Goal: Task Accomplishment & Management: Use online tool/utility

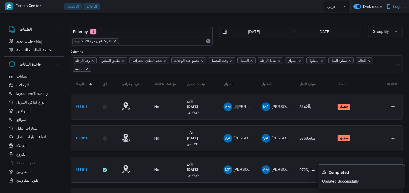
select select "ar"
click at [174, 25] on div "Filter by 1 الفرع: دانون فرع الاسكندريه 17/8/2025 → 17/8/2025" at bounding box center [215, 36] width 297 height 26
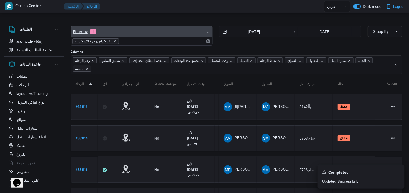
click at [185, 35] on span "Filter by 1" at bounding box center [141, 31] width 141 height 11
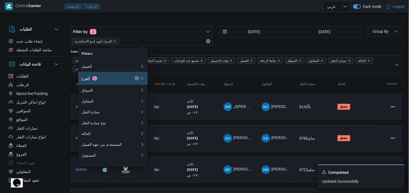
click at [117, 77] on div "الفرع 1" at bounding box center [104, 78] width 46 height 4
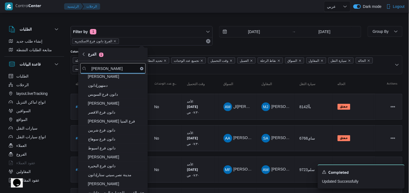
scroll to position [90, 0]
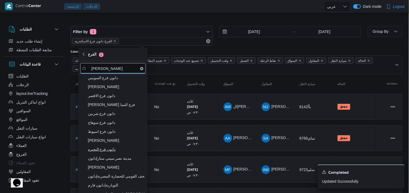
type input "دانون"
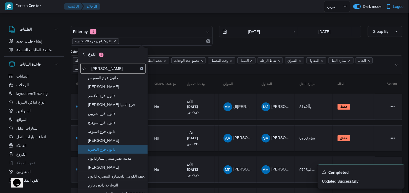
click at [128, 148] on span "دانون فرع البحيره" at bounding box center [116, 149] width 56 height 7
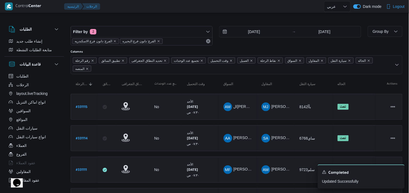
click at [157, 14] on div at bounding box center [204, 13] width 409 height 9
click at [114, 40] on icon "remove selected entity" at bounding box center [114, 41] width 3 height 3
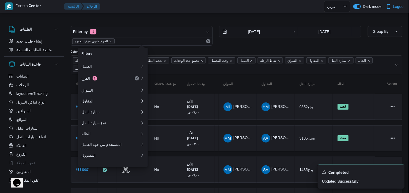
click at [203, 9] on div at bounding box center [212, 6] width 221 height 13
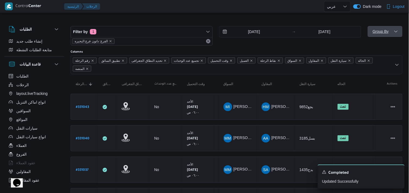
click at [389, 33] on span "Group By" at bounding box center [384, 31] width 30 height 11
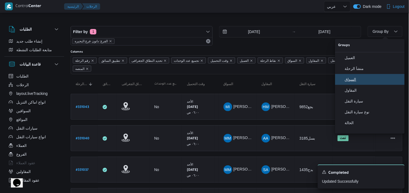
click at [372, 78] on button "السواق" at bounding box center [369, 79] width 69 height 11
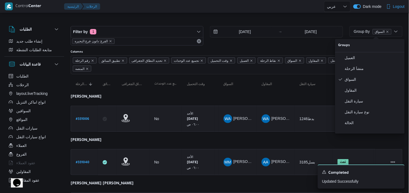
click at [241, 12] on div at bounding box center [212, 6] width 221 height 13
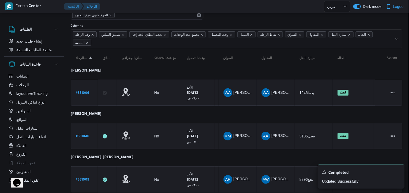
scroll to position [21, 0]
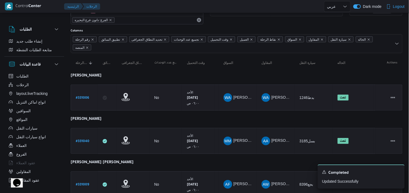
click at [88, 96] on b "# 331006" at bounding box center [82, 98] width 13 height 4
select select "ar"
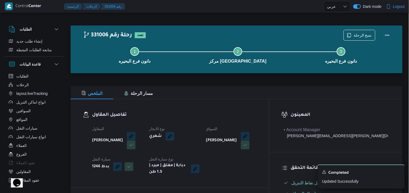
drag, startPoint x: 158, startPoint y: 69, endPoint x: 159, endPoint y: 64, distance: 4.5
select select "ar"
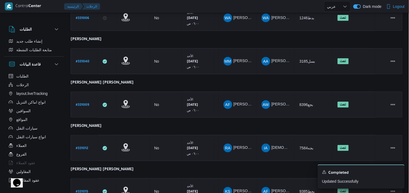
scroll to position [112, 0]
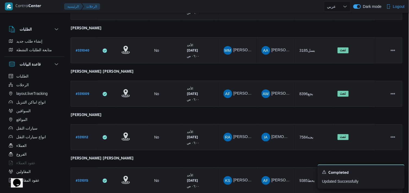
click at [84, 50] on b "# 331040" at bounding box center [83, 51] width 14 height 4
select select "ar"
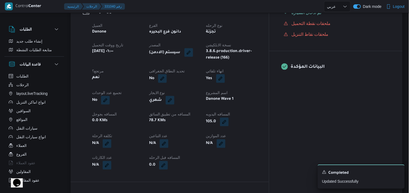
scroll to position [172, 0]
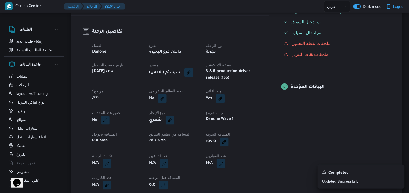
select select "ar"
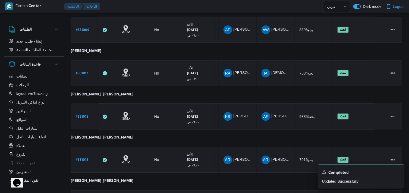
scroll to position [184, 0]
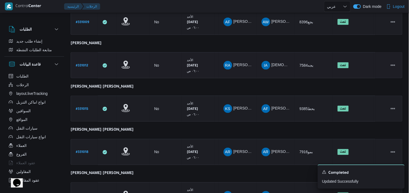
click at [79, 64] on b "# 331012" at bounding box center [82, 66] width 12 height 4
select select "ar"
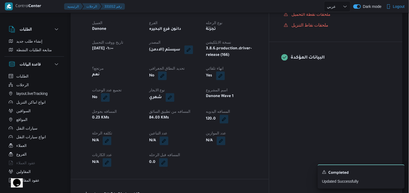
scroll to position [184, 0]
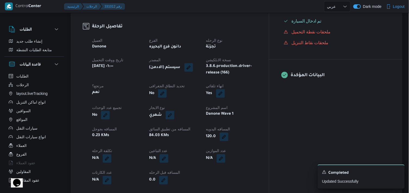
select select "ar"
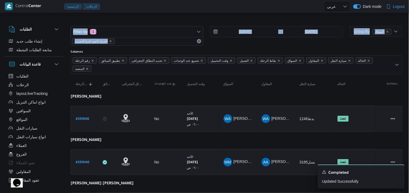
drag, startPoint x: 408, startPoint y: 24, endPoint x: 410, endPoint y: 36, distance: 12.2
click at [408, 36] on html "Control Center الرئيسيه الرحلات English عربي Dark mode Logout الطلبات إنشاء طلب…" at bounding box center [204, 96] width 409 height 193
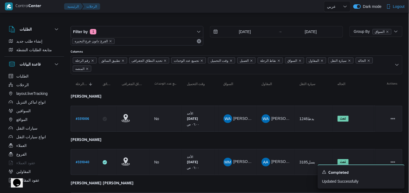
click at [358, 43] on div "Group By السواق" at bounding box center [375, 36] width 53 height 20
click at [233, 32] on input "17/8/2025" at bounding box center [241, 31] width 62 height 11
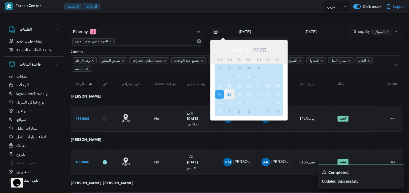
click at [227, 97] on div "18" at bounding box center [229, 94] width 10 height 10
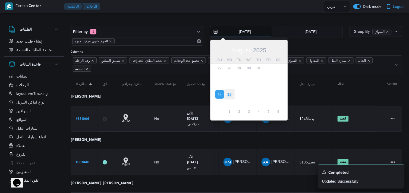
type input "[DATE]"
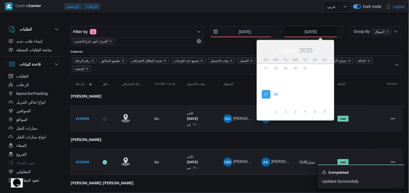
drag, startPoint x: 296, startPoint y: 32, endPoint x: 285, endPoint y: 43, distance: 15.3
click at [296, 32] on input "17/8/2025" at bounding box center [310, 31] width 54 height 11
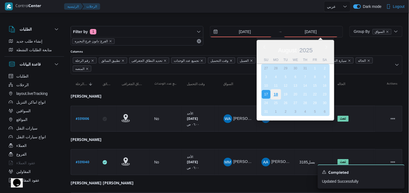
click at [272, 94] on div "18" at bounding box center [275, 94] width 10 height 10
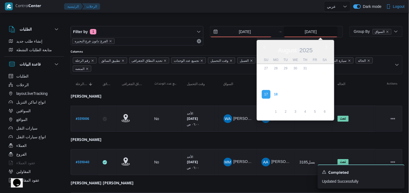
type input "[DATE]"
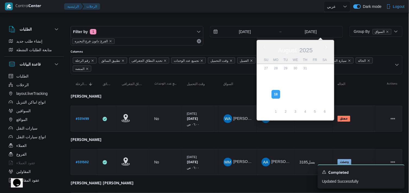
click at [206, 10] on div at bounding box center [212, 6] width 221 height 13
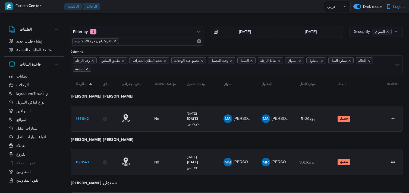
select select "ar"
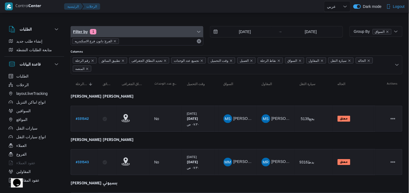
click at [143, 33] on span "Filter by 1" at bounding box center [137, 31] width 132 height 11
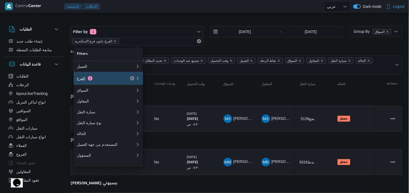
click at [131, 75] on button "الفرع 1" at bounding box center [108, 78] width 69 height 13
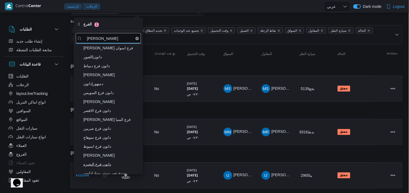
scroll to position [60, 0]
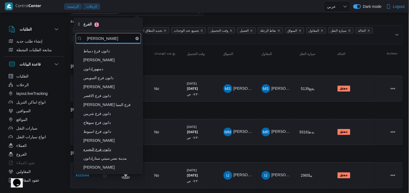
type input "دانون"
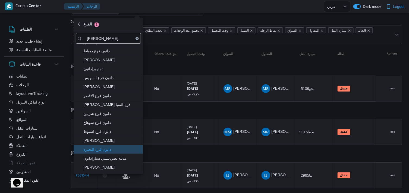
click at [104, 151] on span "دانون فرع البحيره" at bounding box center [111, 149] width 56 height 7
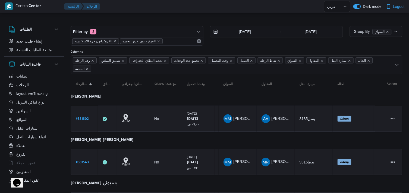
click at [228, 42] on div "18/8/2025 → 18/8/2025" at bounding box center [276, 36] width 133 height 20
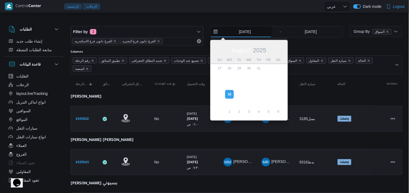
click at [240, 28] on input "[DATE]" at bounding box center [241, 31] width 62 height 11
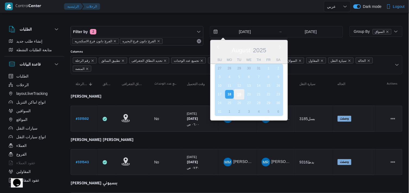
click at [240, 91] on div "19" at bounding box center [239, 94] width 10 height 10
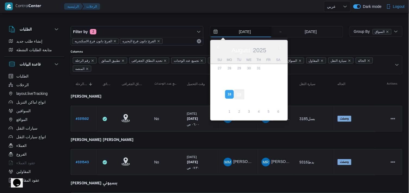
type input "19/8/2025"
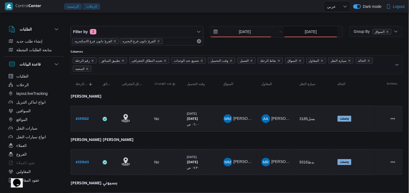
click at [292, 30] on input "18/8/2025" at bounding box center [310, 31] width 54 height 11
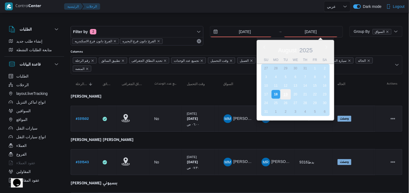
click at [284, 91] on div "19" at bounding box center [285, 94] width 10 height 10
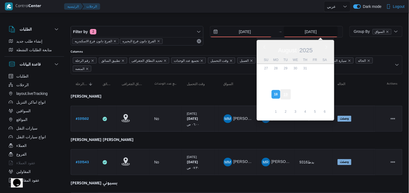
type input "[DATE]"
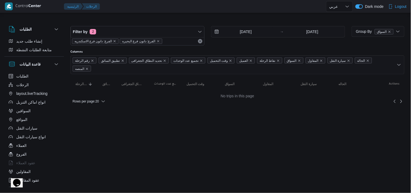
click at [247, 18] on div at bounding box center [238, 21] width 334 height 9
click at [115, 42] on icon "remove selected entity" at bounding box center [114, 41] width 3 height 3
click at [116, 14] on div at bounding box center [205, 13] width 411 height 9
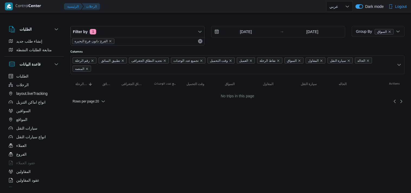
select select "ar"
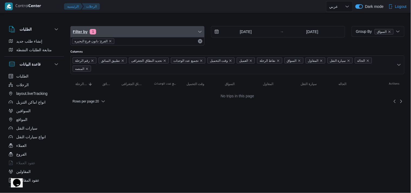
click at [168, 34] on span "Filter by 1" at bounding box center [138, 31] width 134 height 11
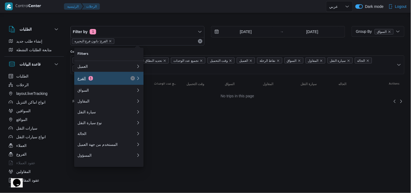
click at [110, 79] on div "الفرع 1" at bounding box center [101, 78] width 46 height 4
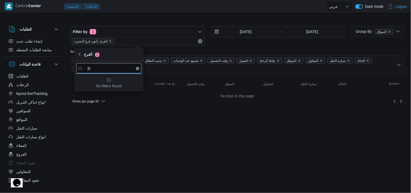
type input "]"
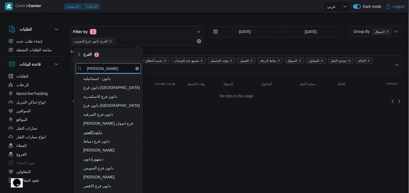
type input "دانون"
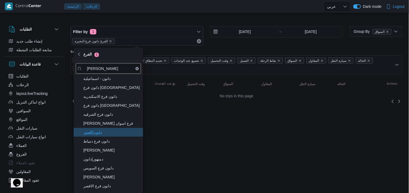
click at [105, 134] on span "دانون|العبور" at bounding box center [111, 132] width 56 height 7
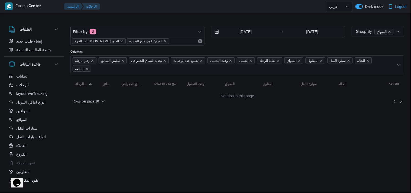
drag, startPoint x: 151, startPoint y: 14, endPoint x: 37, endPoint y: -5, distance: 115.4
click at [37, 0] on html "Control Center الرئيسيه الرحلات English عربي Dark mode Logout الطلبات إنشاء طلب…" at bounding box center [205, 96] width 411 height 193
select select "ar"
drag, startPoint x: 102, startPoint y: 41, endPoint x: 102, endPoint y: 34, distance: 7.1
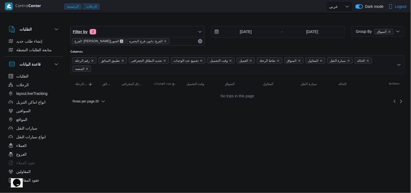
click at [120, 41] on icon "remove selected entity" at bounding box center [121, 41] width 3 height 3
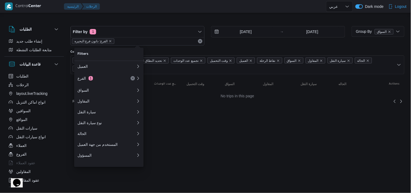
click at [319, 139] on html "Control Center الرئيسيه الرحلات English عربي Dark mode Logout الطلبات إنشاء طلب…" at bounding box center [205, 96] width 411 height 193
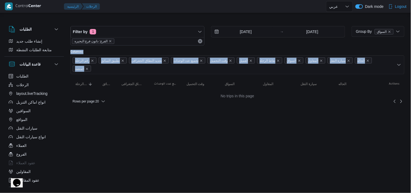
drag, startPoint x: 411, startPoint y: 39, endPoint x: 411, endPoint y: 82, distance: 43.9
click at [411, 82] on div "الطلبات إنشاء طلب جديد متابعة الطلبات النشطة قاعدة البيانات الطلبات الرحلات lay…" at bounding box center [205, 62] width 411 height 91
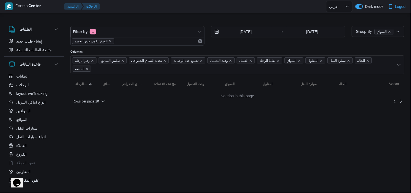
click at [302, 172] on html "Control Center الرئيسيه الرحلات English عربي Dark mode Logout الطلبات إنشاء طلب…" at bounding box center [205, 96] width 411 height 193
select select "ar"
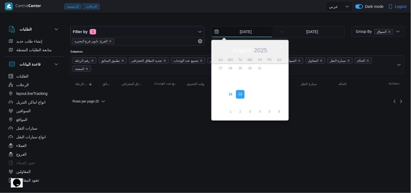
click at [237, 35] on input "19/8/2025" at bounding box center [243, 31] width 62 height 11
click at [293, 34] on input "19/8/2025" at bounding box center [313, 31] width 54 height 11
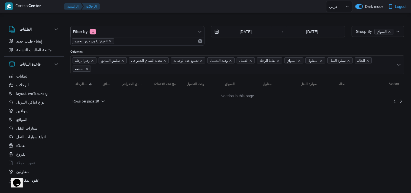
click at [243, 10] on div at bounding box center [214, 6] width 224 height 13
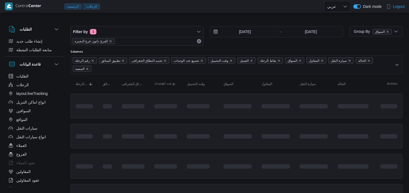
select select "ar"
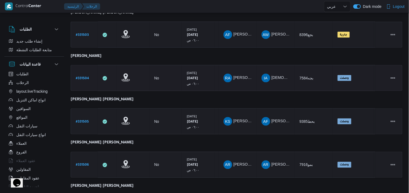
scroll to position [167, 0]
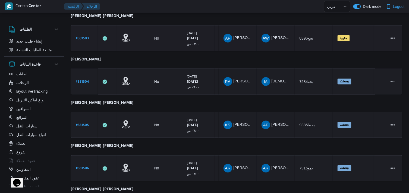
click at [86, 37] on b "# 331503" at bounding box center [82, 39] width 13 height 4
select select "ar"
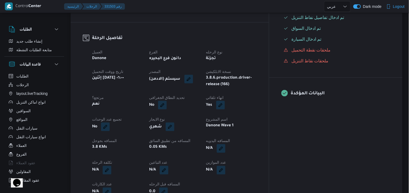
scroll to position [130, 0]
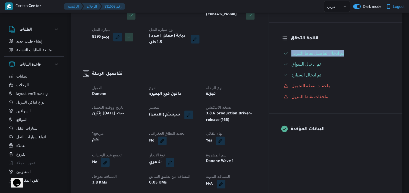
drag, startPoint x: 406, startPoint y: 43, endPoint x: 409, endPoint y: 41, distance: 3.5
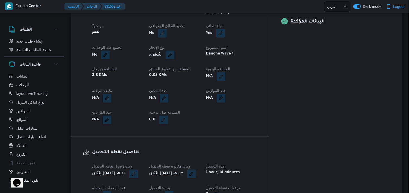
scroll to position [0, 0]
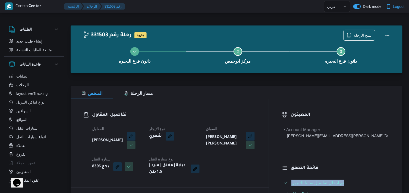
select select "ar"
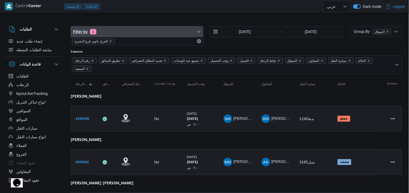
click at [159, 33] on span "Filter by 1" at bounding box center [137, 31] width 132 height 11
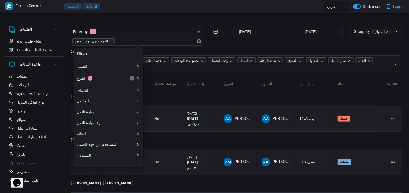
click at [167, 23] on div "Filter by 1 الفرع: دانون فرع البحيره 18/8/2025 → 18/8/2025" at bounding box center [206, 36] width 279 height 26
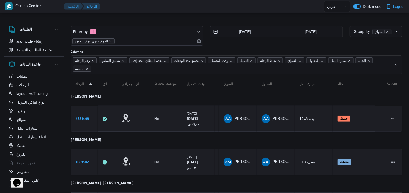
click at [91, 186] on b "احمد فوزي احمد العزالي" at bounding box center [102, 184] width 63 height 4
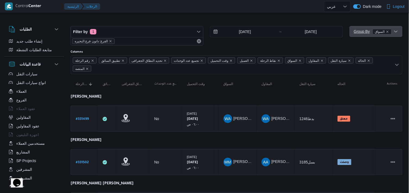
click at [387, 29] on span "Group By السواق" at bounding box center [372, 31] width 38 height 4
click at [266, 20] on div at bounding box center [236, 21] width 331 height 9
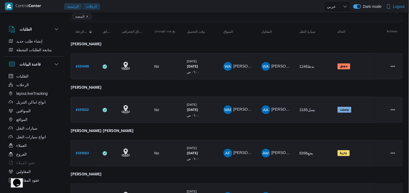
scroll to position [60, 0]
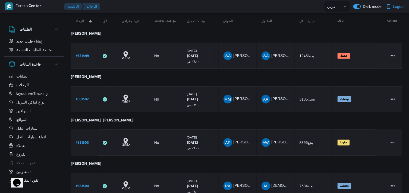
scroll to position [0, 0]
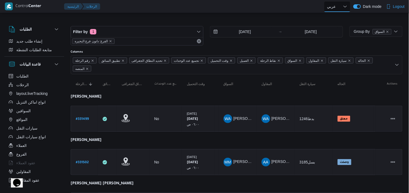
click at [333, 5] on select "English عربي" at bounding box center [337, 6] width 27 height 11
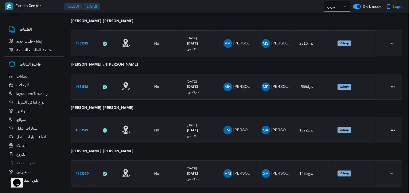
scroll to position [473, 0]
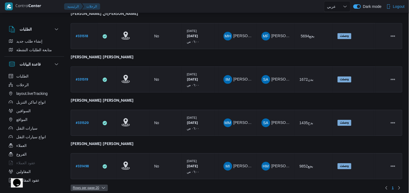
click at [93, 185] on span "Rows per page : 20" at bounding box center [86, 188] width 26 height 7
click at [105, 186] on icon "button" at bounding box center [103, 188] width 4 height 4
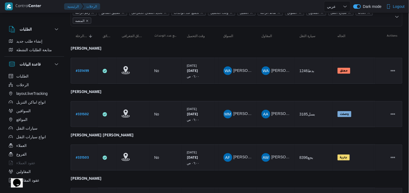
scroll to position [23, 0]
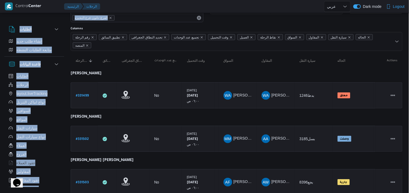
drag, startPoint x: 405, startPoint y: 13, endPoint x: 411, endPoint y: 10, distance: 6.4
click at [408, 10] on html "Control Center الرئيسيه الرحلات English عربي Dark mode Logout الطلبات إنشاء طلب…" at bounding box center [204, 73] width 409 height 193
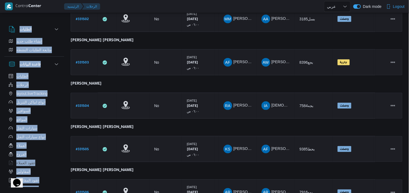
scroll to position [158, 0]
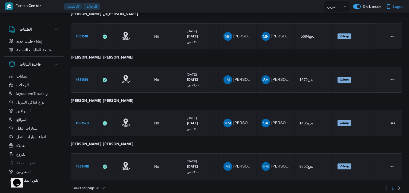
scroll to position [473, 0]
click at [84, 185] on span "Rows per page : 20" at bounding box center [86, 188] width 26 height 7
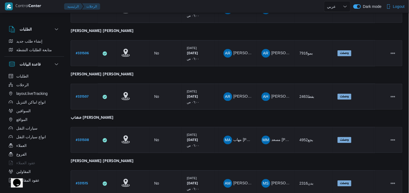
scroll to position [301, 0]
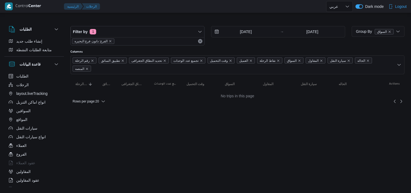
select select "ar"
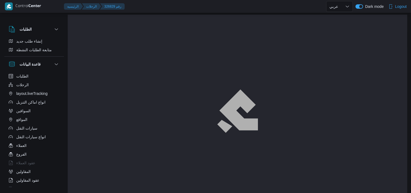
select select "ar"
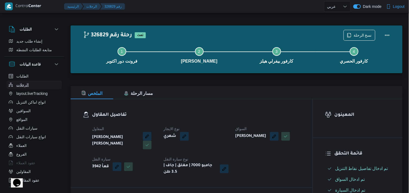
click at [37, 82] on button "الرحلات" at bounding box center [34, 85] width 55 height 9
select select "ar"
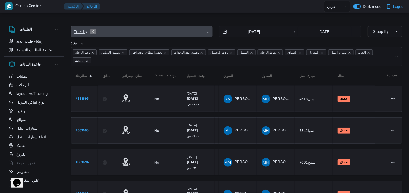
click at [157, 34] on span "Filter by 0" at bounding box center [141, 31] width 141 height 11
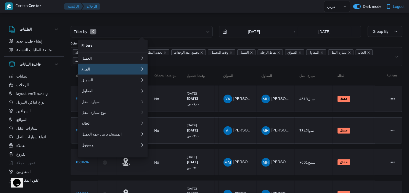
click at [126, 71] on div "الفرع" at bounding box center [110, 69] width 59 height 4
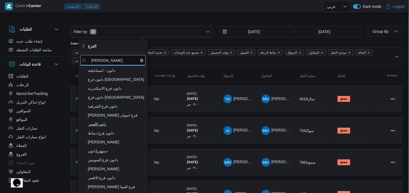
type input "[PERSON_NAME]"
click at [125, 122] on span "دانون|العبور" at bounding box center [116, 124] width 56 height 7
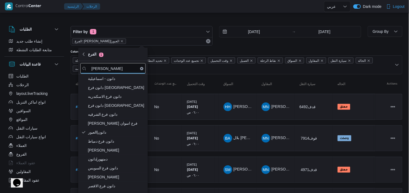
click at [138, 18] on div at bounding box center [236, 21] width 331 height 9
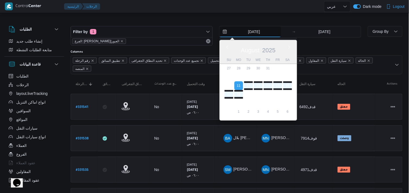
click at [250, 28] on input "11/8/2025" at bounding box center [250, 31] width 62 height 11
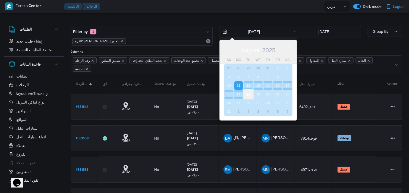
click at [246, 91] on div "19" at bounding box center [248, 94] width 10 height 10
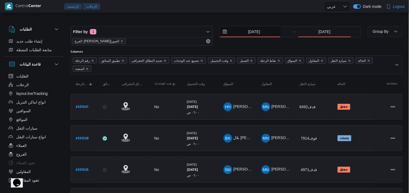
drag, startPoint x: 255, startPoint y: 35, endPoint x: 259, endPoint y: 24, distance: 11.5
click at [259, 24] on div "Filter by 1 الفرع: دانون|العبور 19/8/2025 → 18/8/2025" at bounding box center [215, 36] width 297 height 26
click at [246, 36] on input "19/8/2025" at bounding box center [250, 31] width 62 height 11
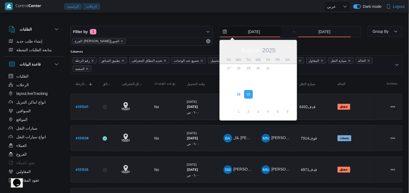
click at [246, 36] on input "19/8/2025" at bounding box center [250, 31] width 62 height 11
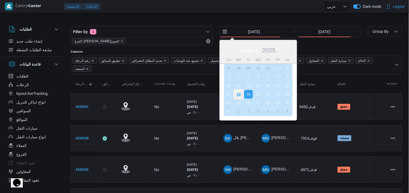
click at [237, 94] on div "18" at bounding box center [238, 94] width 10 height 10
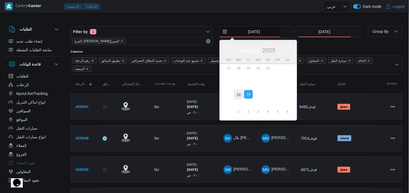
type input "[DATE]"
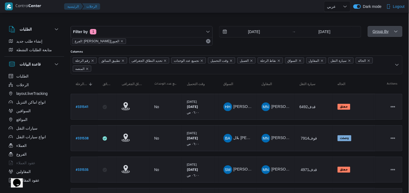
click at [385, 31] on span "Group By" at bounding box center [380, 31] width 16 height 4
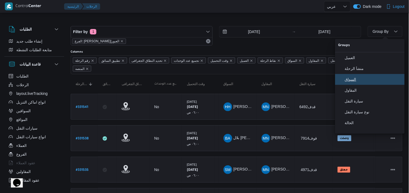
click at [371, 76] on button "السواق" at bounding box center [369, 79] width 69 height 11
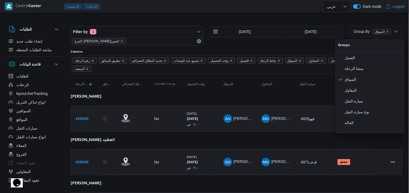
click at [310, 106] on td "سيارة النقل 4829قهو" at bounding box center [313, 119] width 38 height 26
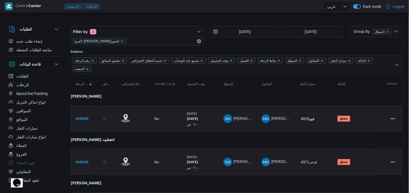
click at [80, 118] on b "# 331525" at bounding box center [82, 119] width 13 height 4
select select "ar"
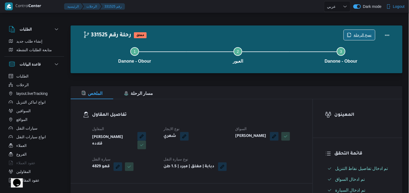
click at [372, 31] on span "نسخ الرحلة" at bounding box center [358, 35] width 31 height 10
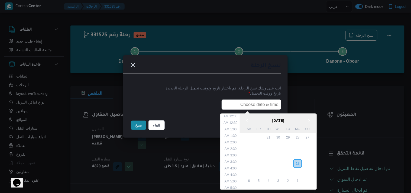
click at [268, 105] on input "text" at bounding box center [252, 105] width 60 height 10
click at [289, 161] on div "19" at bounding box center [288, 164] width 10 height 10
click at [235, 120] on li "6:00 AM" at bounding box center [231, 119] width 17 height 5
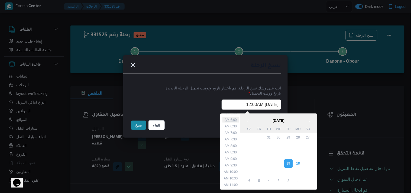
type input "19/08/2025 6:00AM"
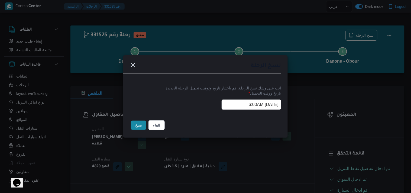
click at [230, 109] on input "19/08/2025 6:00AM" at bounding box center [252, 105] width 60 height 10
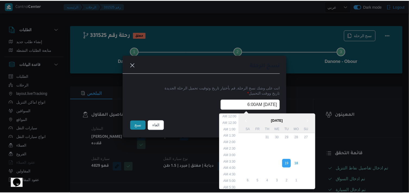
scroll to position [44, 0]
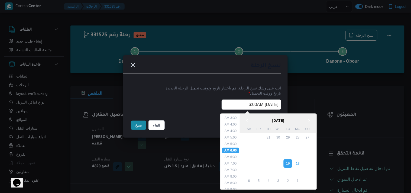
click at [230, 109] on input "19/08/2025 6:00AM" at bounding box center [252, 105] width 60 height 10
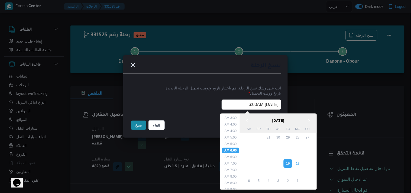
click at [230, 109] on input "19/08/2025 6:00AM" at bounding box center [252, 105] width 60 height 10
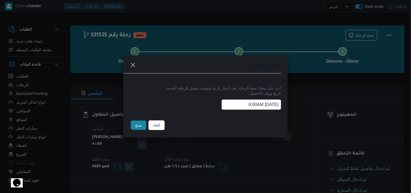
click at [131, 123] on button "نسخ" at bounding box center [138, 125] width 15 height 9
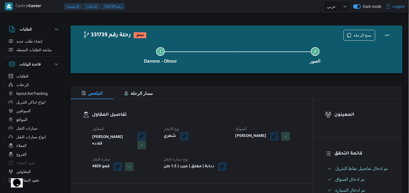
click at [123, 102] on div "تفاصيل المقاول المقاول مينا نجيب شفيق قلاده نوع الايجار شهري السواق عماد نجيب ع…" at bounding box center [192, 141] width 242 height 84
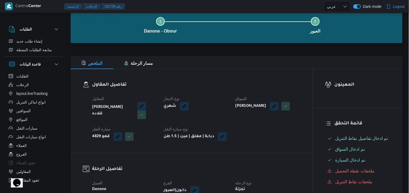
scroll to position [60, 0]
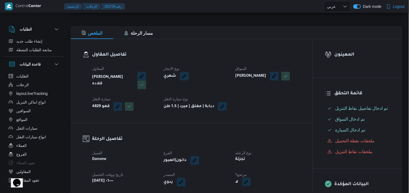
click at [247, 186] on button "button" at bounding box center [246, 182] width 9 height 9
click at [234, 171] on label "هل هناك مرتجع؟" at bounding box center [229, 170] width 33 height 7
checkbox input "true"
click at [250, 167] on span "تاكيد" at bounding box center [262, 170] width 30 height 11
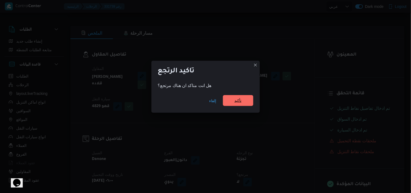
click at [229, 103] on span "تأكيد" at bounding box center [238, 100] width 30 height 11
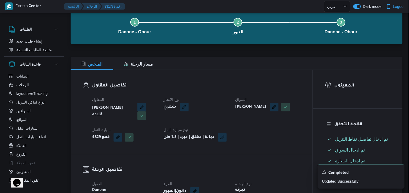
scroll to position [90, 0]
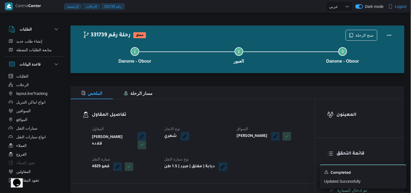
select select "ar"
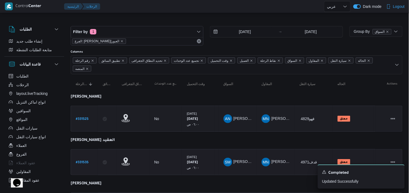
click at [77, 161] on b "# 331535" at bounding box center [82, 163] width 13 height 4
select select "ar"
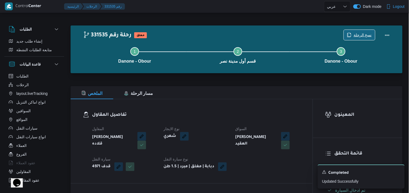
click at [353, 30] on span "نسخ الرحلة" at bounding box center [358, 35] width 31 height 10
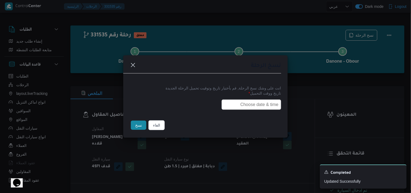
click at [259, 109] on input "text" at bounding box center [252, 105] width 60 height 10
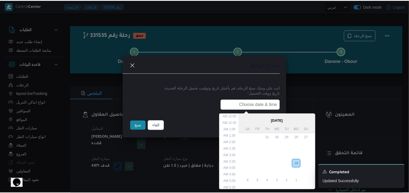
scroll to position [135, 0]
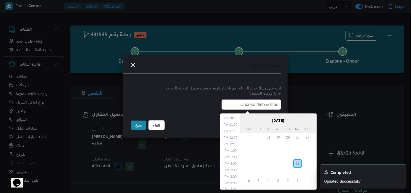
paste input "19/08/2025 6:00AM"
type input "19/08/2025 6:00AM"
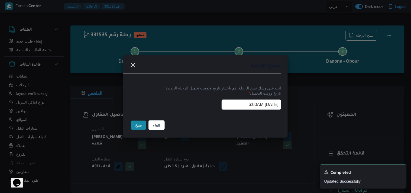
click at [133, 122] on button "نسخ" at bounding box center [138, 125] width 15 height 9
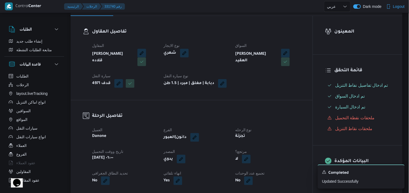
scroll to position [90, 0]
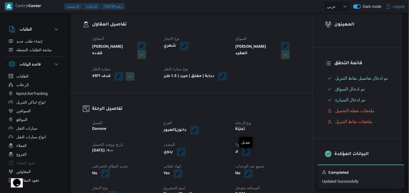
click at [248, 156] on button "button" at bounding box center [246, 152] width 9 height 9
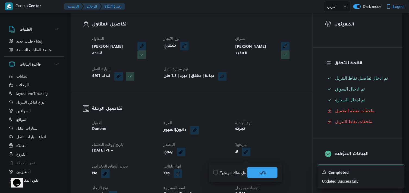
click at [232, 171] on label "هل هناك مرتجع؟" at bounding box center [229, 173] width 33 height 7
checkbox input "true"
click at [262, 169] on span "تاكيد" at bounding box center [262, 172] width 30 height 11
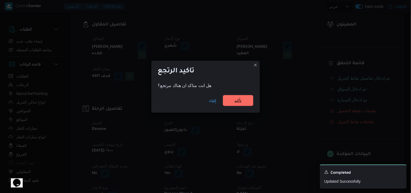
click at [231, 101] on span "تأكيد" at bounding box center [238, 100] width 30 height 11
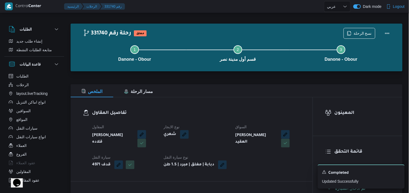
scroll to position [0, 0]
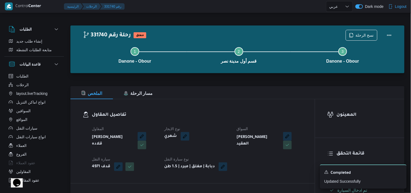
select select "ar"
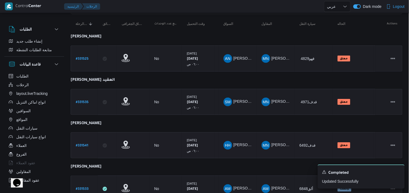
click at [85, 146] on b "# 331541" at bounding box center [82, 146] width 12 height 4
select select "ar"
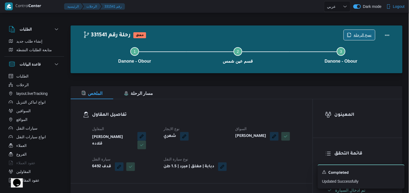
click at [356, 37] on span "نسخ الرحلة" at bounding box center [362, 35] width 18 height 7
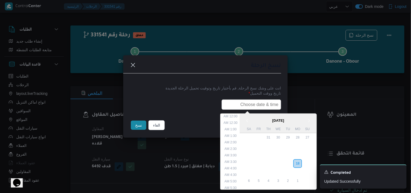
click at [255, 104] on input "text" at bounding box center [252, 105] width 60 height 10
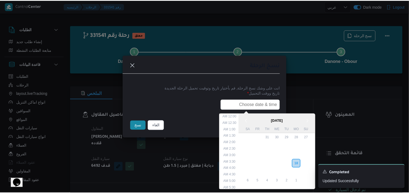
scroll to position [135, 0]
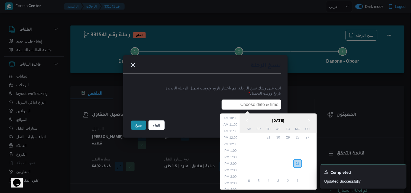
type input "19/08/2025 6:00AM"
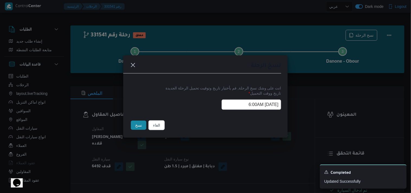
click at [134, 126] on button "نسخ" at bounding box center [138, 125] width 15 height 9
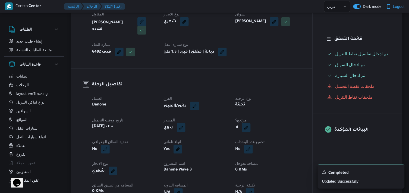
scroll to position [120, 0]
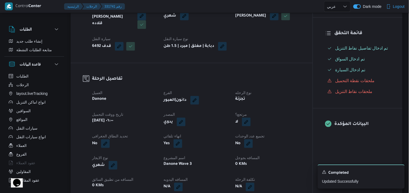
drag, startPoint x: 252, startPoint y: 124, endPoint x: 235, endPoint y: 127, distance: 16.5
click at [251, 124] on div "لا" at bounding box center [267, 122] width 66 height 10
click at [235, 125] on b "لا" at bounding box center [236, 122] width 3 height 7
click at [247, 124] on button "button" at bounding box center [246, 121] width 9 height 9
click at [235, 139] on label "هل هناك مرتجع؟" at bounding box center [229, 142] width 33 height 7
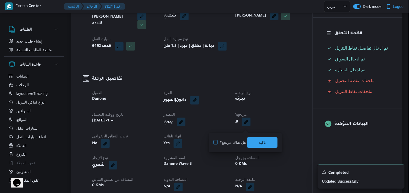
checkbox input "true"
click at [249, 140] on span "تاكيد" at bounding box center [262, 142] width 30 height 11
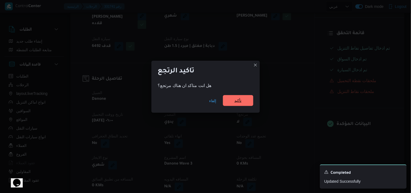
click at [239, 101] on span "تأكيد" at bounding box center [238, 100] width 7 height 7
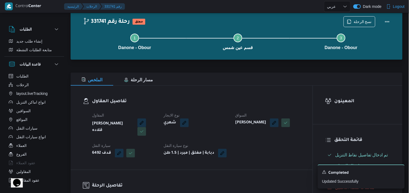
scroll to position [0, 0]
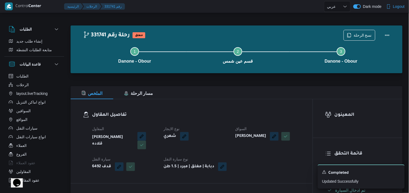
select select "ar"
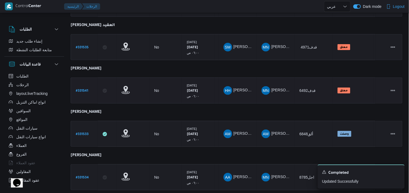
scroll to position [120, 0]
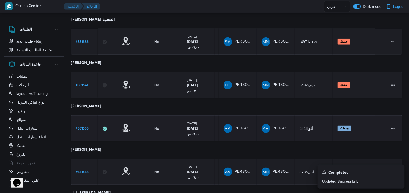
click at [77, 125] on link "# 331533" at bounding box center [82, 128] width 13 height 7
select select "ar"
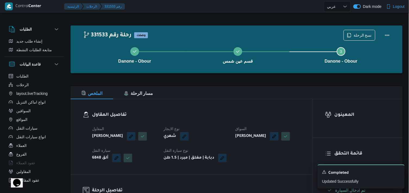
click at [360, 39] on div "Danone - Obour قسم عين شمس Step 3 is incomplete 3 Danone - Obour" at bounding box center [238, 54] width 316 height 35
click at [359, 36] on span "نسخ الرحلة" at bounding box center [362, 35] width 18 height 7
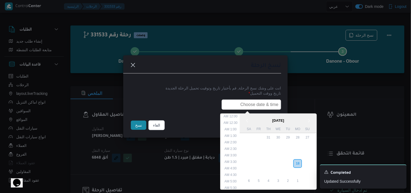
drag, startPoint x: 258, startPoint y: 104, endPoint x: 251, endPoint y: 107, distance: 7.5
click at [258, 104] on input "text" at bounding box center [252, 105] width 60 height 10
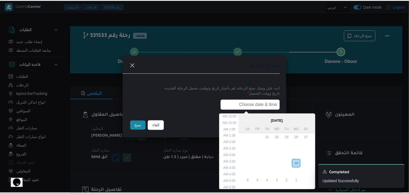
scroll to position [135, 0]
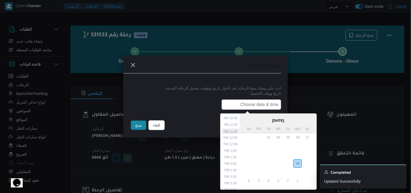
type input "19/08/2025 6:00AM"
click at [137, 126] on button "نسخ" at bounding box center [138, 125] width 15 height 9
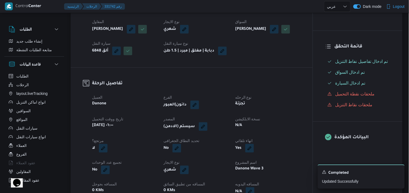
scroll to position [120, 0]
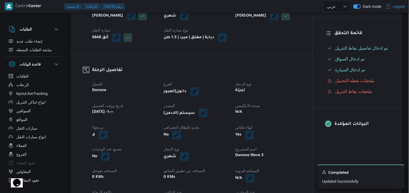
click at [207, 117] on button "button" at bounding box center [203, 113] width 9 height 9
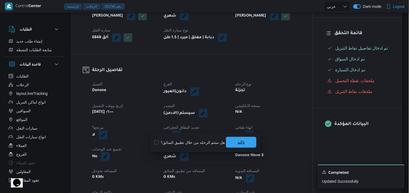
click at [235, 139] on span "تاكيد" at bounding box center [241, 142] width 30 height 11
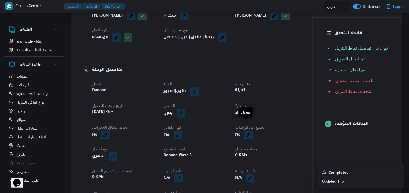
click at [244, 117] on button "button" at bounding box center [246, 113] width 9 height 9
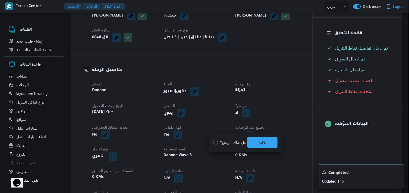
click at [239, 140] on label "هل هناك مرتجع؟" at bounding box center [229, 142] width 33 height 7
checkbox input "true"
click at [263, 140] on span "تاكيد" at bounding box center [262, 142] width 7 height 7
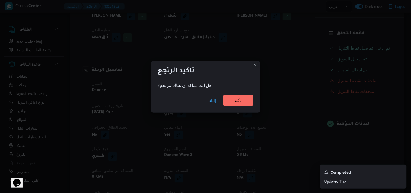
click at [247, 101] on span "تأكيد" at bounding box center [238, 100] width 30 height 11
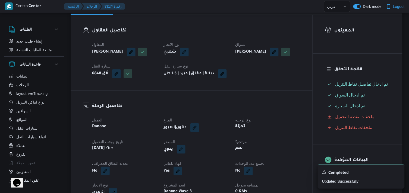
scroll to position [0, 0]
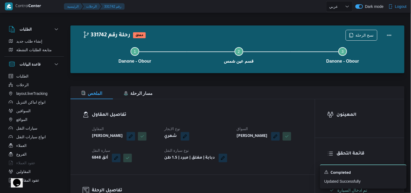
select select "ar"
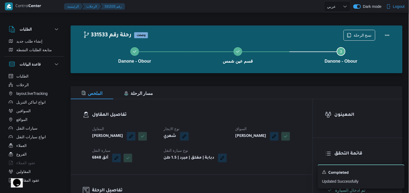
select select "ar"
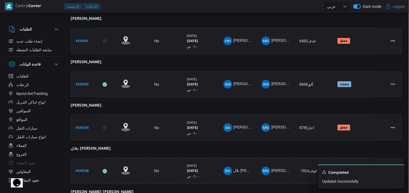
scroll to position [175, 0]
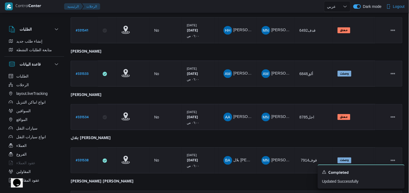
click at [79, 116] on b "# 331534" at bounding box center [82, 118] width 13 height 4
select select "ar"
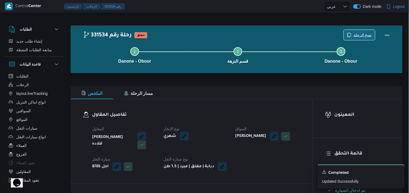
click at [356, 33] on span "نسخ الرحلة" at bounding box center [362, 35] width 18 height 7
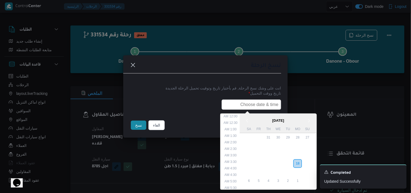
drag, startPoint x: 260, startPoint y: 98, endPoint x: 254, endPoint y: 104, distance: 8.7
click at [260, 100] on input "text" at bounding box center [252, 105] width 60 height 10
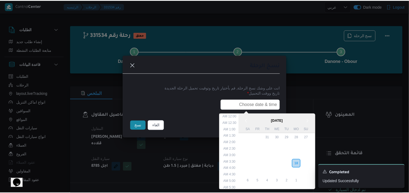
scroll to position [135, 0]
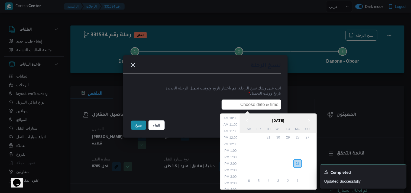
type input "19/08/2025 6:00AM"
click at [131, 125] on button "نسخ" at bounding box center [138, 125] width 15 height 9
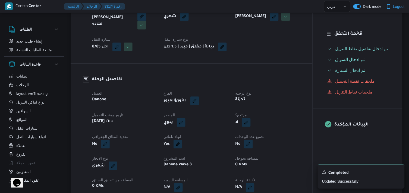
scroll to position [120, 0]
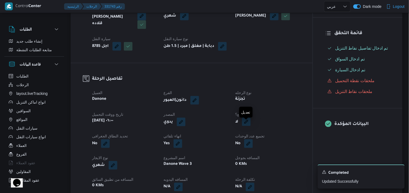
click at [244, 126] on button "button" at bounding box center [246, 121] width 9 height 9
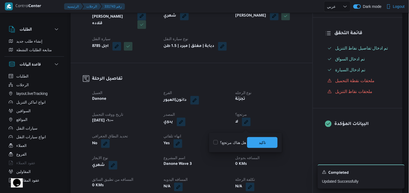
click at [231, 142] on label "هل هناك مرتجع؟" at bounding box center [229, 142] width 33 height 7
checkbox input "true"
click at [250, 144] on span "تاكيد" at bounding box center [262, 142] width 30 height 11
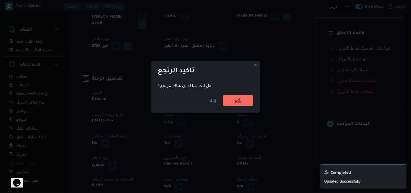
click at [247, 95] on div "إلغاء تأكيد" at bounding box center [206, 102] width 109 height 22
click at [231, 104] on span "تأكيد" at bounding box center [238, 100] width 30 height 11
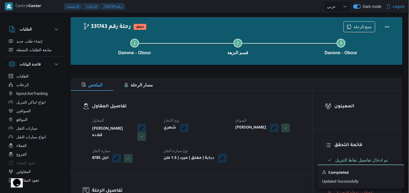
scroll to position [0, 0]
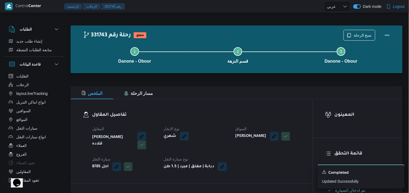
select select "ar"
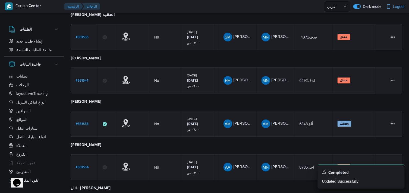
scroll to position [149, 0]
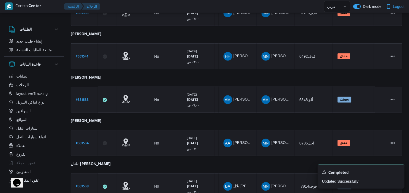
select select "ar"
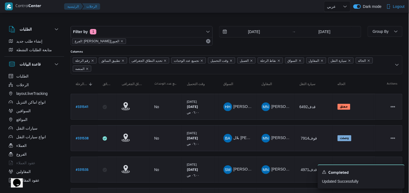
select select "ar"
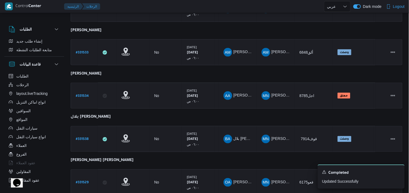
scroll to position [209, 0]
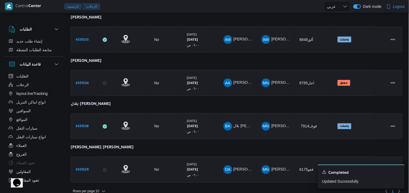
click at [87, 125] on b "# 331538" at bounding box center [82, 127] width 13 height 4
select select "ar"
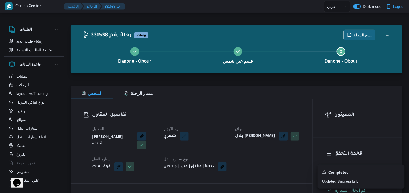
click at [350, 33] on icon "button" at bounding box center [349, 35] width 4 height 4
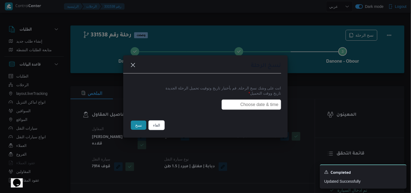
drag, startPoint x: 228, startPoint y: 107, endPoint x: 225, endPoint y: 109, distance: 4.1
click at [228, 107] on input "text" at bounding box center [252, 105] width 60 height 10
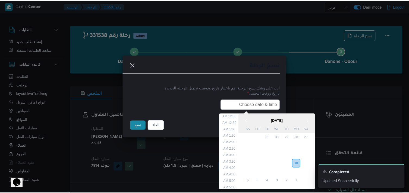
scroll to position [135, 0]
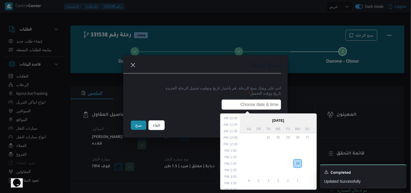
type input "19/08/2025 6:00AM"
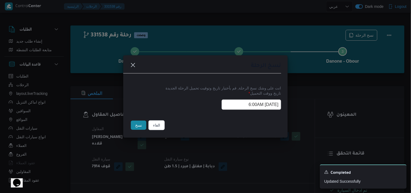
click at [134, 126] on button "نسخ" at bounding box center [138, 125] width 15 height 9
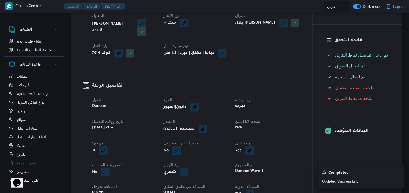
scroll to position [120, 0]
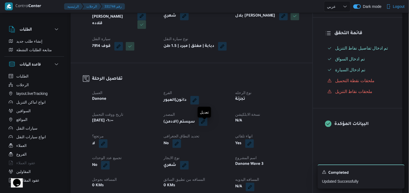
click at [207, 126] on button "button" at bounding box center [203, 121] width 9 height 9
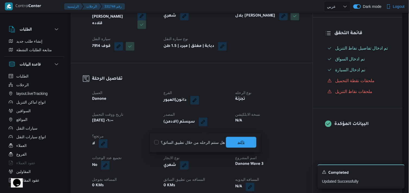
click at [229, 145] on span "تاكيد" at bounding box center [241, 142] width 30 height 11
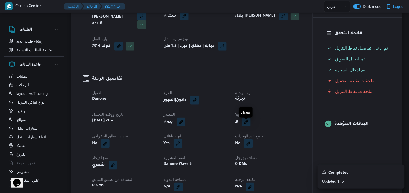
click at [244, 126] on button "button" at bounding box center [246, 122] width 9 height 9
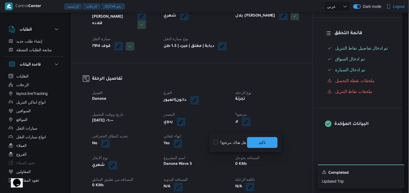
click at [229, 142] on label "هل هناك مرتجع؟" at bounding box center [229, 142] width 33 height 7
checkbox input "true"
click at [254, 143] on span "تاكيد" at bounding box center [262, 142] width 30 height 11
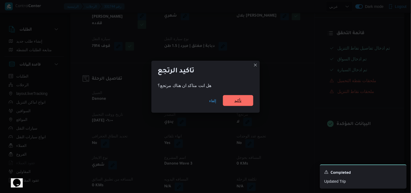
click at [242, 100] on span "تأكيد" at bounding box center [238, 100] width 7 height 7
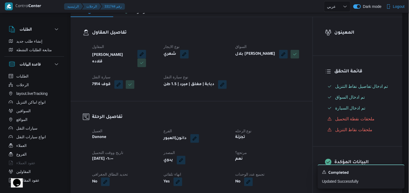
scroll to position [90, 0]
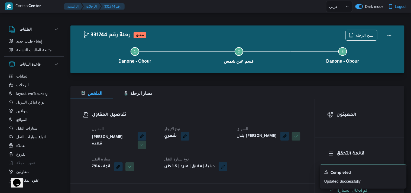
select select "ar"
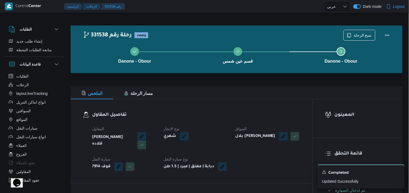
select select "ar"
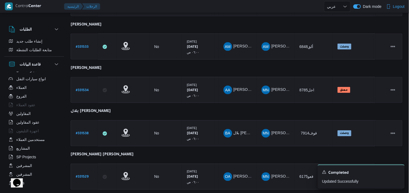
scroll to position [215, 0]
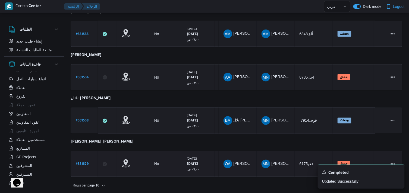
click at [81, 163] on b "# 331529" at bounding box center [82, 165] width 13 height 4
select select "ar"
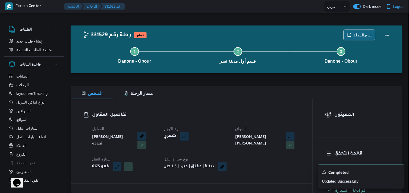
click at [358, 33] on span "نسخ الرحلة" at bounding box center [362, 35] width 18 height 7
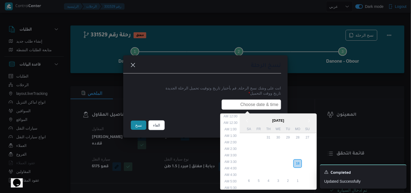
click at [226, 107] on input "text" at bounding box center [252, 105] width 60 height 10
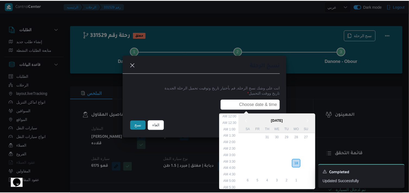
scroll to position [135, 0]
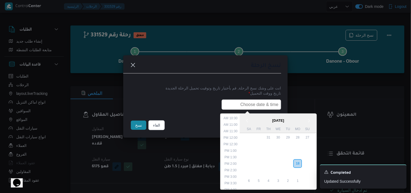
type input "19/08/2025 6:00AM"
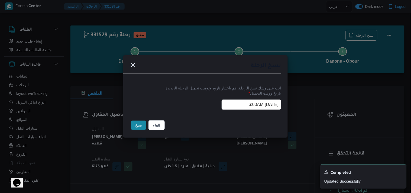
click at [145, 121] on button "نسخ" at bounding box center [138, 125] width 15 height 9
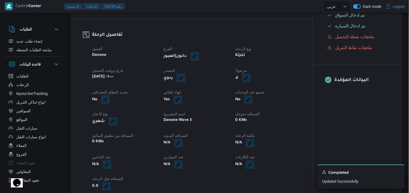
scroll to position [181, 0]
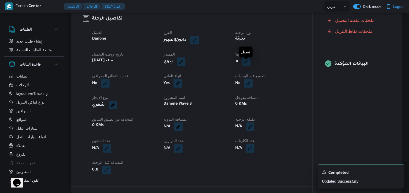
click at [250, 66] on button "button" at bounding box center [246, 61] width 9 height 9
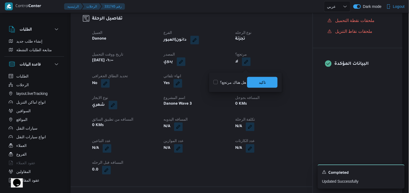
click at [232, 85] on label "هل هناك مرتجع؟" at bounding box center [229, 82] width 33 height 7
checkbox input "true"
click at [248, 81] on span "تاكيد" at bounding box center [262, 82] width 30 height 11
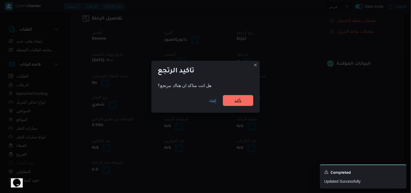
click at [237, 99] on span "تأكيد" at bounding box center [238, 100] width 7 height 7
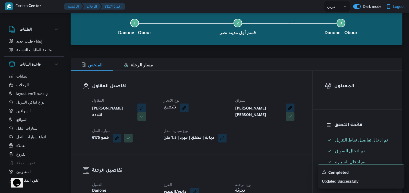
scroll to position [0, 0]
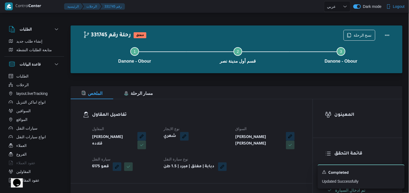
select select "ar"
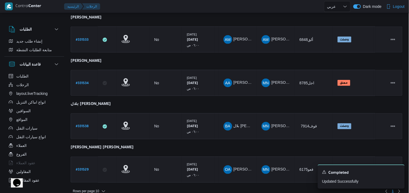
scroll to position [215, 0]
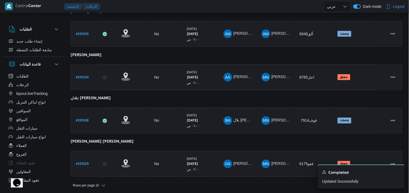
click at [96, 187] on div "Rows per page : 10 1" at bounding box center [236, 185] width 338 height 13
click at [96, 184] on span "Rows per page : 10" at bounding box center [86, 186] width 26 height 7
click at [97, 172] on span "20 rows" at bounding box center [95, 170] width 17 height 4
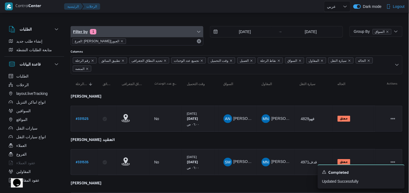
click at [142, 30] on span "Filter by 1" at bounding box center [137, 31] width 132 height 11
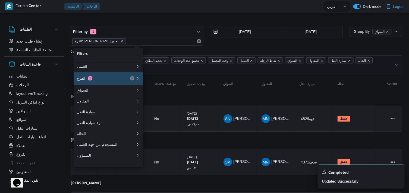
click at [101, 80] on div "الفرع 1" at bounding box center [100, 78] width 46 height 4
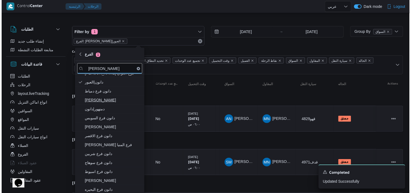
scroll to position [60, 0]
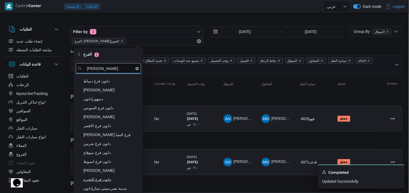
type input "دانون"
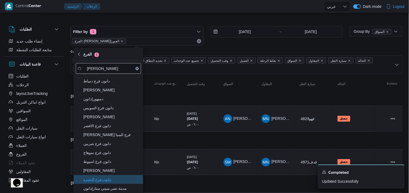
click at [110, 179] on span "دانون فرع البحيره" at bounding box center [111, 179] width 56 height 7
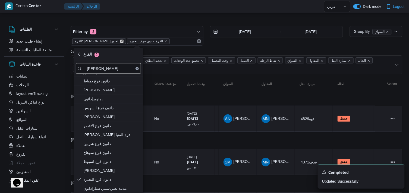
click at [120, 40] on icon "remove selected entity" at bounding box center [121, 41] width 3 height 3
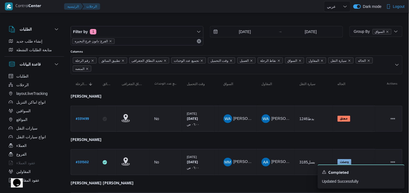
click at [85, 117] on b "# 331499" at bounding box center [82, 119] width 13 height 4
select select "ar"
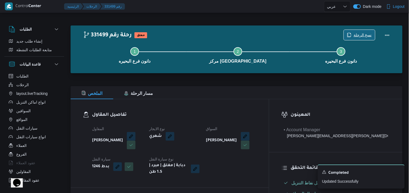
click at [371, 34] on span "نسخ الرحلة" at bounding box center [362, 35] width 18 height 7
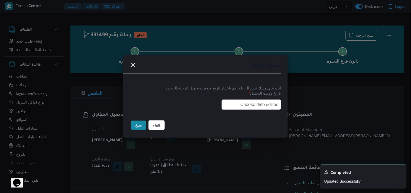
click at [229, 108] on input "text" at bounding box center [252, 105] width 60 height 10
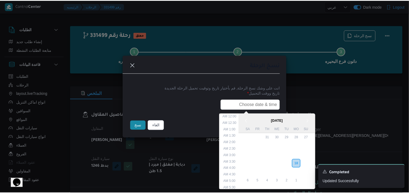
scroll to position [135, 0]
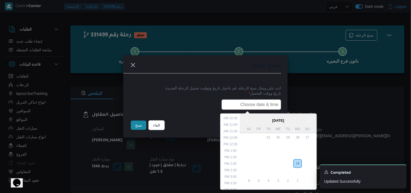
type input "19/08/2025 6:00AM"
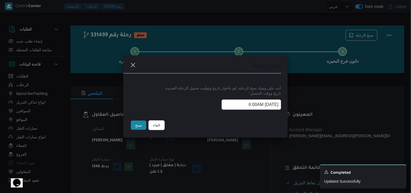
click at [142, 123] on button "نسخ" at bounding box center [138, 125] width 15 height 9
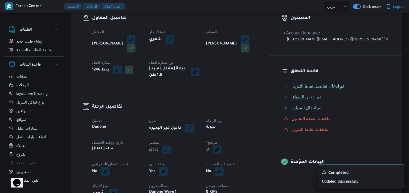
scroll to position [120, 0]
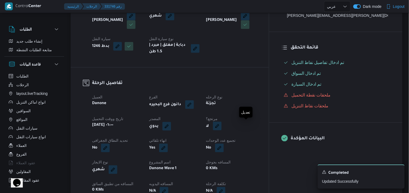
click at [221, 124] on button "button" at bounding box center [217, 126] width 9 height 9
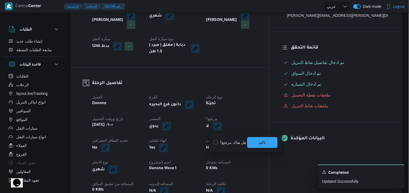
click at [234, 142] on label "هل هناك مرتجع؟" at bounding box center [229, 142] width 33 height 7
checkbox input "true"
click at [247, 142] on span "تاكيد" at bounding box center [262, 142] width 30 height 11
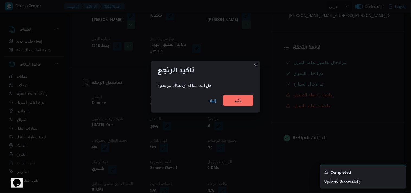
click at [239, 105] on span "تأكيد" at bounding box center [238, 100] width 30 height 11
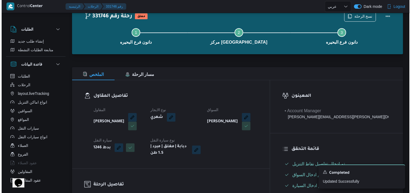
scroll to position [0, 0]
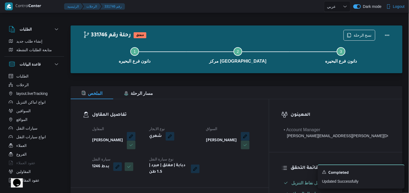
select select "ar"
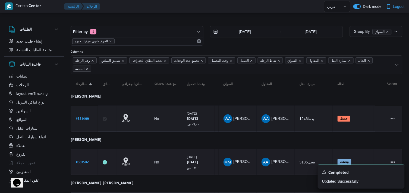
click at [87, 161] on b "# 331502" at bounding box center [82, 163] width 13 height 4
select select "ar"
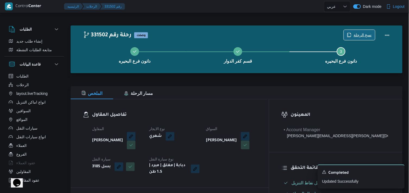
click at [345, 36] on span "نسخ الرحلة" at bounding box center [358, 35] width 31 height 10
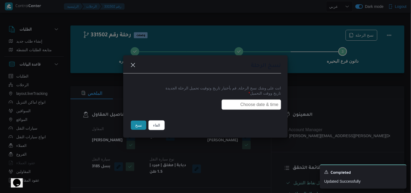
click at [229, 102] on input "text" at bounding box center [252, 105] width 60 height 10
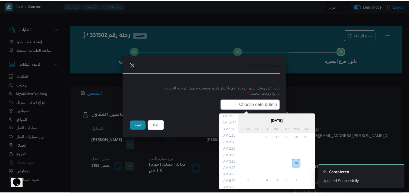
scroll to position [135, 0]
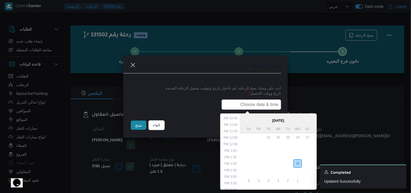
type input "19/08/2025 6:00AM"
click at [134, 129] on button "نسخ" at bounding box center [138, 125] width 15 height 9
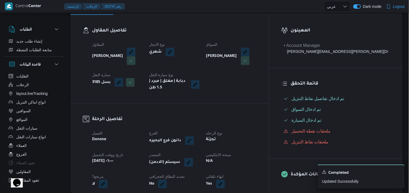
scroll to position [90, 0]
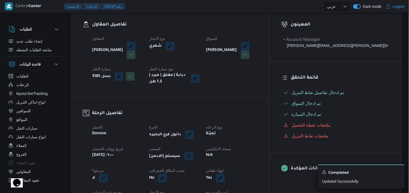
click at [193, 155] on button "button" at bounding box center [188, 156] width 9 height 9
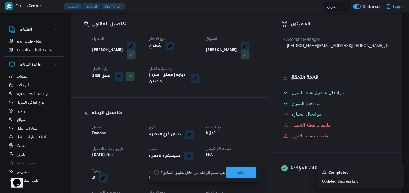
click at [227, 168] on span "تاكيد" at bounding box center [241, 172] width 30 height 11
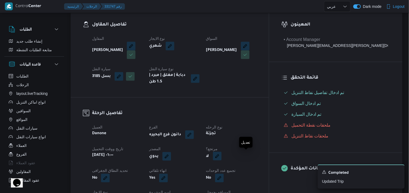
click at [221, 157] on button "button" at bounding box center [217, 156] width 9 height 9
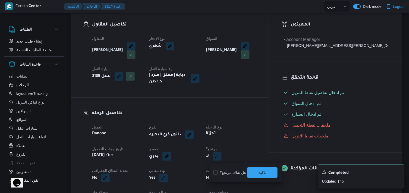
click at [237, 174] on label "هل هناك مرتجع؟" at bounding box center [229, 173] width 33 height 7
checkbox input "true"
click at [248, 172] on span "تاكيد" at bounding box center [262, 172] width 30 height 11
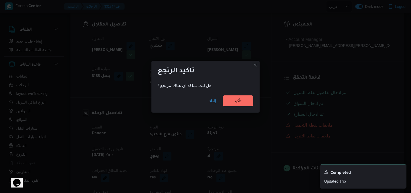
click at [238, 92] on div "إلغاء تأكيد" at bounding box center [206, 102] width 109 height 22
click at [237, 101] on span "تأكيد" at bounding box center [238, 100] width 7 height 7
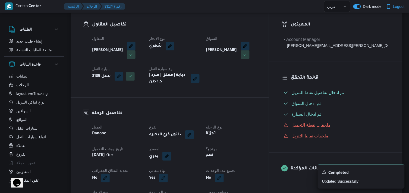
scroll to position [0, 0]
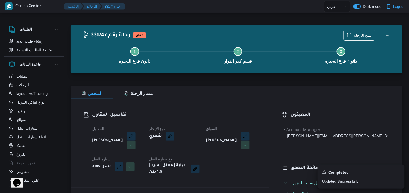
select select "ar"
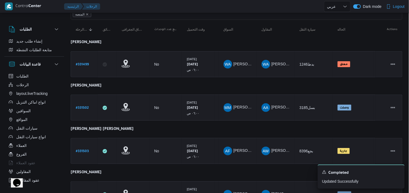
scroll to position [60, 0]
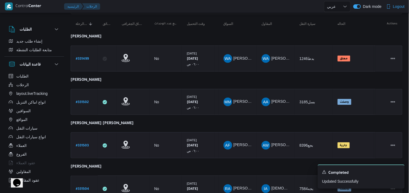
click at [82, 142] on link "# 331503" at bounding box center [82, 145] width 13 height 7
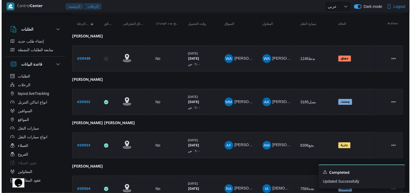
scroll to position [15, 0]
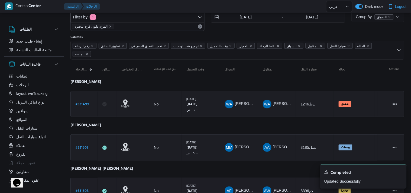
select select "ar"
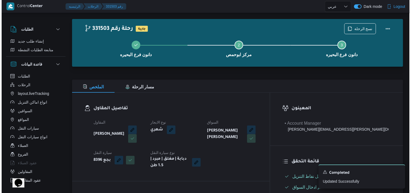
scroll to position [0, 0]
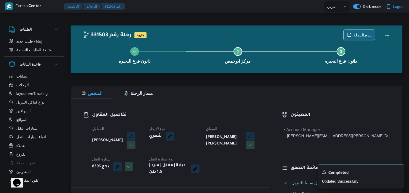
click at [369, 37] on span "نسخ الرحلة" at bounding box center [362, 35] width 18 height 7
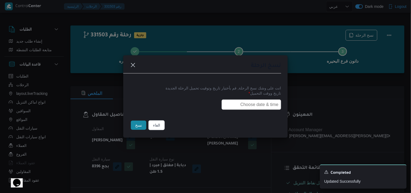
click at [225, 106] on input "text" at bounding box center [252, 105] width 60 height 10
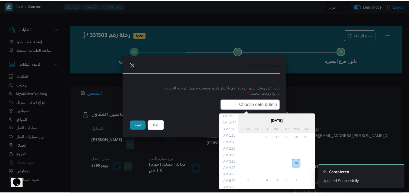
scroll to position [135, 0]
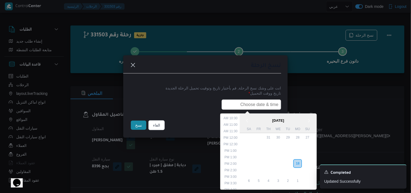
type input "19/08/2025 6:00AM"
click at [131, 125] on button "نسخ" at bounding box center [138, 125] width 15 height 9
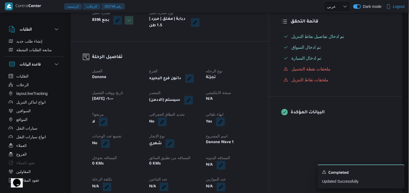
scroll to position [151, 0]
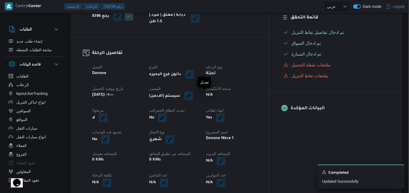
click at [193, 100] on button "button" at bounding box center [188, 96] width 9 height 9
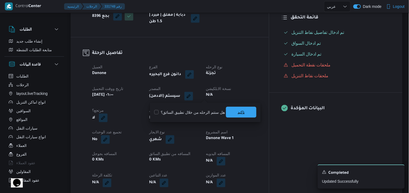
click at [232, 111] on span "تاكيد" at bounding box center [241, 112] width 30 height 11
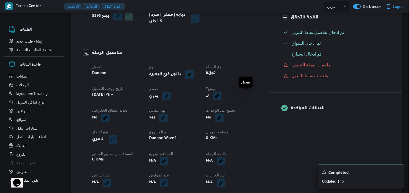
click at [221, 94] on button "button" at bounding box center [217, 96] width 9 height 9
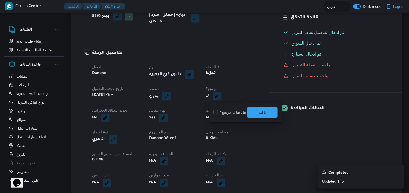
click at [240, 113] on label "هل هناك مرتجع؟" at bounding box center [229, 112] width 33 height 7
checkbox input "true"
click at [263, 114] on span "تاكيد" at bounding box center [262, 112] width 7 height 7
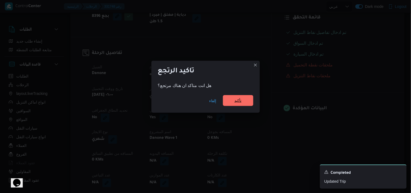
click at [241, 102] on span "تأكيد" at bounding box center [238, 100] width 7 height 7
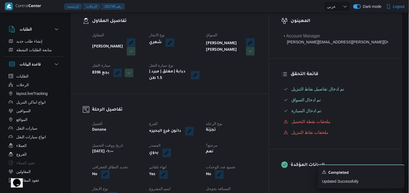
scroll to position [0, 0]
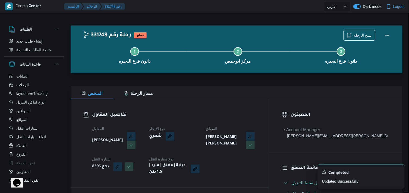
select select "ar"
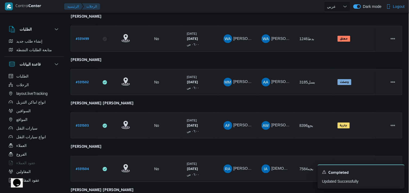
scroll to position [90, 0]
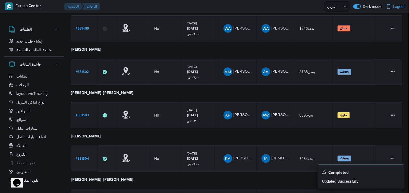
click at [81, 157] on b "# 331504" at bounding box center [82, 159] width 13 height 4
select select "ar"
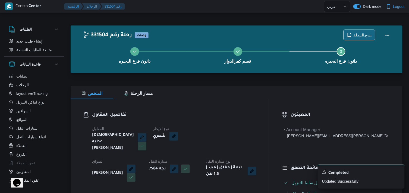
click at [350, 33] on icon "button" at bounding box center [349, 35] width 4 height 4
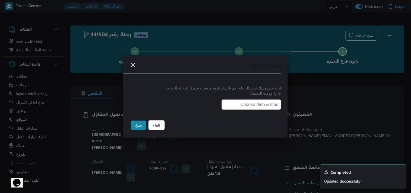
click at [237, 102] on input "text" at bounding box center [252, 105] width 60 height 10
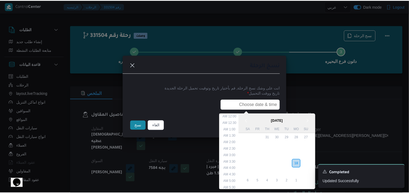
scroll to position [135, 0]
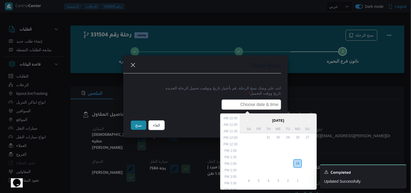
type input "19/08/2025 6:00AM"
click at [134, 125] on button "نسخ" at bounding box center [138, 125] width 15 height 9
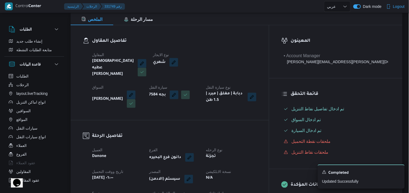
scroll to position [90, 0]
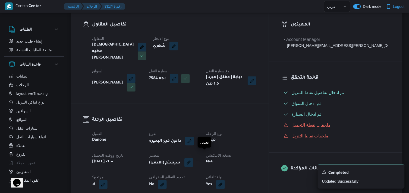
click at [193, 158] on button "button" at bounding box center [188, 162] width 9 height 9
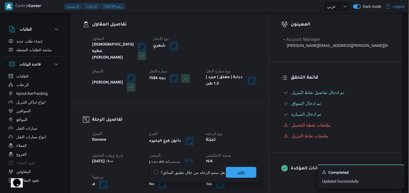
click at [230, 171] on span "تاكيد" at bounding box center [241, 172] width 30 height 11
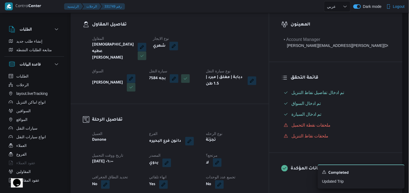
click at [221, 159] on button "button" at bounding box center [217, 162] width 9 height 9
click at [239, 169] on div "هل هناك مرتجع؟ تاكيد" at bounding box center [245, 173] width 65 height 12
click at [239, 172] on label "هل هناك مرتجع؟" at bounding box center [229, 173] width 33 height 7
checkbox input "true"
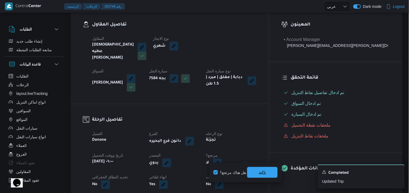
click at [253, 171] on span "تاكيد" at bounding box center [262, 172] width 30 height 11
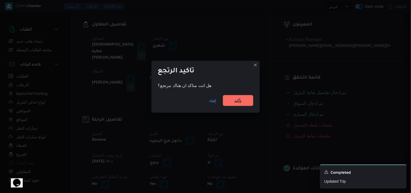
click at [240, 97] on span "تأكيد" at bounding box center [238, 100] width 30 height 11
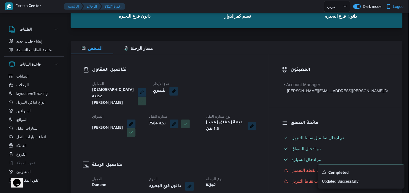
scroll to position [0, 0]
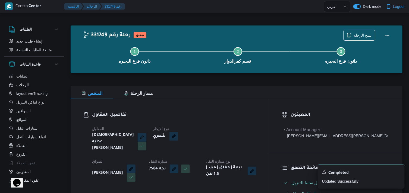
select select "ar"
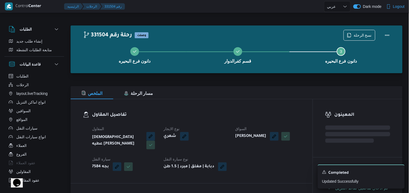
select select "ar"
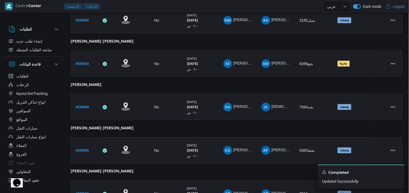
scroll to position [162, 0]
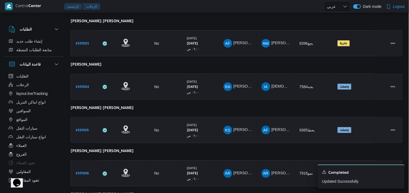
click at [88, 129] on b "# 331505" at bounding box center [82, 131] width 13 height 4
select select "ar"
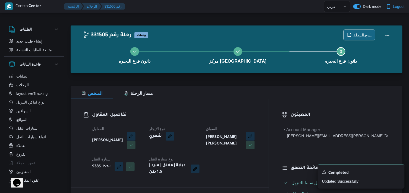
click at [347, 37] on span "نسخ الرحلة" at bounding box center [358, 35] width 31 height 10
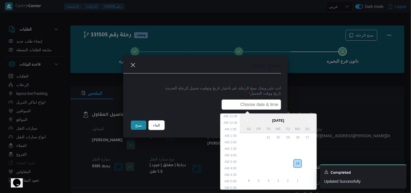
click at [252, 108] on input "text" at bounding box center [252, 105] width 60 height 10
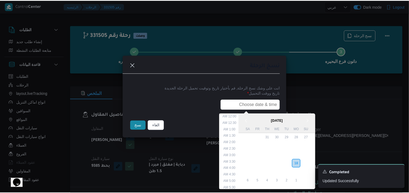
scroll to position [135, 0]
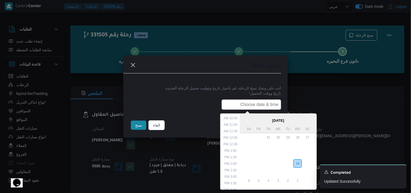
type input "19/08/2025 6:00AM"
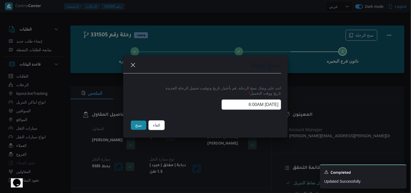
click at [141, 126] on button "نسخ" at bounding box center [138, 125] width 15 height 9
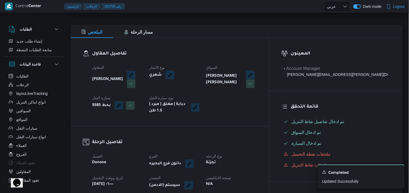
scroll to position [90, 0]
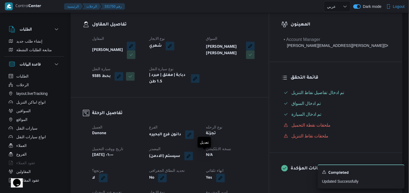
click at [193, 160] on button "button" at bounding box center [188, 156] width 9 height 9
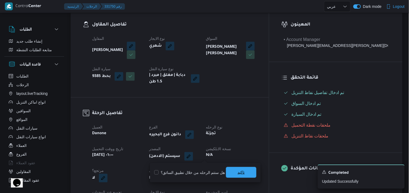
click at [231, 167] on div "تاكيد" at bounding box center [241, 172] width 30 height 11
click at [240, 176] on span "تاكيد" at bounding box center [241, 172] width 30 height 11
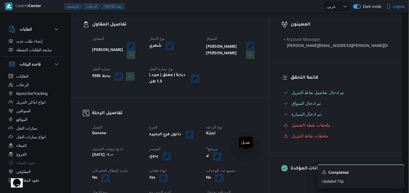
click at [221, 157] on button "button" at bounding box center [217, 156] width 9 height 9
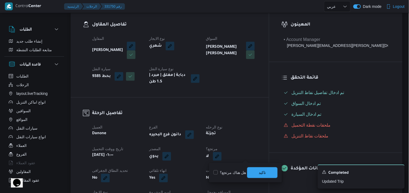
click at [232, 171] on label "هل هناك مرتجع؟" at bounding box center [229, 173] width 33 height 7
checkbox input "true"
click at [254, 174] on span "تاكيد" at bounding box center [262, 172] width 30 height 11
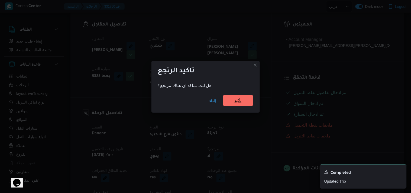
click at [244, 103] on span "تأكيد" at bounding box center [238, 100] width 30 height 11
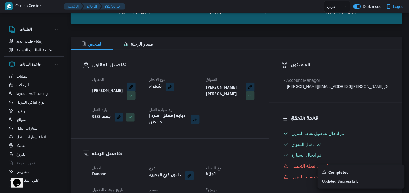
scroll to position [0, 0]
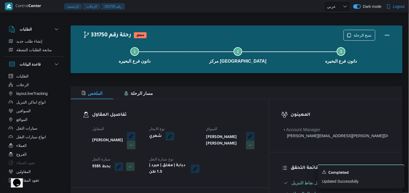
select select "ar"
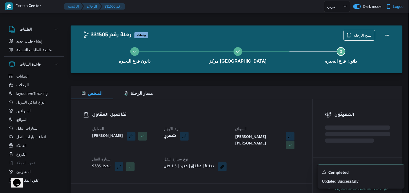
select select "ar"
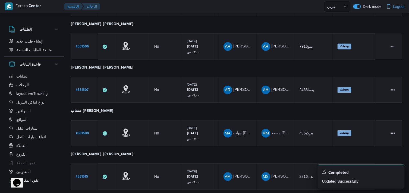
scroll to position [259, 0]
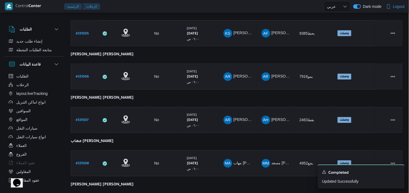
click at [83, 75] on b "# 331506" at bounding box center [82, 77] width 13 height 4
select select "ar"
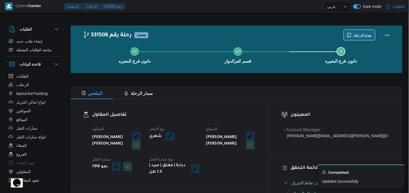
click at [359, 30] on span "نسخ الرحلة" at bounding box center [358, 35] width 31 height 10
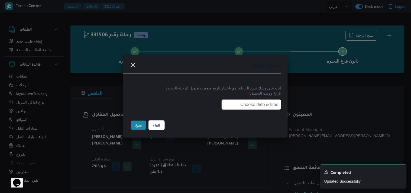
click at [241, 104] on input "text" at bounding box center [252, 105] width 60 height 10
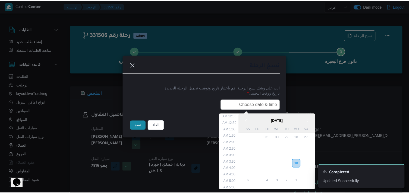
scroll to position [135, 0]
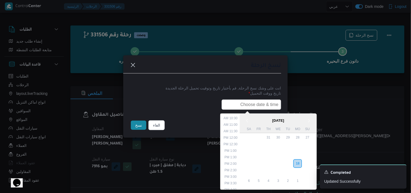
type input "19/08/2025 6:00AM"
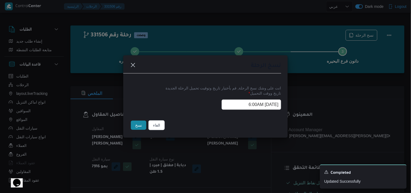
click at [142, 121] on button "نسخ" at bounding box center [138, 125] width 15 height 9
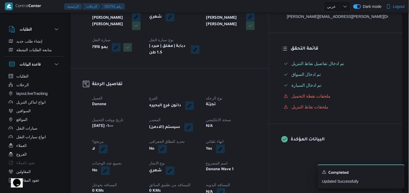
scroll to position [120, 0]
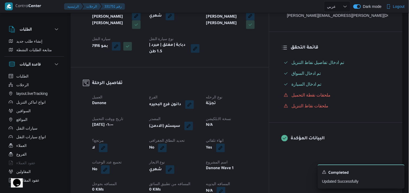
click at [193, 122] on button "button" at bounding box center [188, 126] width 9 height 9
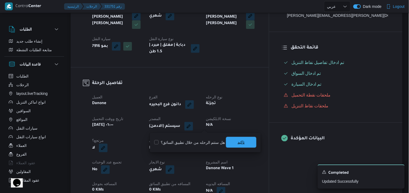
click at [231, 148] on div "تاكيد" at bounding box center [241, 142] width 30 height 11
click at [237, 145] on span "تاكيد" at bounding box center [240, 142] width 7 height 7
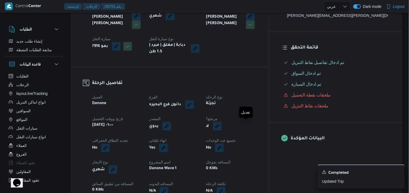
click at [221, 125] on span at bounding box center [215, 126] width 11 height 9
click at [221, 126] on button "button" at bounding box center [217, 126] width 9 height 9
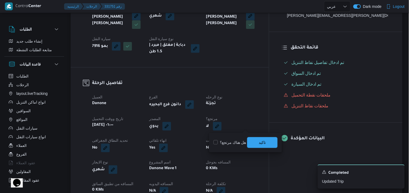
click at [237, 145] on label "هل هناك مرتجع؟" at bounding box center [229, 142] width 33 height 7
checkbox input "true"
click at [264, 144] on span "تاكيد" at bounding box center [262, 142] width 7 height 7
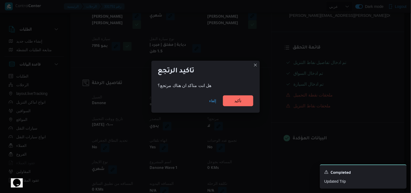
click at [244, 94] on div "إلغاء تأكيد" at bounding box center [206, 102] width 109 height 22
click at [242, 101] on span "تأكيد" at bounding box center [238, 100] width 30 height 11
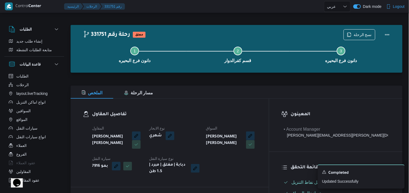
scroll to position [0, 0]
select select "ar"
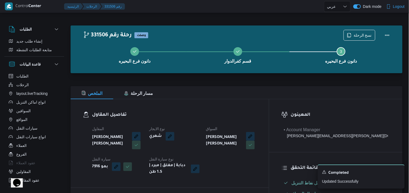
select select "ar"
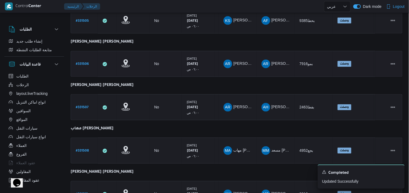
scroll to position [274, 0]
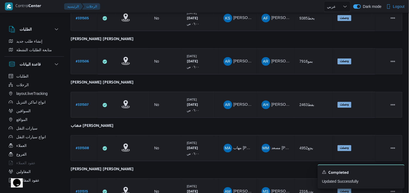
click at [85, 104] on b "# 331507" at bounding box center [82, 106] width 13 height 4
select select "ar"
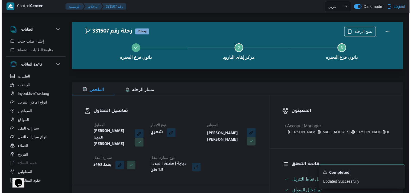
scroll to position [3, 0]
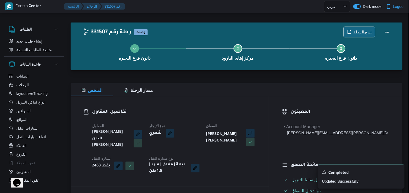
click at [352, 30] on span "نسخ الرحلة" at bounding box center [358, 32] width 31 height 10
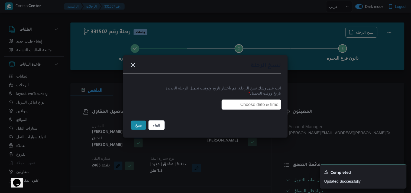
click at [262, 101] on input "text" at bounding box center [252, 105] width 60 height 10
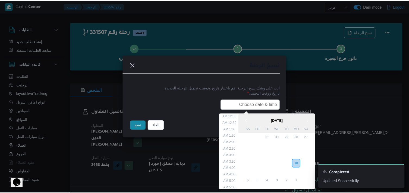
scroll to position [135, 0]
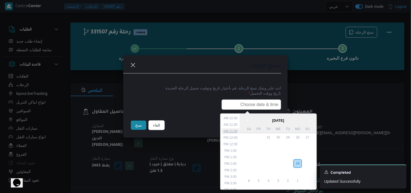
type input "19/08/2025 6:00AM"
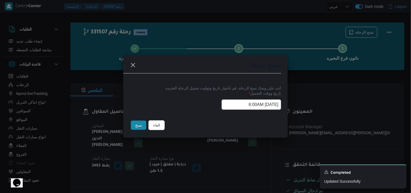
click at [133, 126] on button "نسخ" at bounding box center [138, 125] width 15 height 9
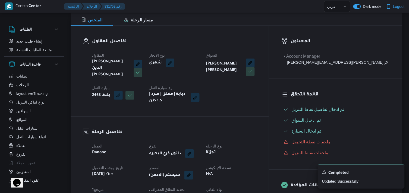
scroll to position [123, 0]
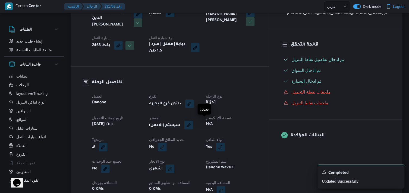
click at [193, 123] on button "button" at bounding box center [188, 125] width 9 height 9
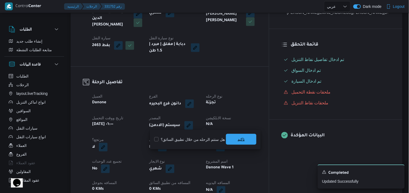
click at [230, 136] on span "تاكيد" at bounding box center [241, 139] width 30 height 11
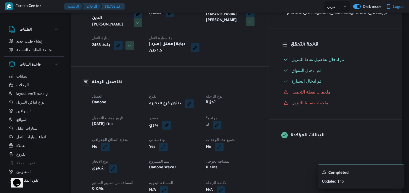
click at [221, 126] on button "button" at bounding box center [217, 125] width 9 height 9
click at [234, 138] on label "هل هناك مرتجع؟" at bounding box center [229, 139] width 33 height 7
checkbox input "true"
click at [253, 139] on span "تاكيد" at bounding box center [262, 139] width 30 height 11
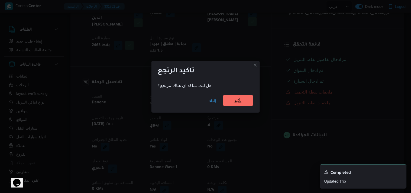
click at [239, 95] on div "إلغاء تأكيد" at bounding box center [206, 102] width 109 height 22
click at [236, 99] on span "تأكيد" at bounding box center [238, 100] width 7 height 7
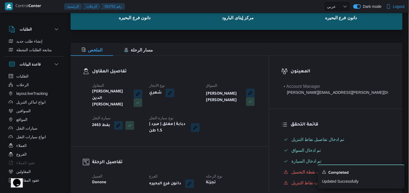
scroll to position [33, 0]
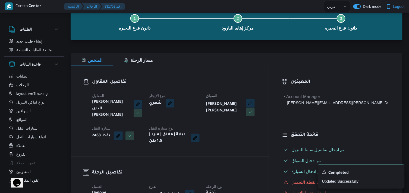
select select "ar"
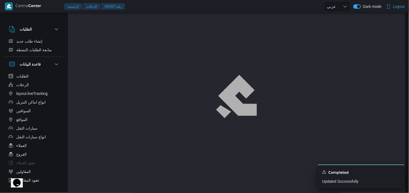
scroll to position [3, 0]
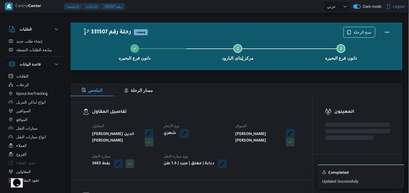
select select "ar"
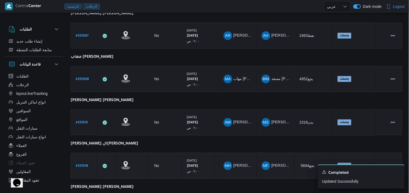
scroll to position [333, 0]
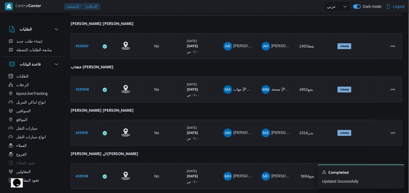
click at [81, 88] on b "# 331508" at bounding box center [82, 90] width 13 height 4
select select "ar"
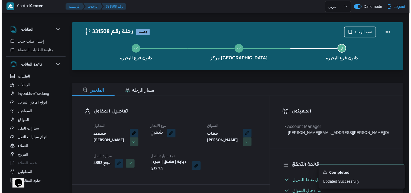
scroll to position [2, 0]
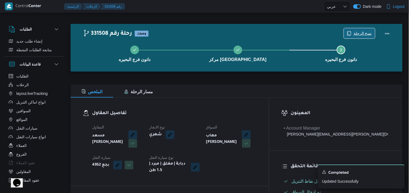
click at [373, 28] on span "نسخ الرحلة" at bounding box center [358, 33] width 31 height 10
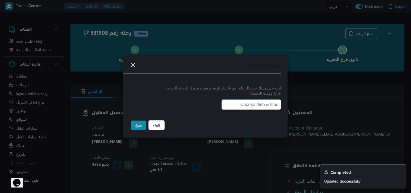
click at [240, 101] on input "text" at bounding box center [252, 105] width 60 height 10
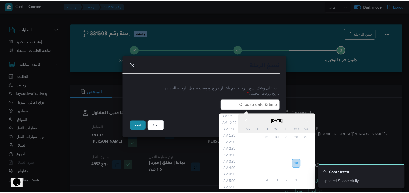
scroll to position [135, 0]
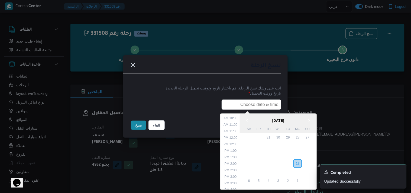
type input "19/08/2025 6:00AM"
click at [131, 123] on button "نسخ" at bounding box center [138, 125] width 15 height 9
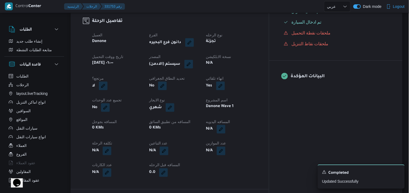
scroll to position [152, 0]
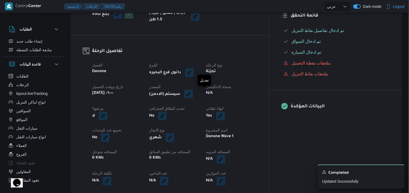
click at [193, 92] on button "button" at bounding box center [188, 94] width 9 height 9
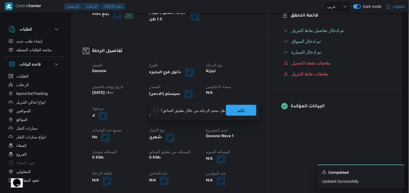
click at [231, 107] on span "تاكيد" at bounding box center [241, 110] width 30 height 11
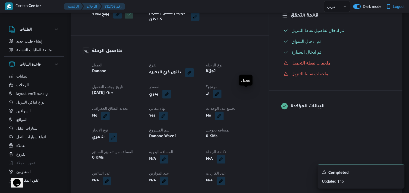
click at [221, 92] on button "button" at bounding box center [217, 94] width 9 height 9
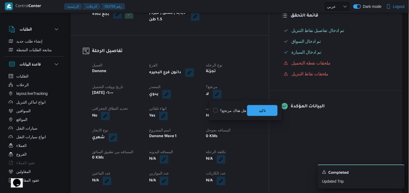
click at [238, 109] on label "هل هناك مرتجع؟" at bounding box center [229, 110] width 33 height 7
checkbox input "true"
click at [252, 113] on span "تاكيد" at bounding box center [262, 110] width 30 height 11
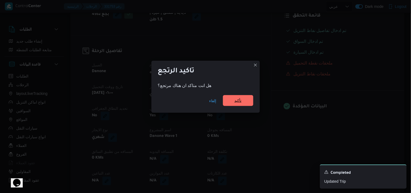
click at [250, 104] on span "تأكيد" at bounding box center [238, 100] width 30 height 11
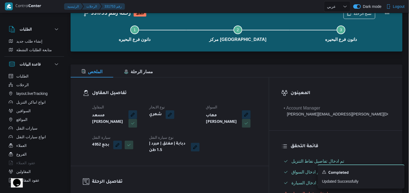
scroll to position [2, 0]
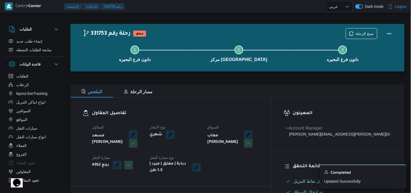
select select "ar"
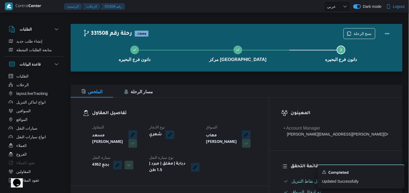
select select "ar"
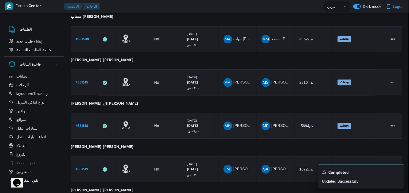
scroll to position [377, 0]
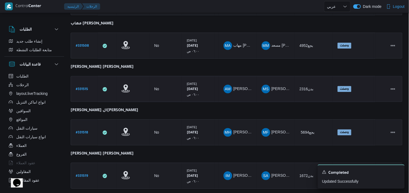
click at [81, 88] on b "# 331515" at bounding box center [82, 90] width 12 height 4
select select "ar"
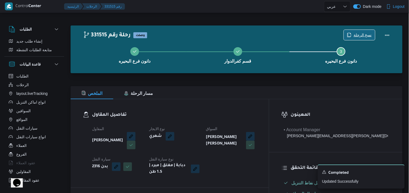
click at [350, 34] on icon "button" at bounding box center [349, 35] width 4 height 4
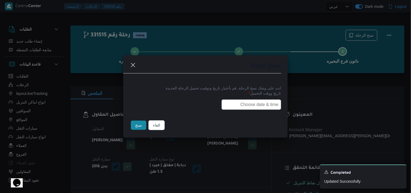
click at [236, 104] on input "text" at bounding box center [252, 105] width 60 height 10
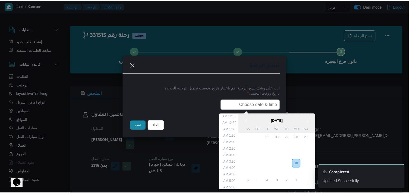
scroll to position [135, 0]
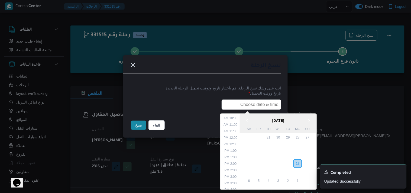
type input "19/08/2025 6:00AM"
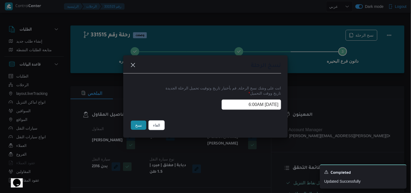
click at [140, 126] on button "نسخ" at bounding box center [138, 125] width 15 height 9
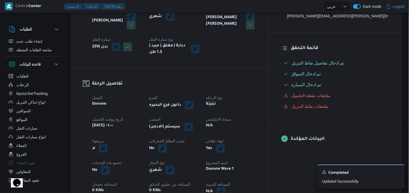
scroll to position [120, 0]
click at [193, 126] on button "button" at bounding box center [188, 126] width 9 height 9
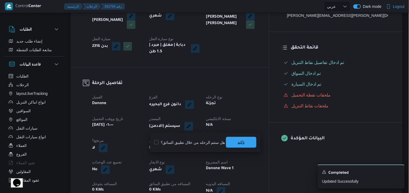
click at [234, 139] on span "تاكيد" at bounding box center [241, 142] width 30 height 11
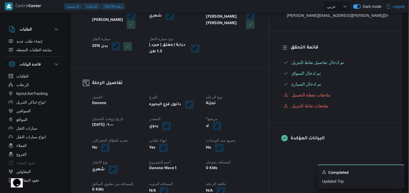
click at [221, 129] on button "button" at bounding box center [217, 126] width 9 height 9
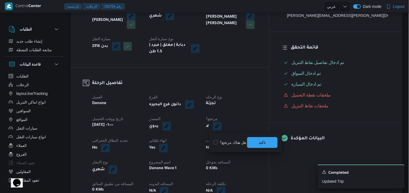
click at [233, 142] on label "هل هناك مرتجع؟" at bounding box center [229, 142] width 33 height 7
checkbox input "true"
click at [254, 142] on span "تاكيد" at bounding box center [262, 142] width 30 height 11
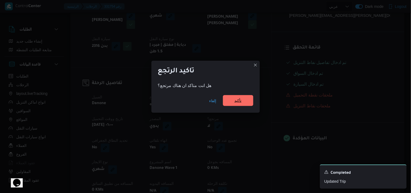
click at [247, 101] on span "تأكيد" at bounding box center [238, 100] width 30 height 11
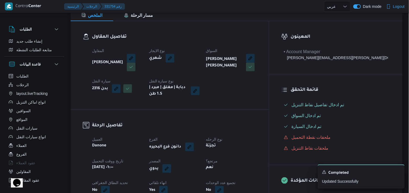
scroll to position [60, 0]
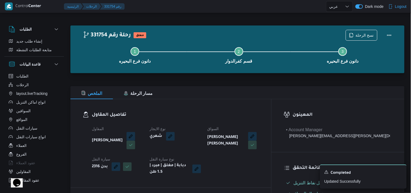
select select "ar"
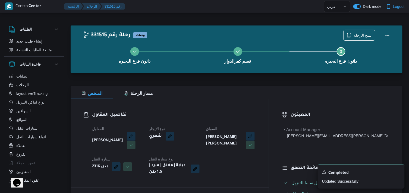
select select "ar"
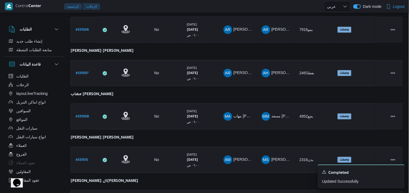
scroll to position [407, 0]
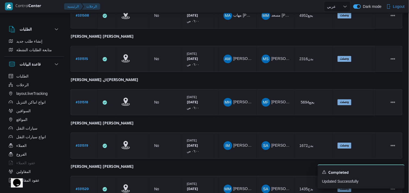
click at [85, 101] on b "# 331518" at bounding box center [82, 103] width 12 height 4
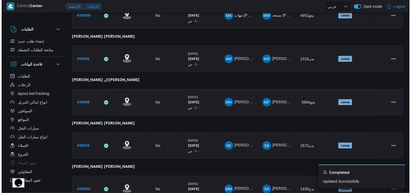
scroll to position [15, 0]
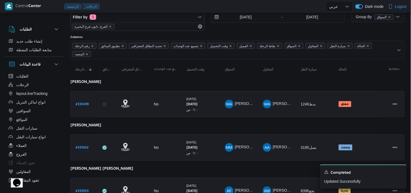
select select "ar"
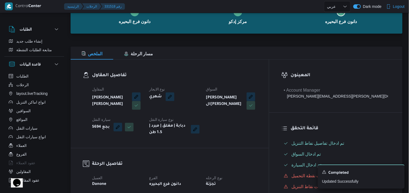
scroll to position [0, 0]
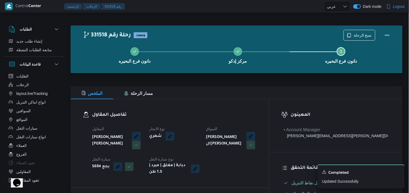
select select "ar"
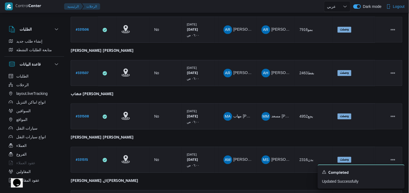
scroll to position [407, 0]
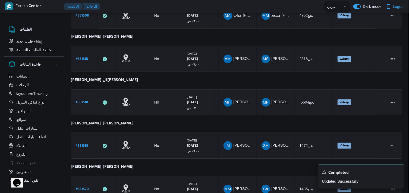
click at [82, 101] on b "# 331518" at bounding box center [82, 103] width 12 height 4
select select "ar"
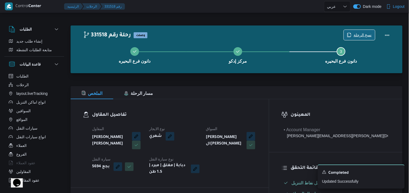
click at [353, 36] on span "نسخ الرحلة" at bounding box center [358, 35] width 31 height 10
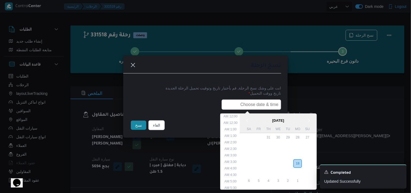
click at [234, 101] on input "text" at bounding box center [252, 105] width 60 height 10
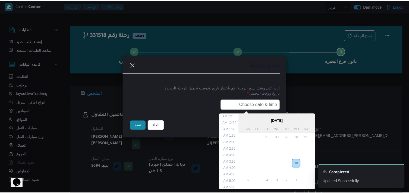
scroll to position [135, 0]
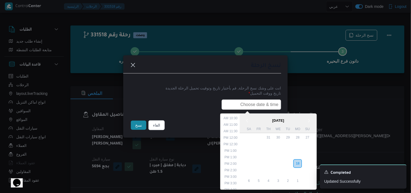
type input "19/08/2025 6:00AM"
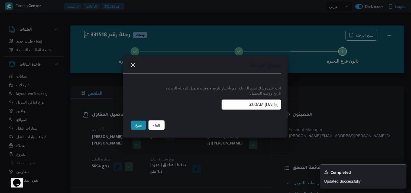
click at [136, 125] on button "نسخ" at bounding box center [138, 125] width 15 height 9
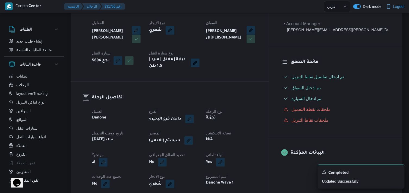
scroll to position [120, 0]
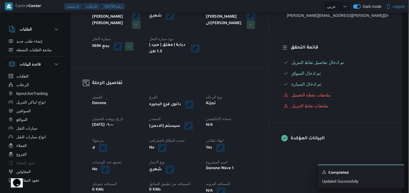
click at [193, 122] on button "button" at bounding box center [188, 126] width 9 height 9
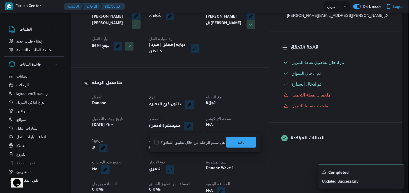
click at [237, 140] on span "تاكيد" at bounding box center [240, 142] width 7 height 7
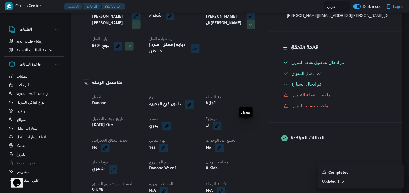
click at [221, 126] on button "button" at bounding box center [217, 126] width 9 height 9
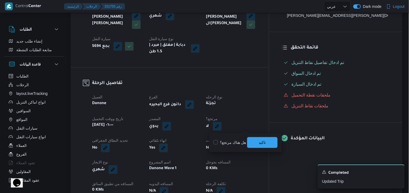
click at [237, 140] on label "هل هناك مرتجع؟" at bounding box center [229, 142] width 33 height 7
checkbox input "true"
click at [251, 145] on span "تاكيد" at bounding box center [262, 142] width 30 height 11
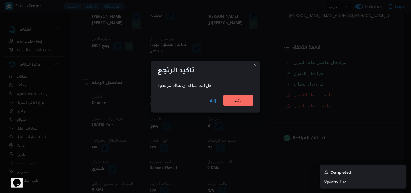
click at [238, 102] on span "تأكيد" at bounding box center [238, 100] width 7 height 7
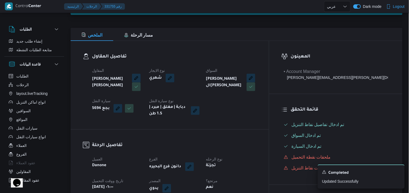
scroll to position [60, 0]
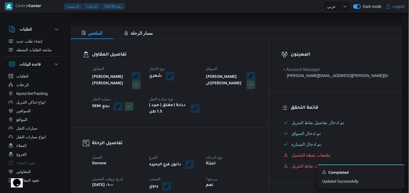
drag, startPoint x: 289, startPoint y: 136, endPoint x: 291, endPoint y: 133, distance: 3.1
select select "ar"
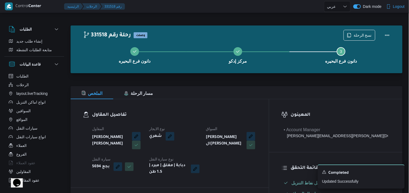
select select "ar"
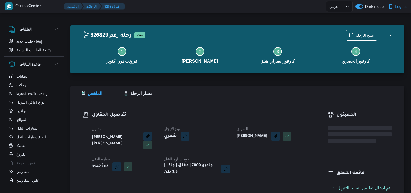
select select "ar"
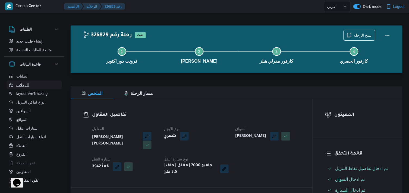
click at [53, 82] on button "الرحلات" at bounding box center [34, 85] width 55 height 9
select select "ar"
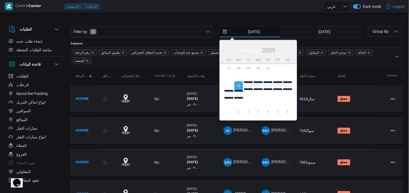
click at [268, 30] on input "11/8/2025" at bounding box center [250, 31] width 62 height 11
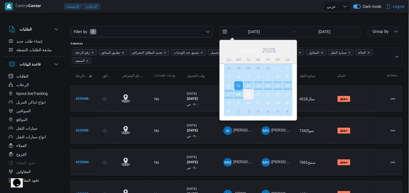
click at [250, 95] on div "19" at bounding box center [248, 94] width 10 height 10
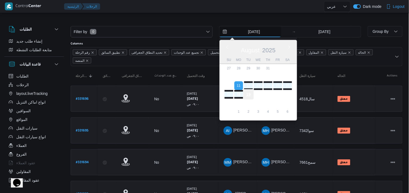
type input "[DATE]"
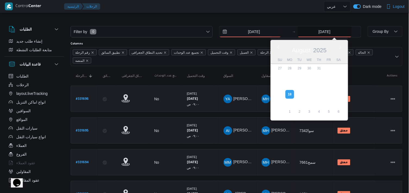
click at [315, 35] on input "18/8/2025" at bounding box center [324, 31] width 54 height 11
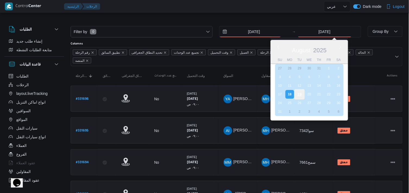
click at [296, 93] on div "19" at bounding box center [299, 94] width 10 height 10
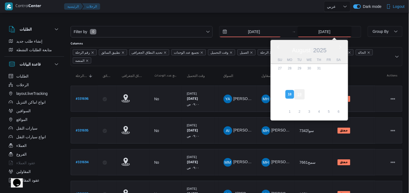
type input "[DATE]"
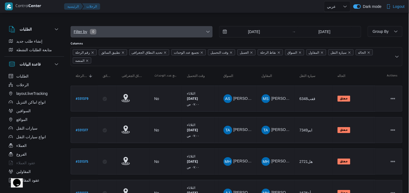
click at [192, 34] on span "Filter by 0" at bounding box center [141, 31] width 141 height 11
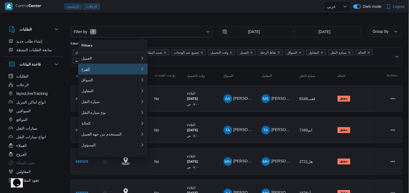
click at [121, 75] on button "الفرع" at bounding box center [112, 69] width 69 height 11
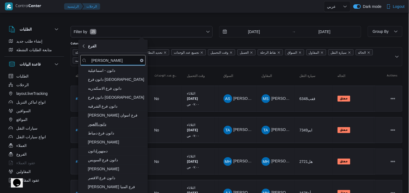
type input "[PERSON_NAME]"
click at [131, 125] on span "دانون|العبور" at bounding box center [116, 124] width 56 height 7
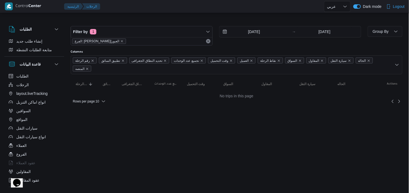
click at [128, 20] on div at bounding box center [236, 21] width 331 height 9
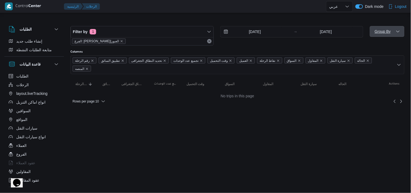
click at [394, 32] on span "Group By" at bounding box center [387, 31] width 30 height 11
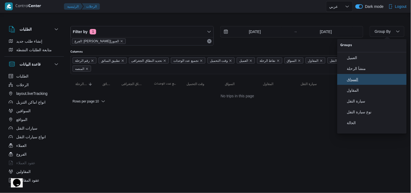
click at [381, 78] on button "السواق" at bounding box center [372, 79] width 69 height 11
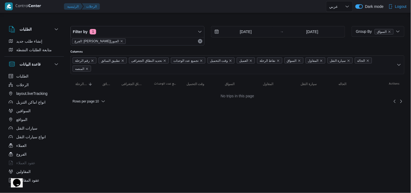
click at [166, 5] on div at bounding box center [214, 6] width 224 height 13
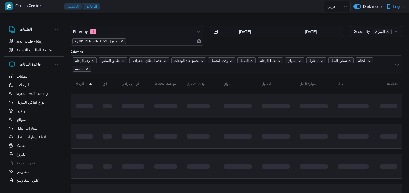
select select "ar"
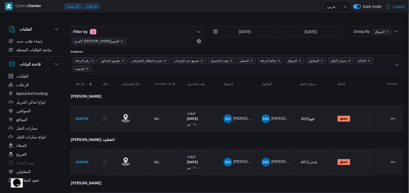
scroll to position [129, 0]
select select "ar"
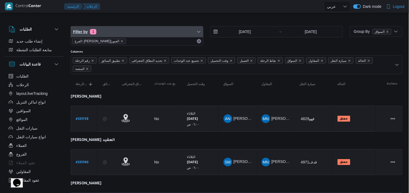
click at [131, 33] on span "Filter by 1" at bounding box center [137, 31] width 132 height 11
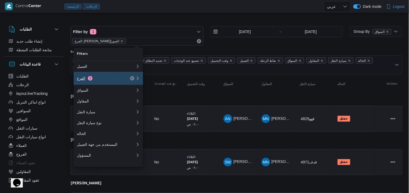
click at [124, 76] on div "الفرع 1" at bounding box center [106, 78] width 65 height 13
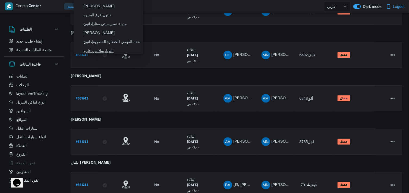
scroll to position [64, 0]
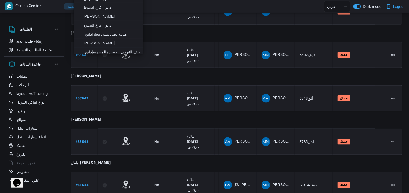
type input "[PERSON_NAME]"
click at [115, 27] on span "دانون فرع البحيره" at bounding box center [111, 25] width 56 height 7
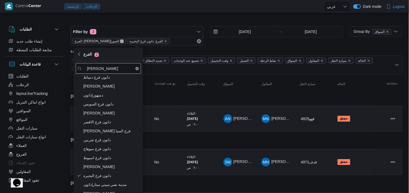
click at [120, 40] on icon "remove selected entity" at bounding box center [121, 41] width 3 height 3
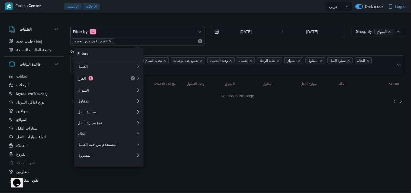
click at [114, 24] on div "Filter by 1 الفرع: دانون فرع البحيره [DATE] → [DATE]" at bounding box center [208, 36] width 282 height 26
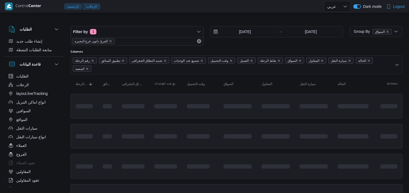
select select "ar"
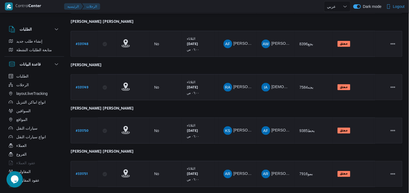
scroll to position [172, 0]
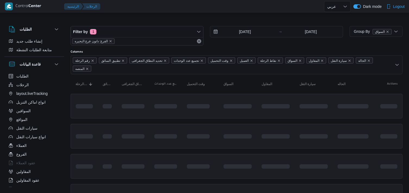
select select "ar"
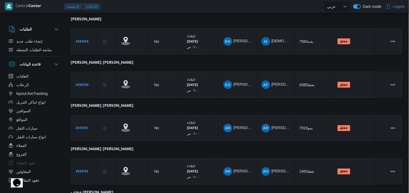
scroll to position [258, 0]
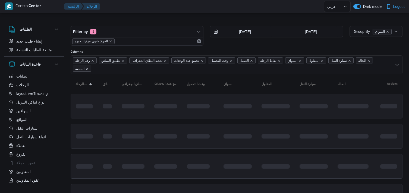
select select "ar"
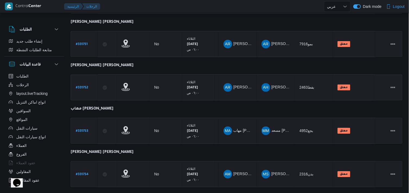
scroll to position [301, 0]
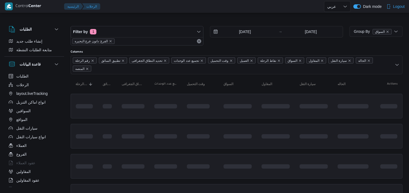
select select "ar"
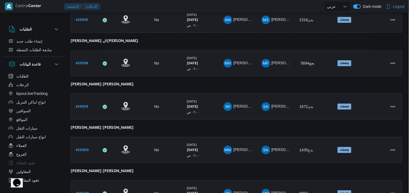
scroll to position [452, 0]
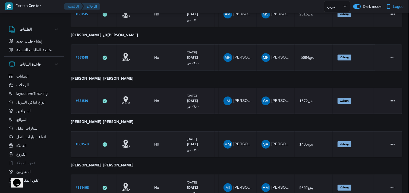
click at [88, 100] on b "# 331519" at bounding box center [82, 102] width 12 height 4
select select "ar"
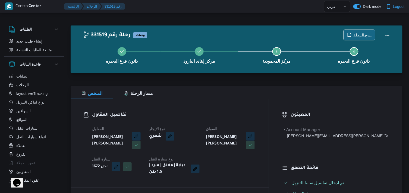
click at [365, 36] on span "نسخ الرحلة" at bounding box center [362, 35] width 18 height 7
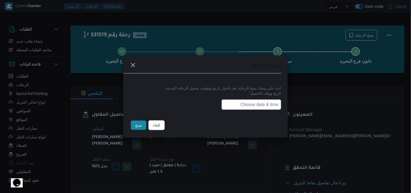
click at [240, 105] on input "text" at bounding box center [252, 105] width 60 height 10
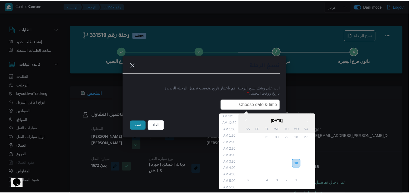
scroll to position [142, 0]
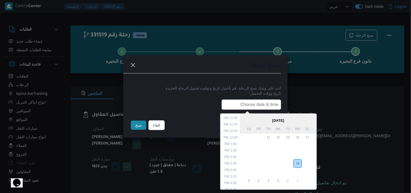
type input "[DATE] 6:00AM"
click at [136, 123] on button "نسخ" at bounding box center [138, 125] width 15 height 9
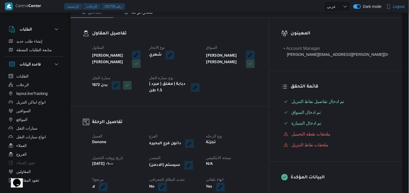
scroll to position [90, 0]
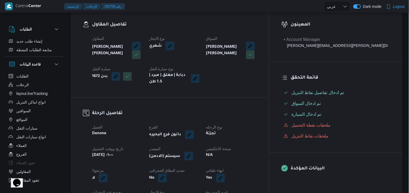
click at [193, 158] on button "button" at bounding box center [188, 156] width 9 height 9
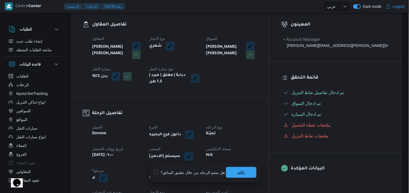
click at [244, 175] on span "تاكيد" at bounding box center [241, 172] width 30 height 11
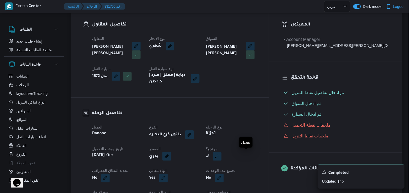
click at [221, 158] on button "button" at bounding box center [217, 156] width 9 height 9
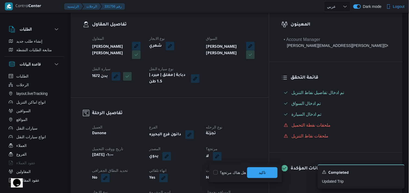
click at [235, 172] on label "هل هناك مرتجع؟" at bounding box center [229, 173] width 33 height 7
checkbox input "true"
click at [257, 171] on span "تاكيد" at bounding box center [262, 172] width 30 height 11
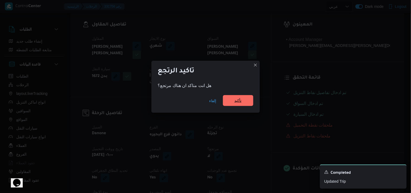
click at [237, 100] on span "تأكيد" at bounding box center [238, 100] width 7 height 7
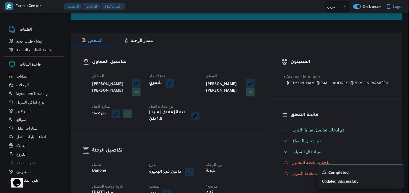
scroll to position [0, 0]
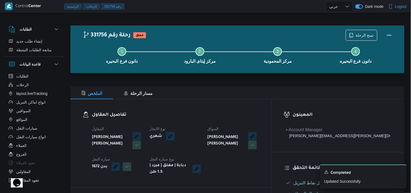
select select "ar"
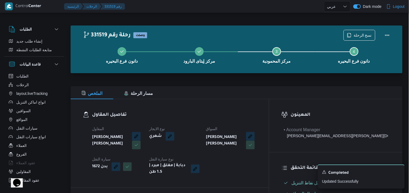
select select "ar"
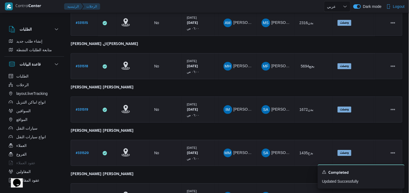
scroll to position [473, 0]
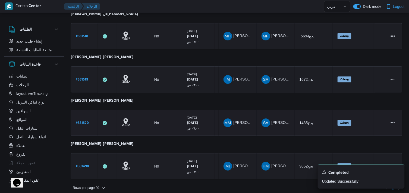
click at [81, 122] on b "# 331520" at bounding box center [82, 124] width 13 height 4
select select "ar"
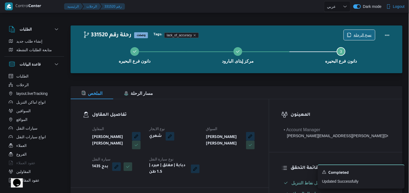
click at [349, 33] on icon "button" at bounding box center [349, 35] width 4 height 4
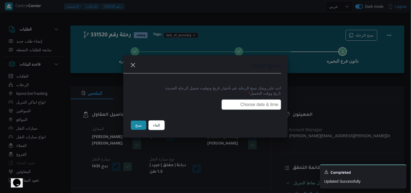
click at [240, 101] on input "text" at bounding box center [252, 105] width 60 height 10
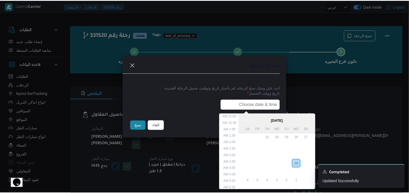
scroll to position [142, 0]
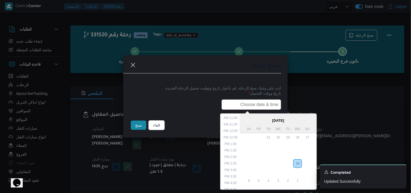
type input "[DATE] 6:00AM"
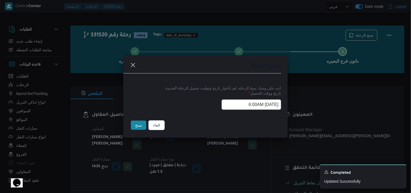
click at [143, 126] on button "نسخ" at bounding box center [138, 125] width 15 height 9
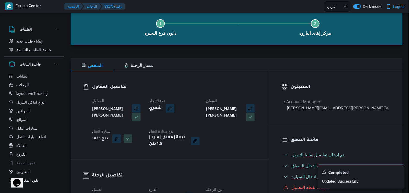
scroll to position [60, 0]
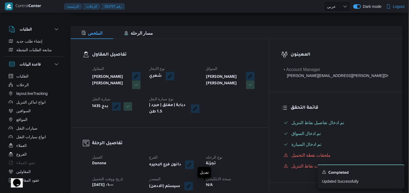
click at [193, 186] on button "button" at bounding box center [188, 186] width 9 height 9
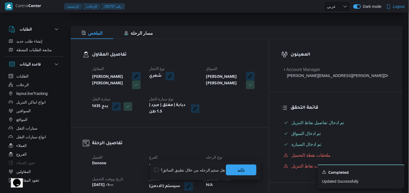
click at [228, 171] on span "تاكيد" at bounding box center [241, 170] width 30 height 11
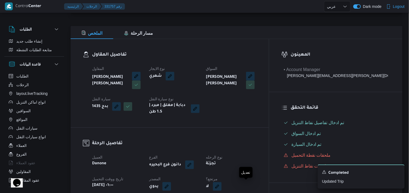
click at [221, 186] on button "button" at bounding box center [217, 186] width 9 height 9
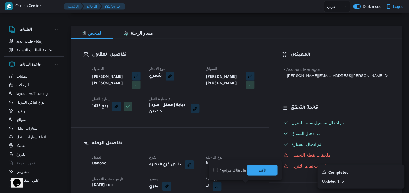
click at [237, 170] on label "هل هناك مرتجع؟" at bounding box center [229, 170] width 33 height 7
checkbox input "true"
click at [273, 174] on span "تاكيد" at bounding box center [262, 170] width 30 height 11
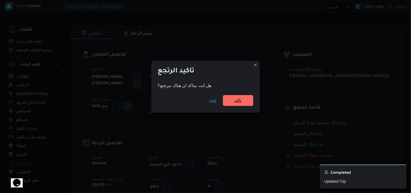
click at [232, 100] on span "تأكيد" at bounding box center [238, 100] width 30 height 11
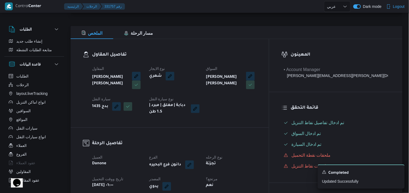
select select "ar"
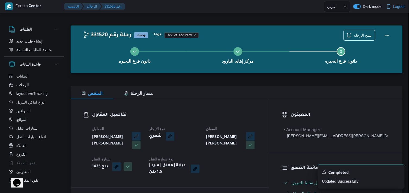
select select "ar"
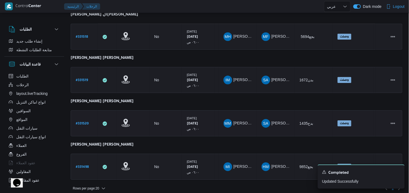
scroll to position [473, 0]
click at [82, 165] on div "# 331498" at bounding box center [84, 167] width 21 height 12
click at [82, 165] on b "# 331498" at bounding box center [82, 167] width 13 height 4
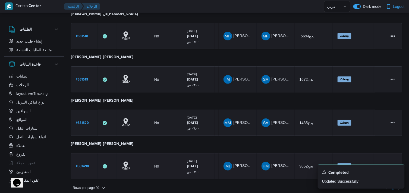
select select "ar"
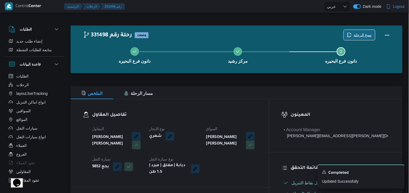
click at [364, 39] on span "نسخ الرحلة" at bounding box center [358, 35] width 31 height 10
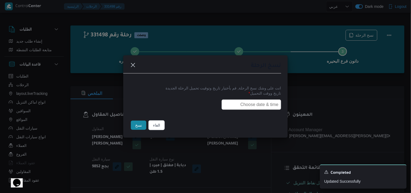
click at [248, 107] on input "text" at bounding box center [252, 105] width 60 height 10
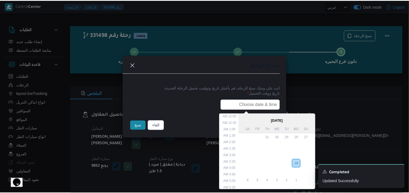
scroll to position [142, 0]
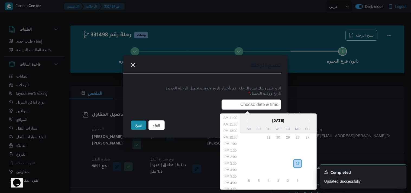
type input "[DATE] 6:00AM"
click at [139, 127] on button "نسخ" at bounding box center [138, 125] width 15 height 9
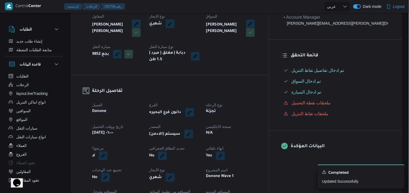
scroll to position [151, 0]
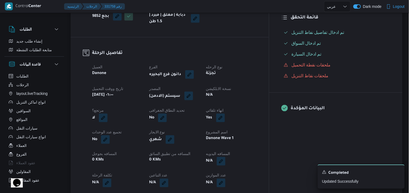
click at [193, 96] on button "button" at bounding box center [188, 96] width 9 height 9
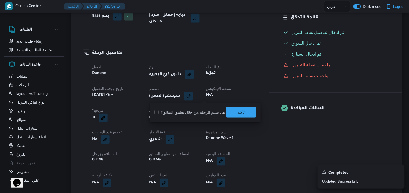
click at [232, 113] on span "تاكيد" at bounding box center [241, 112] width 30 height 11
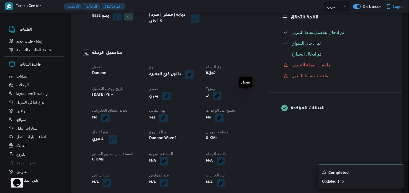
click at [221, 95] on button "button" at bounding box center [217, 96] width 9 height 9
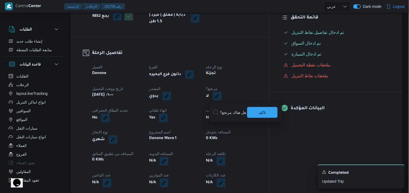
click at [230, 111] on label "هل هناك مرتجع؟" at bounding box center [229, 112] width 33 height 7
checkbox input "true"
click at [252, 107] on div "تاكيد" at bounding box center [262, 112] width 30 height 11
click at [254, 109] on span "تاكيد" at bounding box center [262, 112] width 30 height 11
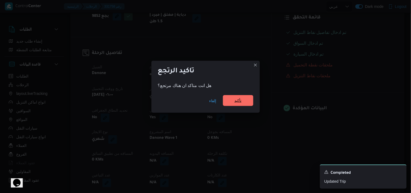
click at [245, 102] on span "تأكيد" at bounding box center [238, 100] width 30 height 11
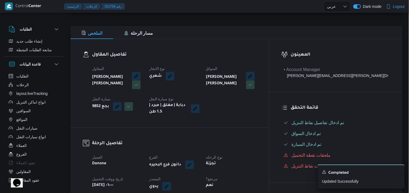
scroll to position [0, 0]
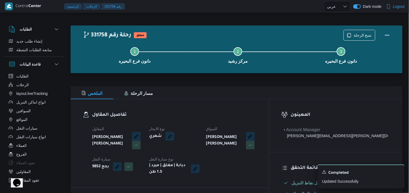
select select "ar"
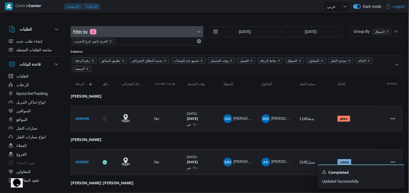
click at [112, 33] on span "Filter by 1" at bounding box center [137, 31] width 132 height 11
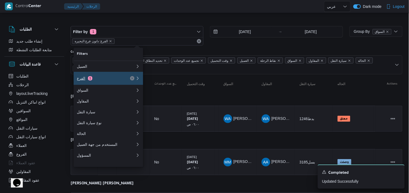
click at [123, 77] on div "الفرع 1" at bounding box center [106, 78] width 65 height 13
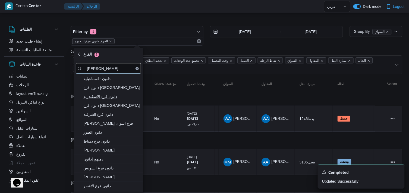
type input "دانون"
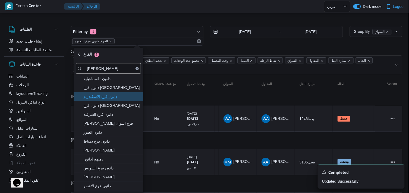
click at [107, 95] on span "دانون فرع الاسكندريه" at bounding box center [111, 96] width 56 height 7
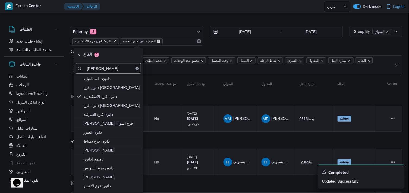
click at [157, 40] on icon "remove selected entity" at bounding box center [158, 41] width 2 height 2
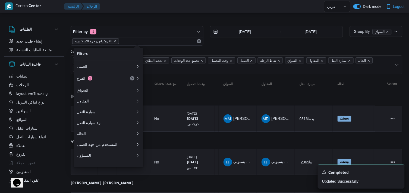
click at [156, 13] on div at bounding box center [204, 13] width 409 height 9
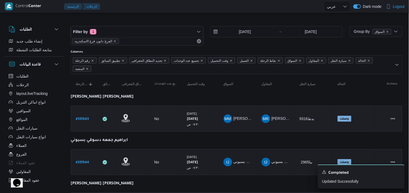
click at [79, 119] on b "# 331543" at bounding box center [82, 119] width 13 height 4
select select "ar"
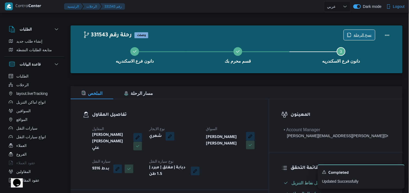
click at [364, 33] on span "نسخ الرحلة" at bounding box center [362, 35] width 18 height 7
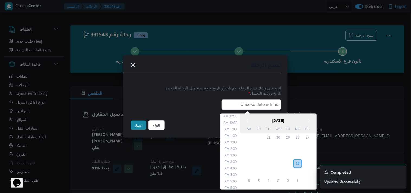
click at [228, 104] on input "text" at bounding box center [252, 105] width 60 height 10
click at [289, 163] on div "19" at bounding box center [288, 164] width 10 height 10
click at [238, 134] on li "7:30 AM" at bounding box center [231, 132] width 17 height 5
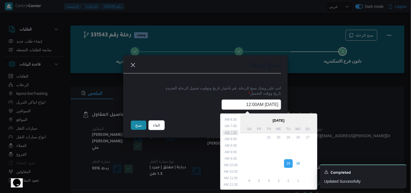
type input "19/08/2025 7:30AM"
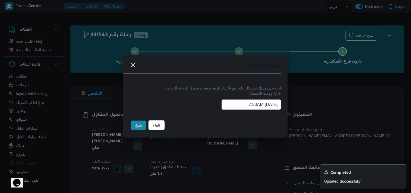
click at [240, 105] on input "19/08/2025 7:30AM" at bounding box center [252, 105] width 60 height 10
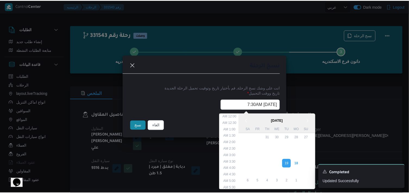
scroll to position [63, 0]
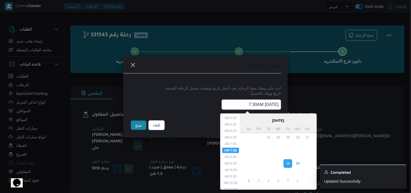
click at [240, 105] on input "19/08/2025 7:30AM" at bounding box center [252, 105] width 60 height 10
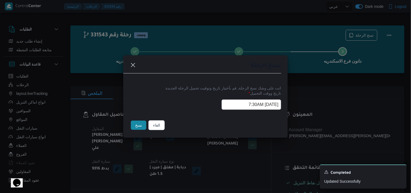
click at [136, 127] on button "نسخ" at bounding box center [138, 125] width 15 height 9
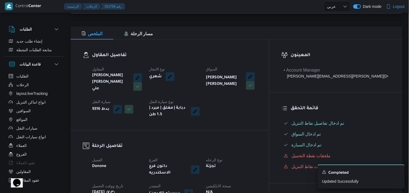
scroll to position [60, 0]
click at [193, 189] on button "button" at bounding box center [188, 193] width 9 height 9
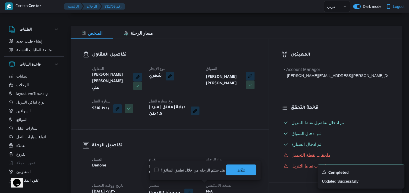
click at [228, 173] on span "تاكيد" at bounding box center [241, 170] width 30 height 11
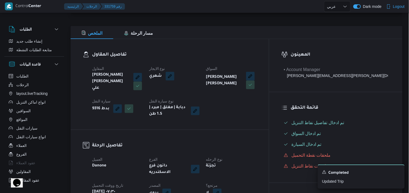
click at [221, 189] on button "button" at bounding box center [217, 193] width 9 height 9
click at [238, 172] on label "هل هناك مرتجع؟" at bounding box center [229, 170] width 33 height 7
checkbox input "true"
click at [249, 171] on span "تاكيد" at bounding box center [262, 170] width 30 height 11
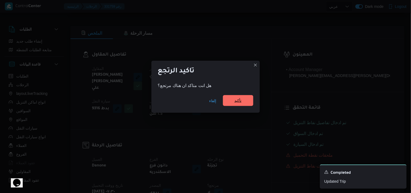
click at [232, 95] on div "إلغاء تأكيد" at bounding box center [206, 102] width 109 height 22
click at [230, 100] on span "تأكيد" at bounding box center [238, 100] width 30 height 11
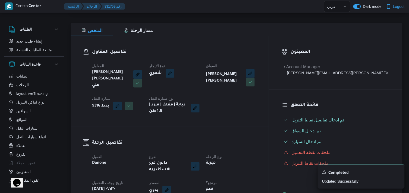
scroll to position [30, 0]
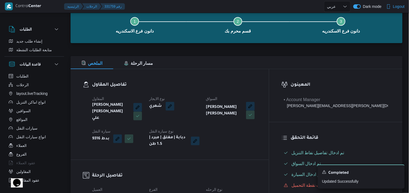
select select "ar"
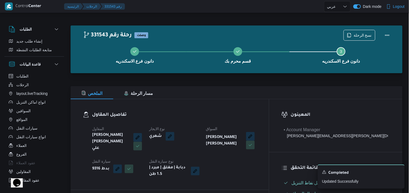
select select "ar"
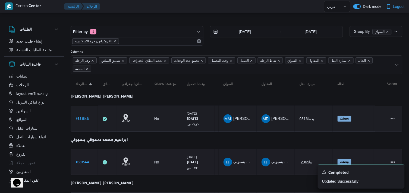
click at [84, 161] on b "# 331544" at bounding box center [82, 163] width 13 height 4
select select "ar"
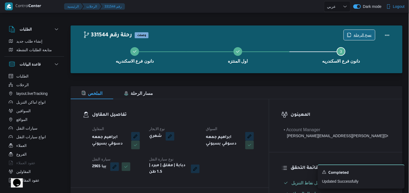
click at [350, 34] on icon "button" at bounding box center [349, 35] width 4 height 4
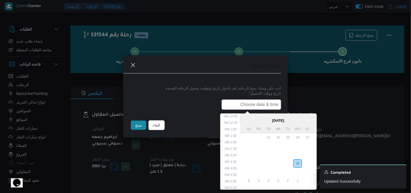
click at [231, 104] on input "text" at bounding box center [252, 105] width 60 height 10
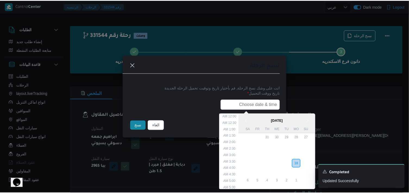
scroll to position [142, 0]
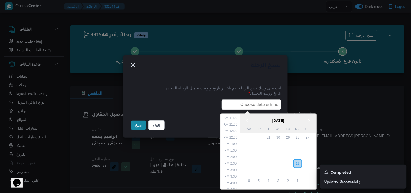
type input "ر"
paste input "19/08/2025 7:30AM"
type input "19/08/2025 7:30AM"
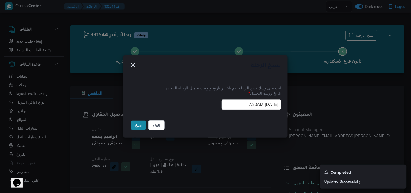
click at [132, 126] on button "نسخ" at bounding box center [138, 125] width 15 height 9
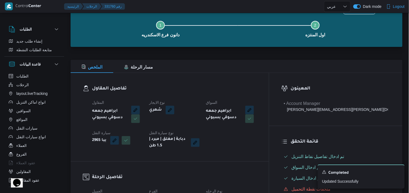
scroll to position [60, 0]
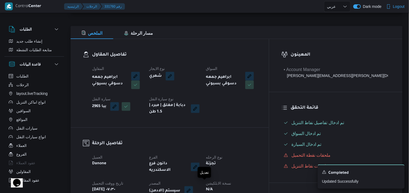
click at [193, 190] on button "button" at bounding box center [188, 190] width 9 height 9
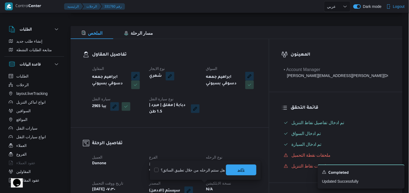
click at [239, 169] on span "تاكيد" at bounding box center [240, 170] width 7 height 7
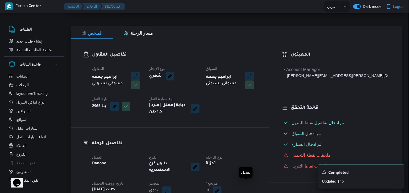
click at [221, 188] on button "button" at bounding box center [217, 191] width 9 height 9
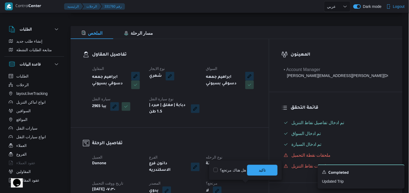
click at [241, 172] on label "هل هناك مرتجع؟" at bounding box center [229, 170] width 33 height 7
checkbox input "true"
click at [264, 172] on span "تاكيد" at bounding box center [262, 170] width 7 height 7
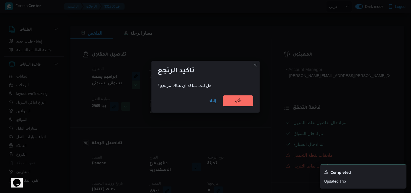
click at [228, 87] on div "هل انت متاكد ان هناك مرتجع؟" at bounding box center [205, 85] width 95 height 7
click at [229, 103] on span "تأكيد" at bounding box center [238, 100] width 30 height 11
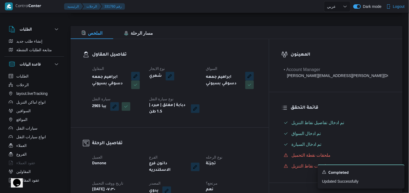
select select "ar"
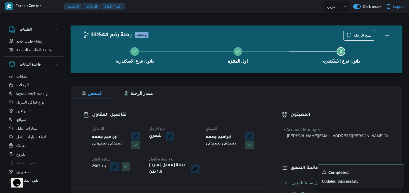
select select "ar"
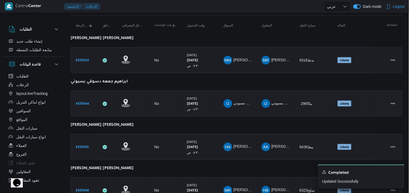
scroll to position [60, 0]
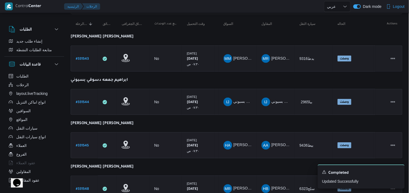
click at [88, 145] on b "# 331545" at bounding box center [82, 146] width 13 height 4
select select "ar"
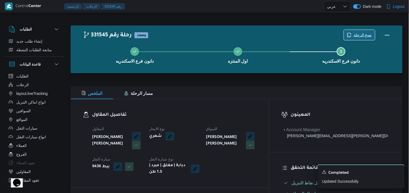
click at [360, 31] on span "نسخ الرحلة" at bounding box center [358, 35] width 31 height 10
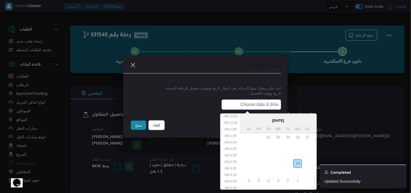
click at [224, 102] on input "text" at bounding box center [252, 105] width 60 height 10
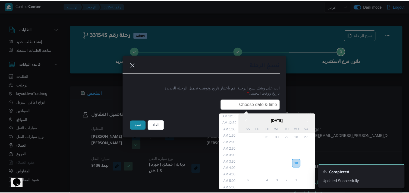
scroll to position [142, 0]
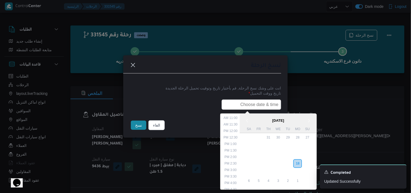
type input "19/08/2025 7:30AM"
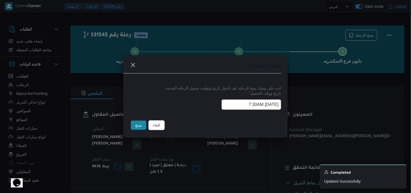
click at [142, 127] on button "نسخ" at bounding box center [138, 125] width 15 height 9
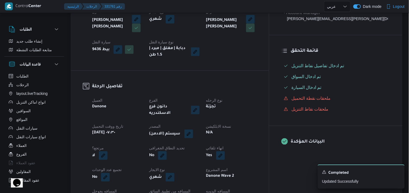
scroll to position [120, 0]
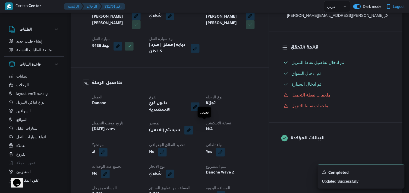
click at [193, 128] on button "button" at bounding box center [188, 130] width 9 height 9
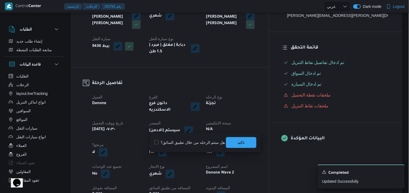
click at [203, 140] on label "هل ستتم الرحله من خلال تطبيق السائق؟" at bounding box center [189, 142] width 71 height 7
click at [216, 142] on label "هل ستتم الرحله من خلال تطبيق السائق؟" at bounding box center [189, 142] width 71 height 7
checkbox input "false"
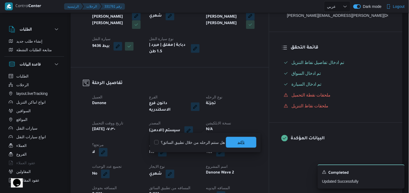
click at [241, 141] on span "تاكيد" at bounding box center [240, 142] width 7 height 7
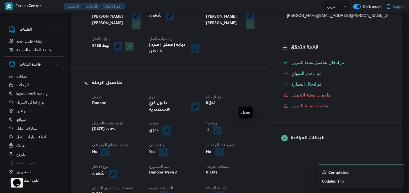
click at [221, 126] on button "button" at bounding box center [217, 130] width 9 height 9
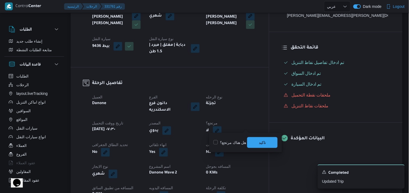
click at [239, 141] on label "هل هناك مرتجع؟" at bounding box center [229, 142] width 33 height 7
checkbox input "true"
click at [257, 141] on span "تاكيد" at bounding box center [262, 142] width 30 height 11
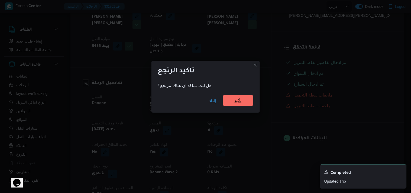
click at [250, 104] on span "تأكيد" at bounding box center [238, 100] width 30 height 11
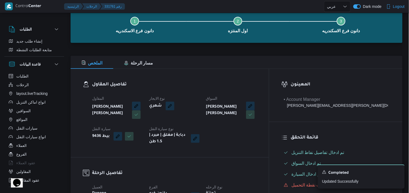
scroll to position [30, 0]
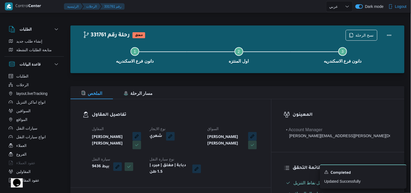
select select "ar"
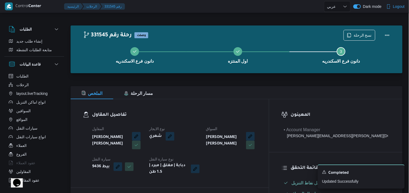
select select "ar"
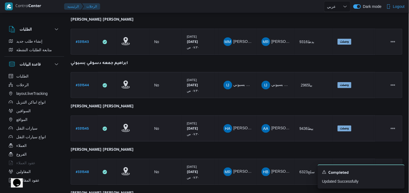
scroll to position [90, 0]
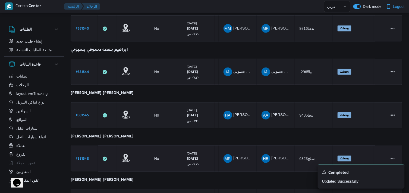
click at [80, 157] on b "# 331548" at bounding box center [82, 159] width 13 height 4
select select "ar"
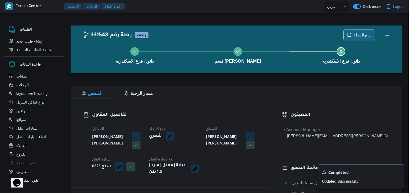
click at [362, 33] on span "نسخ الرحلة" at bounding box center [362, 35] width 18 height 7
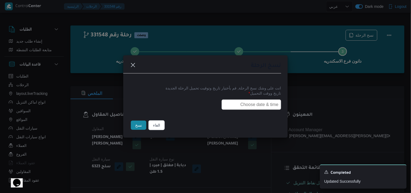
click at [226, 107] on input "text" at bounding box center [252, 105] width 60 height 10
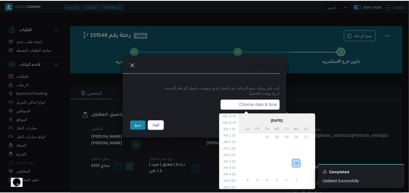
scroll to position [142, 0]
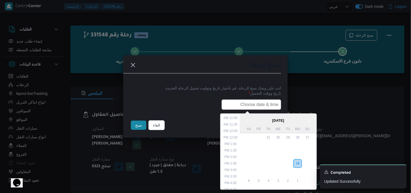
type input "19/08/2025 7:30AM"
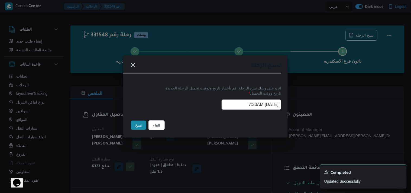
click at [139, 126] on button "نسخ" at bounding box center [138, 125] width 15 height 9
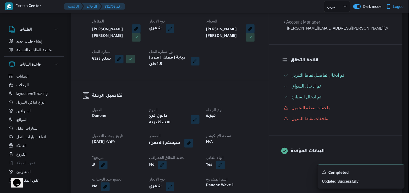
scroll to position [120, 0]
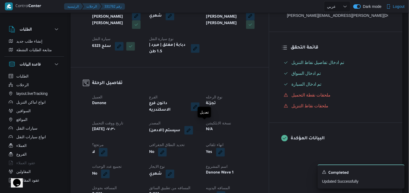
click at [193, 126] on button "button" at bounding box center [188, 130] width 9 height 9
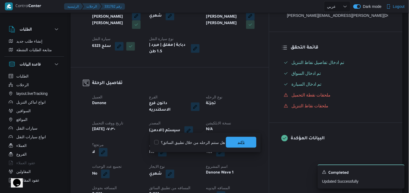
click at [232, 143] on span "تاكيد" at bounding box center [241, 142] width 30 height 11
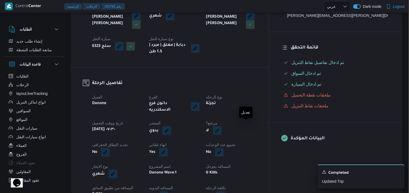
click at [221, 126] on button "button" at bounding box center [217, 130] width 9 height 9
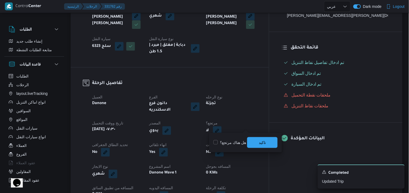
click at [228, 141] on label "هل هناك مرتجع؟" at bounding box center [229, 142] width 33 height 7
click at [243, 142] on label "هل هناك مرتجع؟" at bounding box center [229, 142] width 33 height 7
checkbox input "false"
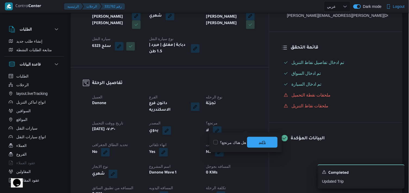
click at [257, 141] on span "تاكيد" at bounding box center [262, 142] width 30 height 11
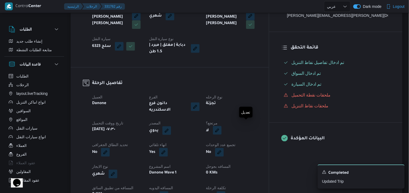
click at [221, 128] on button "button" at bounding box center [217, 130] width 9 height 9
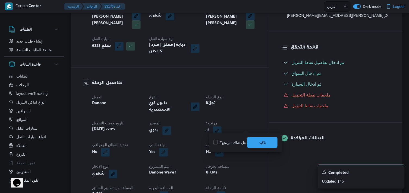
click at [240, 137] on div "هل هناك مرتجع؟ تاكيد" at bounding box center [245, 143] width 65 height 12
click at [240, 139] on label "هل هناك مرتجع؟" at bounding box center [229, 142] width 33 height 7
checkbox input "true"
click at [253, 143] on span "تاكيد" at bounding box center [262, 142] width 30 height 11
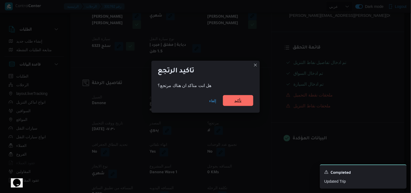
click at [248, 104] on span "تأكيد" at bounding box center [238, 100] width 30 height 11
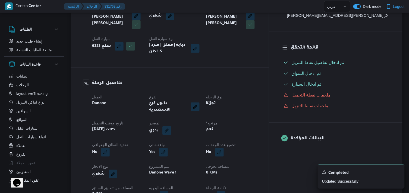
select select "ar"
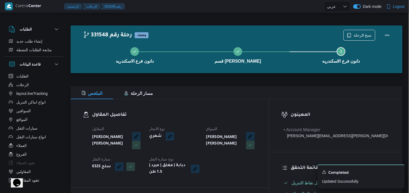
select select "ar"
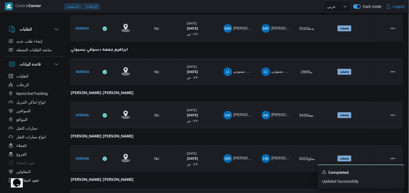
scroll to position [102, 0]
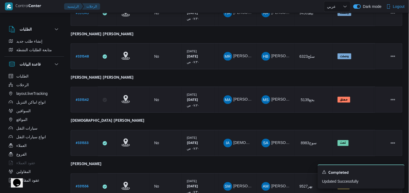
click at [81, 100] on b "# 331542" at bounding box center [82, 100] width 13 height 4
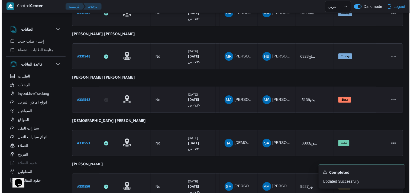
scroll to position [15, 0]
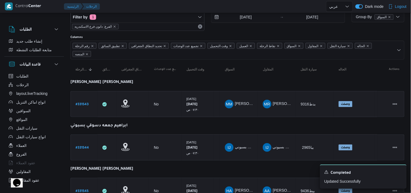
select select "ar"
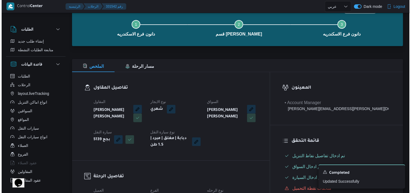
scroll to position [12, 0]
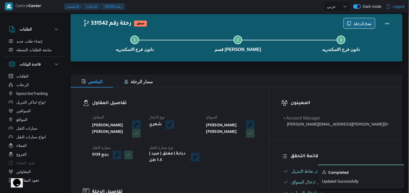
click at [347, 19] on span "نسخ الرحلة" at bounding box center [358, 23] width 31 height 10
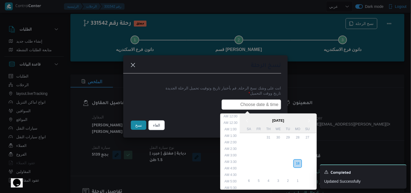
click at [227, 107] on input "text" at bounding box center [252, 105] width 60 height 10
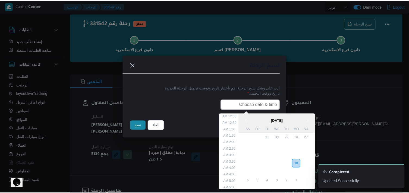
scroll to position [142, 0]
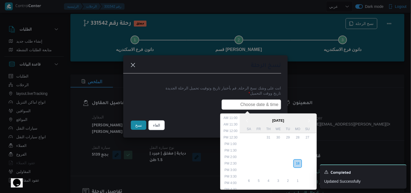
type input "19/08/2025 7:30AM"
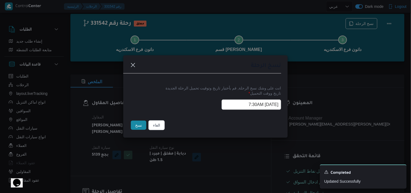
click at [139, 124] on button "نسخ" at bounding box center [138, 125] width 15 height 9
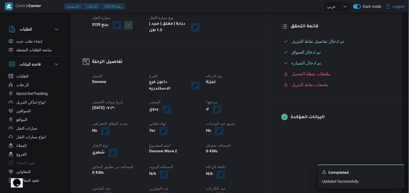
scroll to position [162, 0]
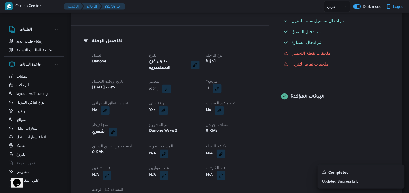
click at [221, 88] on span at bounding box center [215, 89] width 11 height 9
click at [221, 84] on button "button" at bounding box center [217, 88] width 9 height 9
click at [225, 98] on label "هل هناك مرتجع؟" at bounding box center [229, 101] width 33 height 7
checkbox input "true"
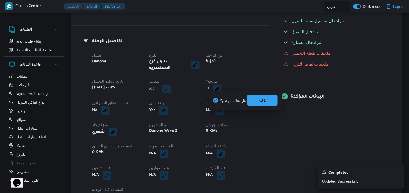
click at [252, 100] on span "تاكيد" at bounding box center [262, 100] width 30 height 11
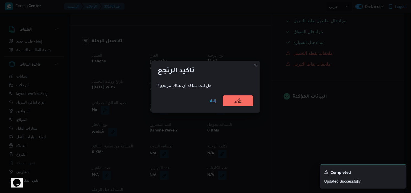
click at [252, 100] on span "تأكيد" at bounding box center [238, 100] width 30 height 11
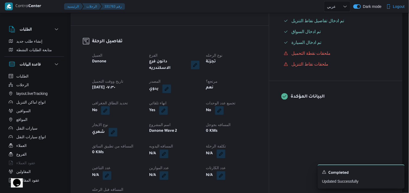
select select "ar"
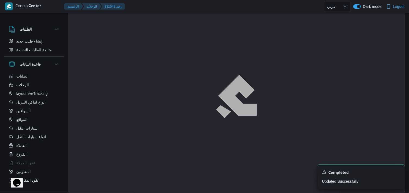
scroll to position [12, 0]
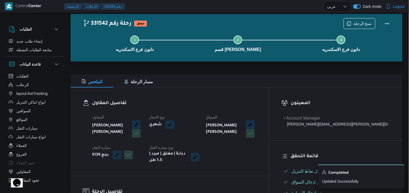
select select "ar"
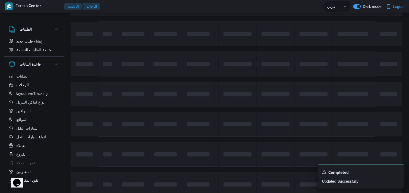
scroll to position [242, 0]
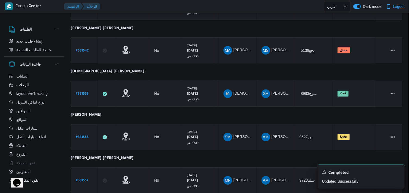
click at [80, 92] on b "# 331553" at bounding box center [82, 94] width 13 height 4
select select "ar"
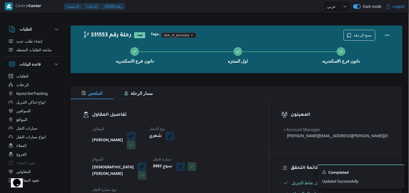
click at [350, 29] on div "نسخ الرحلة" at bounding box center [368, 35] width 56 height 17
click at [355, 37] on span "نسخ الرحلة" at bounding box center [362, 35] width 18 height 7
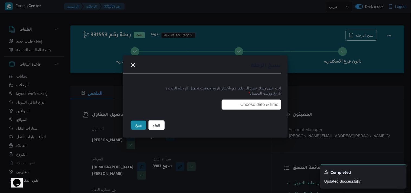
click at [238, 101] on input "text" at bounding box center [252, 105] width 60 height 10
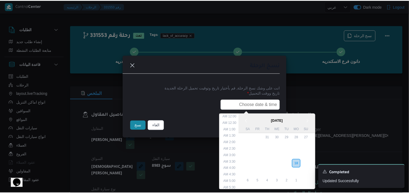
scroll to position [142, 0]
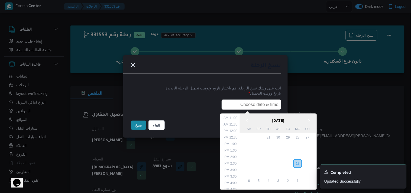
type input "19/08/2025 7:30AM"
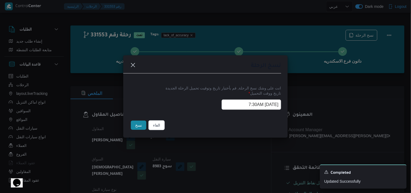
click at [142, 125] on button "نسخ" at bounding box center [138, 125] width 15 height 9
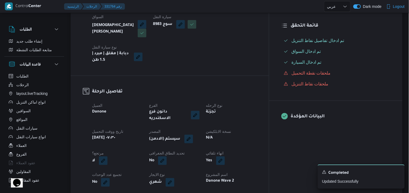
scroll to position [151, 0]
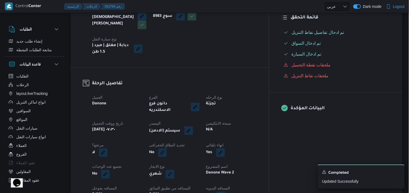
click at [193, 127] on span at bounding box center [186, 131] width 11 height 9
click at [199, 120] on dt "المصدر" at bounding box center [174, 123] width 50 height 7
click at [193, 126] on button "button" at bounding box center [188, 130] width 9 height 9
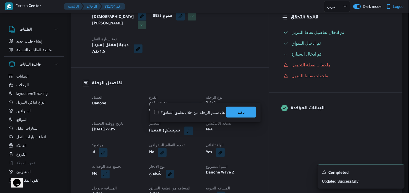
click at [247, 115] on span "تاكيد" at bounding box center [241, 112] width 30 height 11
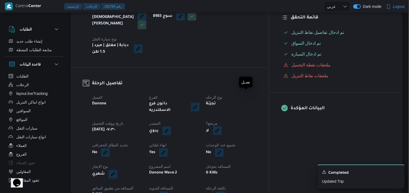
click at [221, 126] on button "button" at bounding box center [217, 130] width 9 height 9
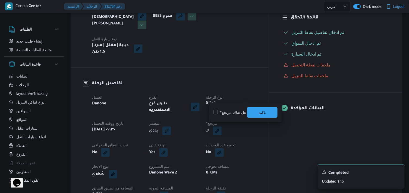
click at [241, 109] on label "هل هناك مرتجع؟" at bounding box center [229, 112] width 33 height 7
checkbox input "true"
click at [250, 110] on span "تاكيد" at bounding box center [262, 112] width 30 height 11
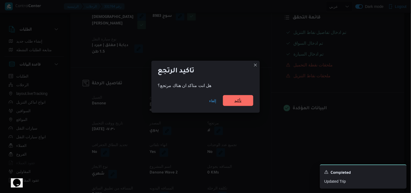
click at [245, 99] on span "تأكيد" at bounding box center [238, 100] width 30 height 11
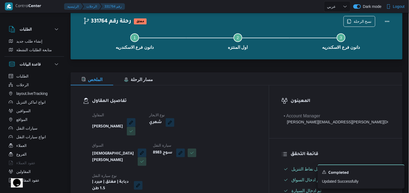
scroll to position [0, 0]
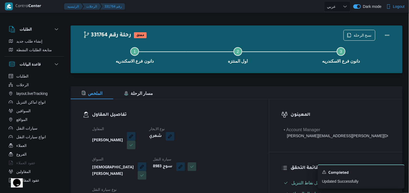
select select "ar"
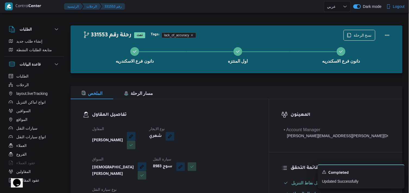
select select "ar"
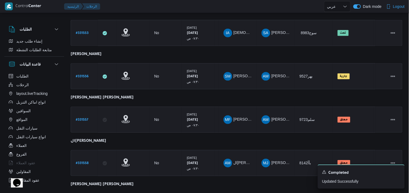
scroll to position [288, 0]
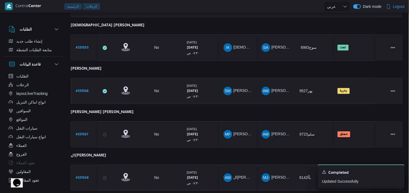
click at [79, 91] on b "# 331556" at bounding box center [82, 92] width 13 height 4
select select "ar"
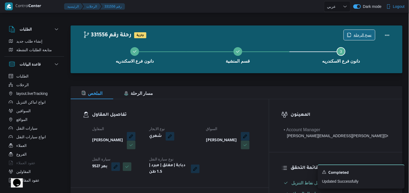
click at [353, 36] on span "نسخ الرحلة" at bounding box center [358, 35] width 31 height 10
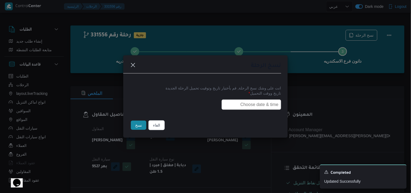
click at [222, 105] on input "text" at bounding box center [252, 105] width 60 height 10
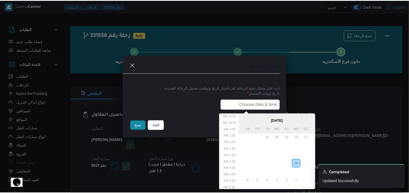
scroll to position [142, 0]
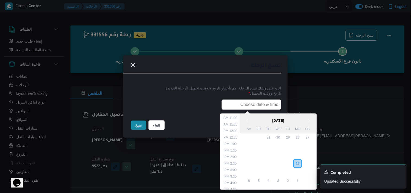
type input "19/08/2025 7:30AM"
click at [136, 126] on button "نسخ" at bounding box center [138, 125] width 15 height 9
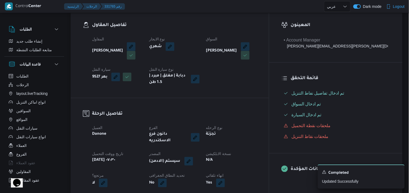
scroll to position [90, 0]
click at [193, 157] on button "button" at bounding box center [188, 160] width 9 height 9
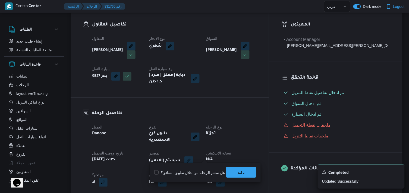
click at [226, 167] on span "تاكيد" at bounding box center [241, 172] width 30 height 11
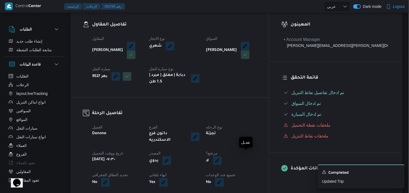
click at [221, 157] on button "button" at bounding box center [217, 161] width 9 height 9
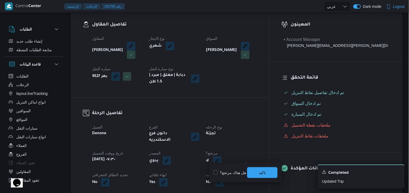
click at [237, 170] on label "هل هناك مرتجع؟" at bounding box center [229, 173] width 33 height 7
checkbox input "true"
click at [273, 176] on span "تاكيد" at bounding box center [262, 172] width 30 height 11
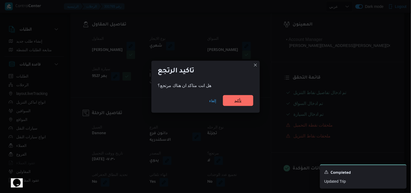
click at [228, 99] on span "تأكيد" at bounding box center [238, 100] width 30 height 11
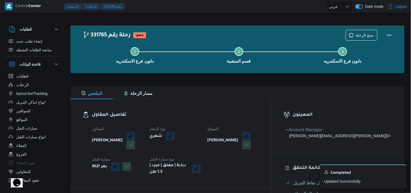
select select "ar"
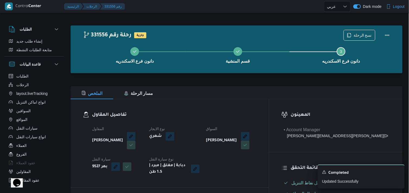
select select "ar"
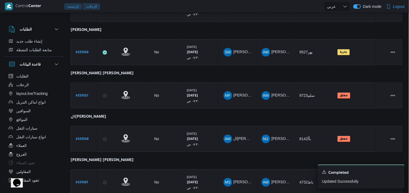
scroll to position [316, 0]
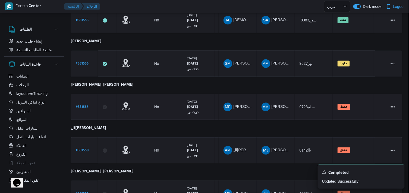
click at [85, 106] on b "# 331557" at bounding box center [82, 108] width 12 height 4
select select "ar"
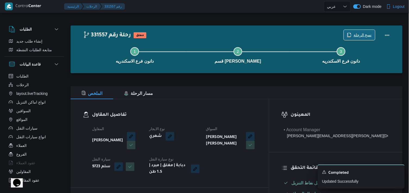
click at [363, 36] on span "نسخ الرحلة" at bounding box center [362, 35] width 18 height 7
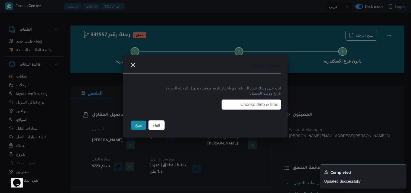
click at [244, 103] on input "text" at bounding box center [252, 105] width 60 height 10
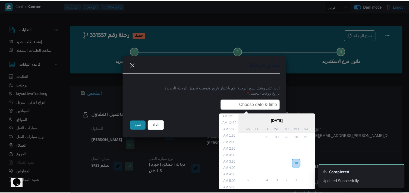
scroll to position [142, 0]
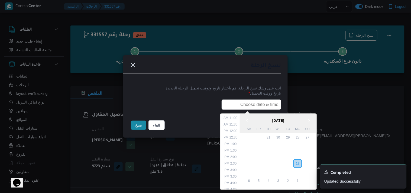
type input "19/08/2025 7:30AM"
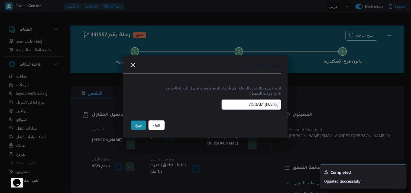
click at [131, 128] on button "نسخ" at bounding box center [138, 125] width 15 height 9
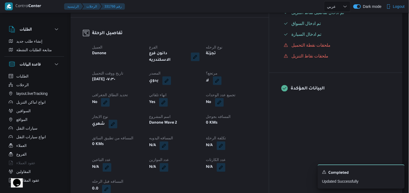
scroll to position [181, 0]
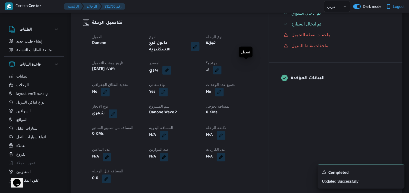
click at [221, 66] on button "button" at bounding box center [217, 70] width 9 height 9
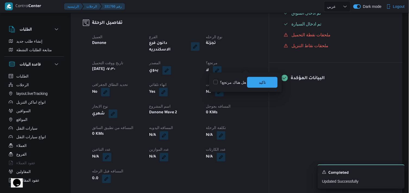
click at [242, 79] on label "هل هناك مرتجع؟" at bounding box center [229, 82] width 33 height 7
checkbox input "true"
click at [253, 83] on span "تاكيد" at bounding box center [262, 82] width 30 height 11
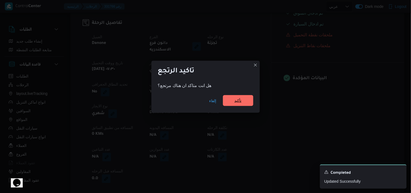
click at [245, 97] on span "تأكيد" at bounding box center [238, 100] width 30 height 11
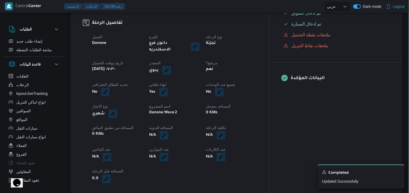
scroll to position [0, 0]
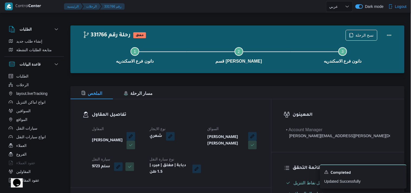
select select "ar"
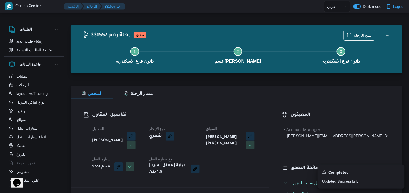
scroll to position [30, 0]
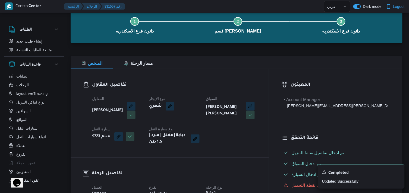
select select "ar"
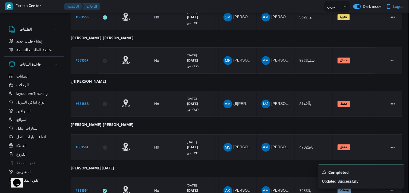
scroll to position [347, 0]
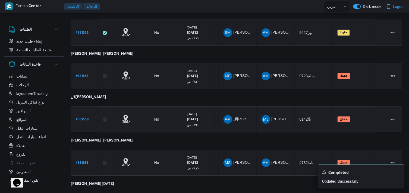
click at [76, 118] on b "# 331558" at bounding box center [82, 120] width 13 height 4
select select "ar"
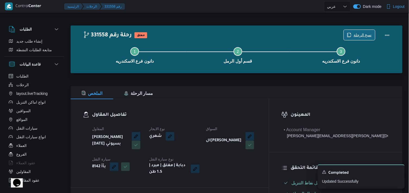
click at [370, 34] on span "نسخ الرحلة" at bounding box center [362, 35] width 18 height 7
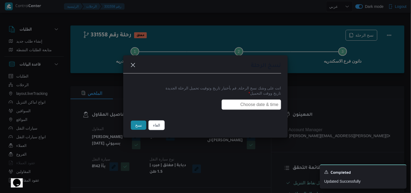
click at [238, 109] on input "text" at bounding box center [252, 105] width 60 height 10
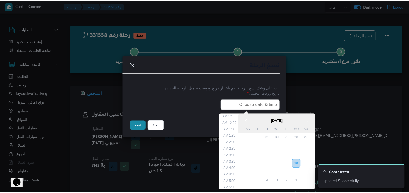
scroll to position [142, 0]
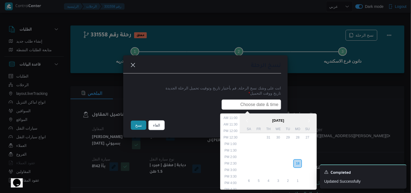
type input "19/08/2025 7:30AM"
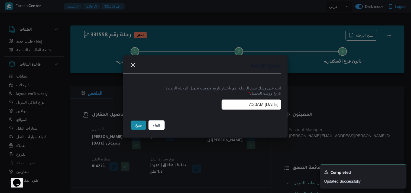
click at [142, 130] on button "نسخ" at bounding box center [138, 125] width 15 height 9
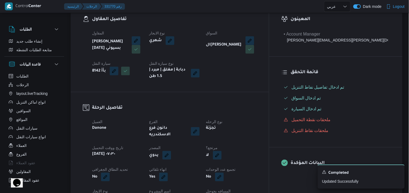
scroll to position [120, 0]
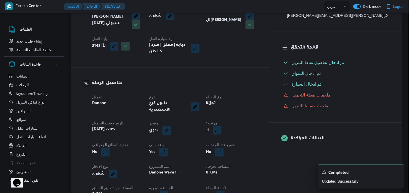
click at [221, 129] on button "button" at bounding box center [217, 130] width 9 height 9
click at [225, 146] on div "هل هناك مرتجع؟ تاكيد" at bounding box center [245, 143] width 65 height 12
click at [234, 142] on label "هل هناك مرتجع؟" at bounding box center [229, 142] width 33 height 7
checkbox input "true"
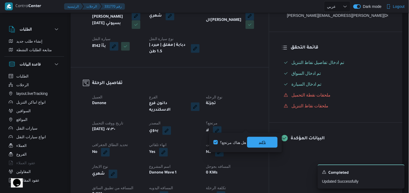
click at [258, 141] on span "تاكيد" at bounding box center [262, 142] width 30 height 11
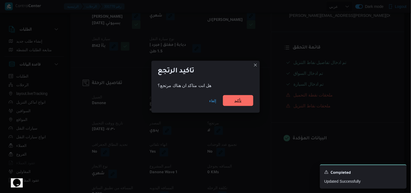
click at [251, 104] on span "تأكيد" at bounding box center [238, 100] width 30 height 11
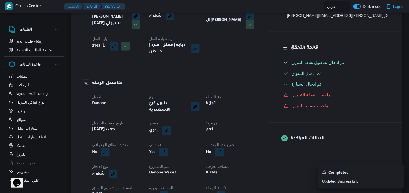
scroll to position [30, 0]
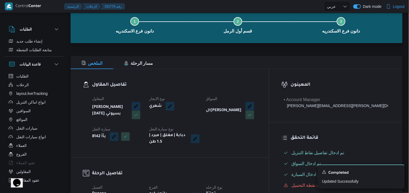
select select "ar"
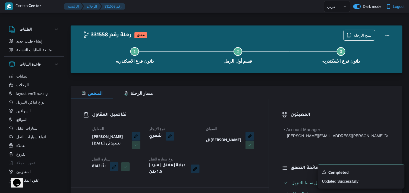
select select "ar"
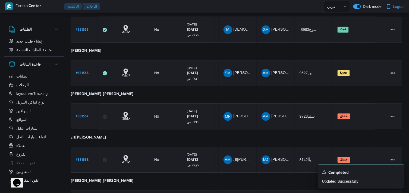
scroll to position [407, 0]
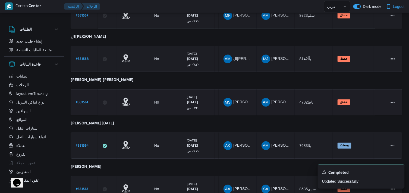
click at [77, 101] on b "# 331561" at bounding box center [82, 103] width 12 height 4
select select "ar"
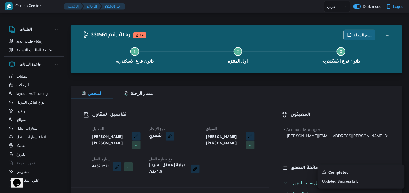
click at [347, 34] on span "نسخ الرحلة" at bounding box center [358, 35] width 31 height 10
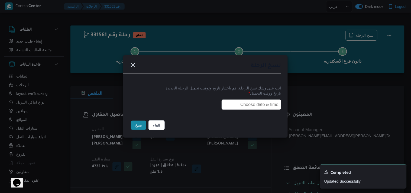
click at [228, 101] on input "text" at bounding box center [252, 105] width 60 height 10
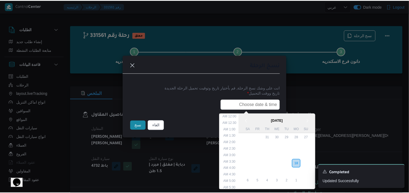
scroll to position [142, 0]
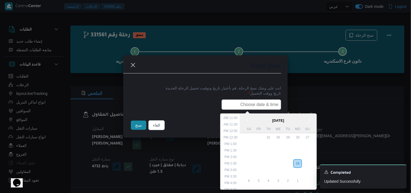
type input "19/08/2025 7:30AM"
click at [137, 124] on button "نسخ" at bounding box center [138, 125] width 15 height 9
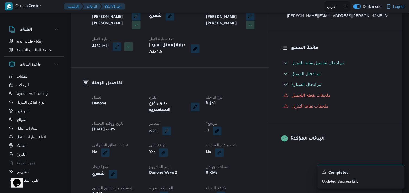
scroll to position [120, 0]
click at [221, 126] on button "button" at bounding box center [217, 130] width 9 height 9
click at [229, 139] on div "هل هناك مرتجع؟ تاكيد" at bounding box center [245, 143] width 65 height 12
click at [230, 141] on label "هل هناك مرتجع؟" at bounding box center [229, 142] width 33 height 7
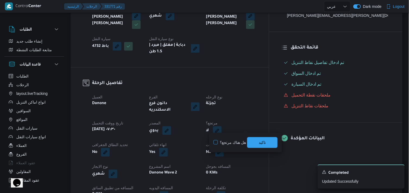
checkbox input "true"
click at [252, 139] on span "تاكيد" at bounding box center [262, 142] width 30 height 11
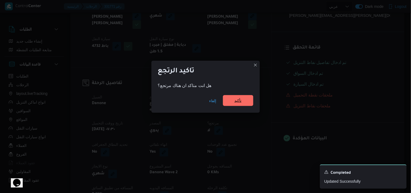
click at [235, 102] on span "تأكيد" at bounding box center [238, 100] width 7 height 7
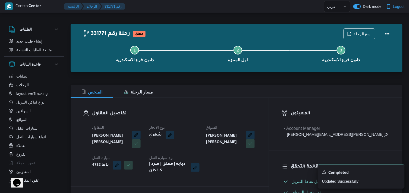
scroll to position [0, 0]
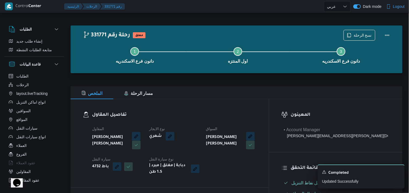
select select "ar"
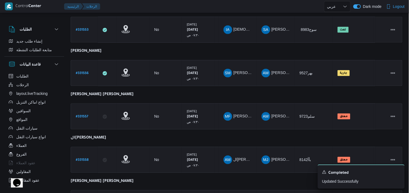
scroll to position [407, 0]
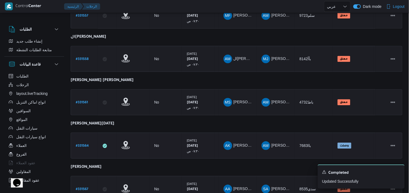
click at [82, 144] on b "# 331564" at bounding box center [82, 146] width 13 height 4
select select "ar"
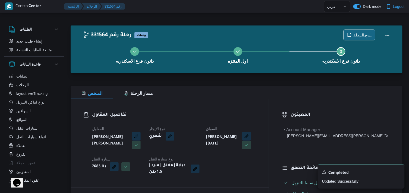
click at [358, 33] on span "نسخ الرحلة" at bounding box center [362, 35] width 18 height 7
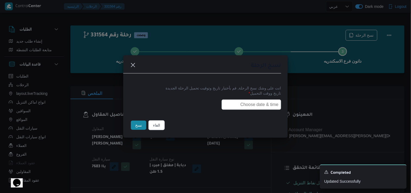
click at [237, 104] on input "text" at bounding box center [252, 105] width 60 height 10
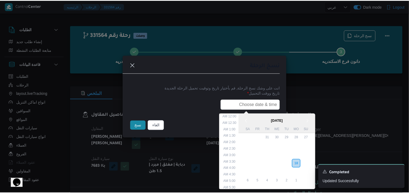
scroll to position [142, 0]
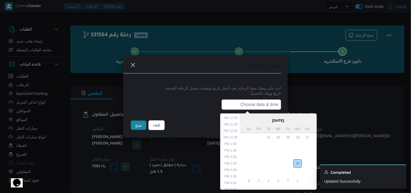
type input "19/08/2025 7:30AM"
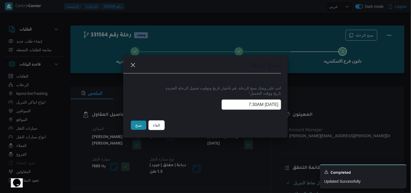
click at [139, 127] on button "نسخ" at bounding box center [138, 125] width 15 height 9
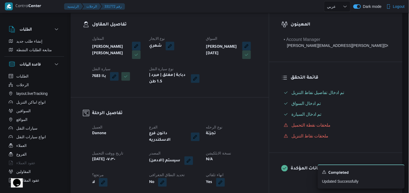
scroll to position [120, 0]
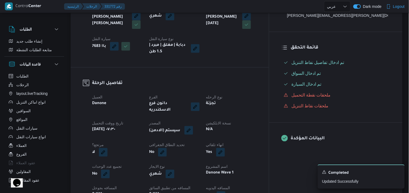
click at [193, 127] on button "button" at bounding box center [188, 130] width 9 height 9
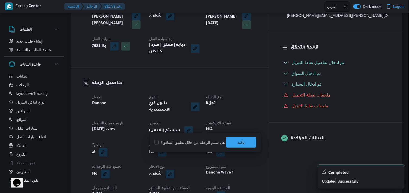
click at [231, 140] on span "تاكيد" at bounding box center [241, 142] width 30 height 11
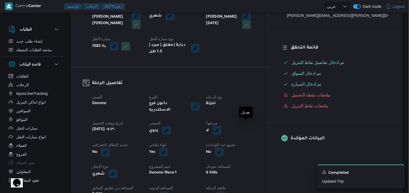
click at [221, 128] on button "button" at bounding box center [217, 130] width 9 height 9
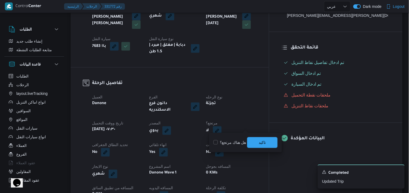
click at [229, 143] on label "هل هناك مرتجع؟" at bounding box center [229, 142] width 33 height 7
checkbox input "true"
click at [254, 144] on span "تاكيد" at bounding box center [262, 142] width 30 height 11
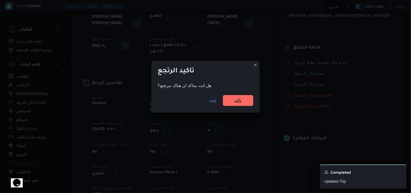
click at [235, 96] on span "تأكيد" at bounding box center [238, 100] width 30 height 11
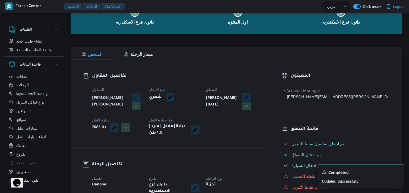
scroll to position [30, 0]
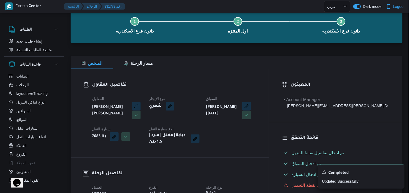
select select "ar"
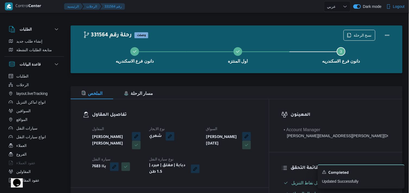
select select "ar"
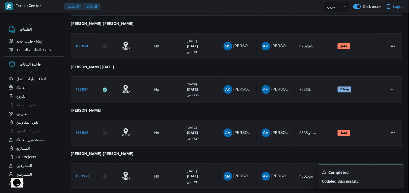
scroll to position [467, 0]
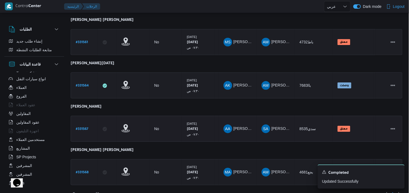
click at [80, 127] on b "# 331567" at bounding box center [82, 129] width 12 height 4
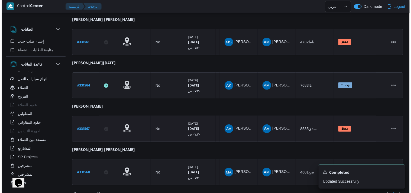
scroll to position [15, 0]
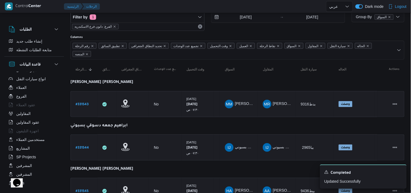
select select "ar"
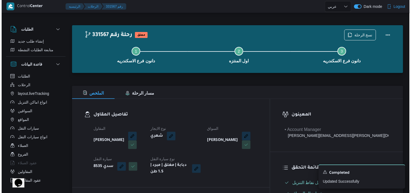
scroll to position [0, 0]
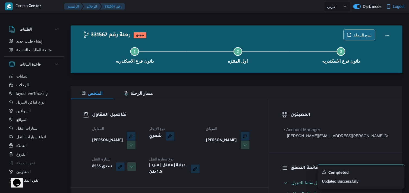
click at [360, 35] on span "نسخ الرحلة" at bounding box center [362, 35] width 18 height 7
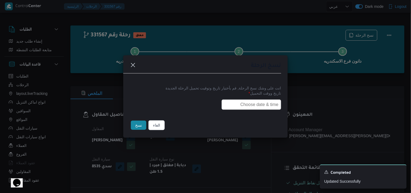
click at [229, 103] on input "text" at bounding box center [252, 105] width 60 height 10
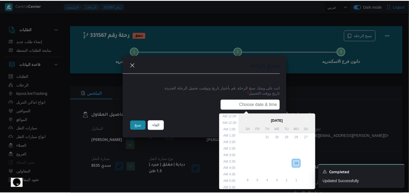
scroll to position [142, 0]
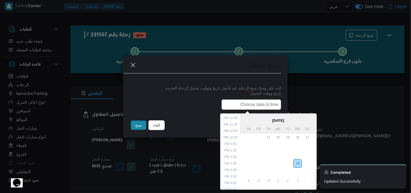
type input "19/08/2025 7:30AM"
click at [132, 127] on button "نسخ" at bounding box center [138, 125] width 15 height 9
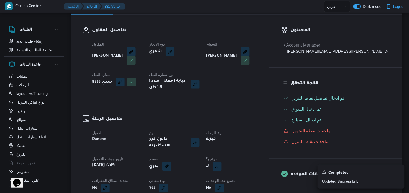
scroll to position [120, 0]
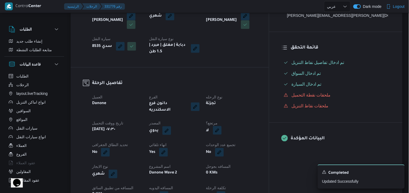
click at [221, 126] on button "button" at bounding box center [217, 130] width 9 height 9
click at [225, 139] on label "هل هناك مرتجع؟" at bounding box center [229, 142] width 33 height 7
checkbox input "true"
click at [254, 142] on span "تاكيد" at bounding box center [262, 142] width 30 height 11
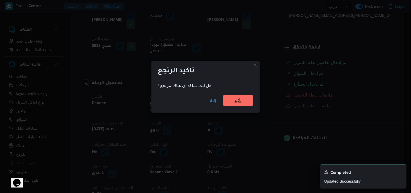
click at [245, 104] on span "تأكيد" at bounding box center [238, 100] width 30 height 11
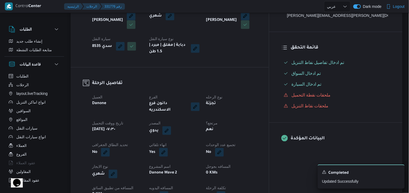
select select "ar"
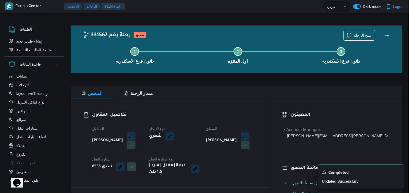
select select "ar"
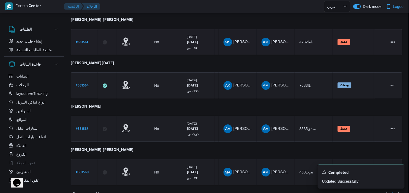
scroll to position [473, 0]
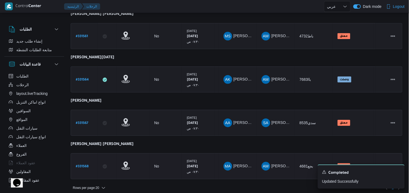
click at [85, 165] on b "# 331568" at bounding box center [82, 167] width 13 height 4
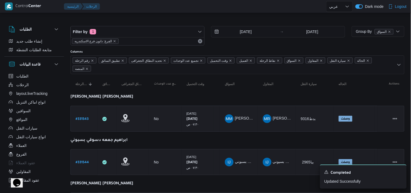
select select "ar"
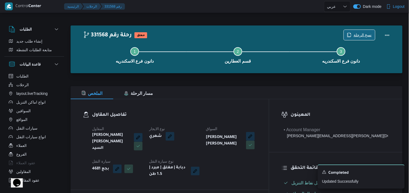
click at [363, 30] on div "نسخ الرحلة" at bounding box center [359, 35] width 32 height 11
click at [356, 37] on span "نسخ الرحلة" at bounding box center [362, 35] width 18 height 7
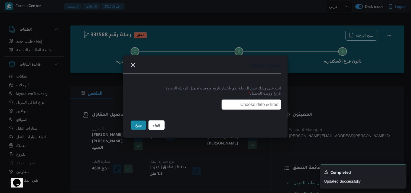
click at [228, 102] on input "text" at bounding box center [252, 105] width 60 height 10
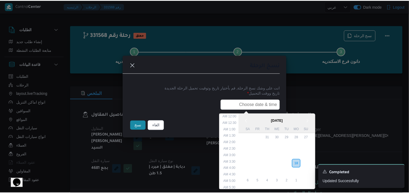
scroll to position [142, 0]
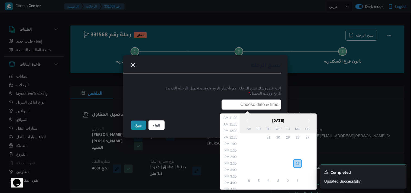
type input "19/08/2025 7:30AM"
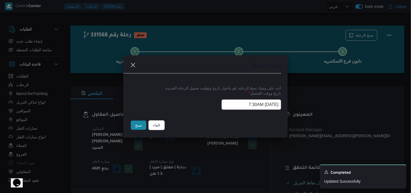
click at [136, 123] on button "نسخ" at bounding box center [138, 125] width 15 height 9
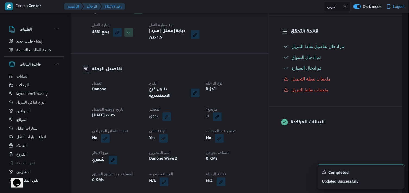
scroll to position [151, 0]
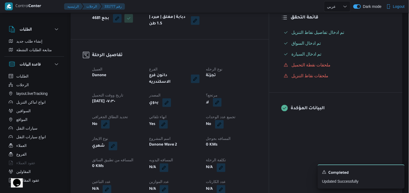
click at [221, 98] on button "button" at bounding box center [217, 102] width 9 height 9
click at [236, 112] on label "هل هناك مرتجع؟" at bounding box center [229, 112] width 33 height 7
checkbox input "true"
click at [254, 110] on span "تاكيد" at bounding box center [262, 112] width 30 height 11
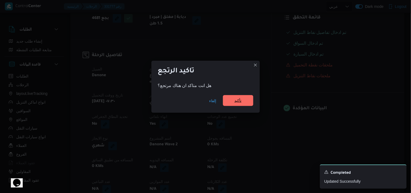
click at [245, 101] on span "تأكيد" at bounding box center [238, 100] width 30 height 11
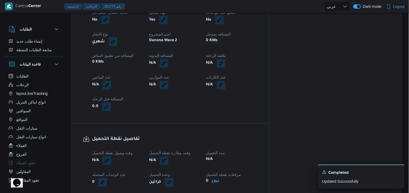
scroll to position [271, 0]
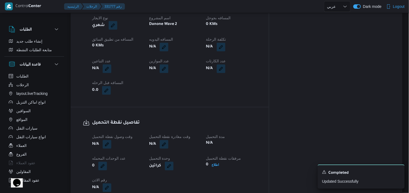
select select "ar"
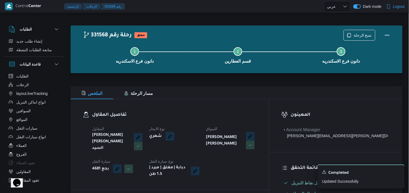
select select "ar"
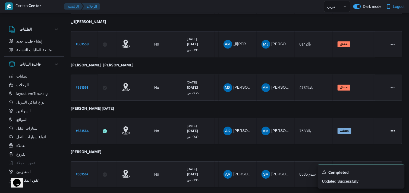
scroll to position [473, 0]
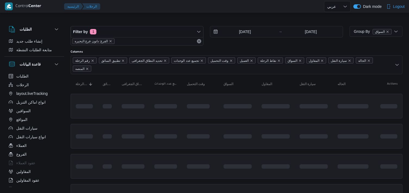
select select "ar"
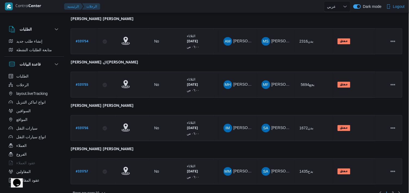
scroll to position [344, 0]
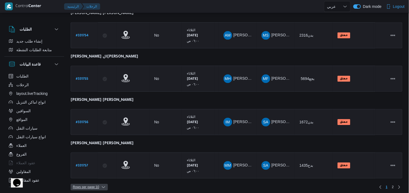
click at [79, 184] on span "Rows per page : 10" at bounding box center [86, 187] width 26 height 7
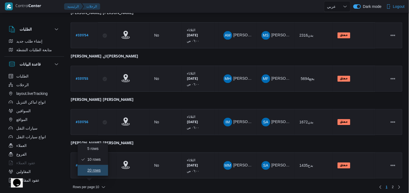
click at [88, 176] on button "20 rows" at bounding box center [93, 170] width 30 height 11
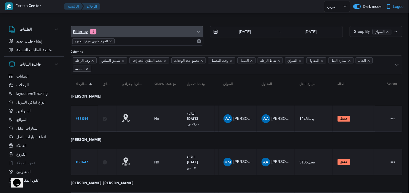
click at [110, 34] on span "Filter by 1" at bounding box center [137, 31] width 132 height 11
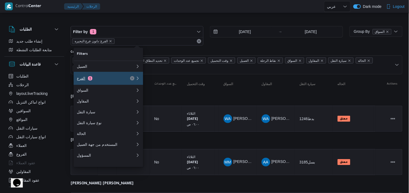
click at [120, 78] on div "الفرع 1" at bounding box center [100, 78] width 46 height 4
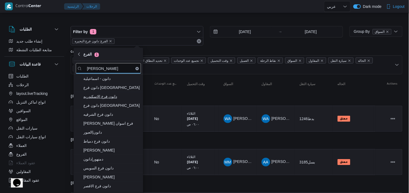
type input "[PERSON_NAME]"
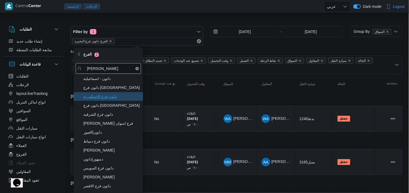
click at [93, 96] on span "دانون فرع الاسكندريه" at bounding box center [111, 96] width 56 height 7
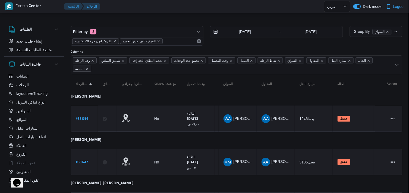
click at [150, 11] on div at bounding box center [212, 6] width 221 height 13
click at [157, 40] on icon "remove selected entity" at bounding box center [158, 41] width 3 height 3
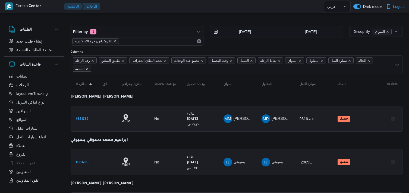
select select "ar"
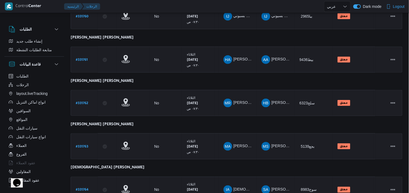
scroll to position [258, 0]
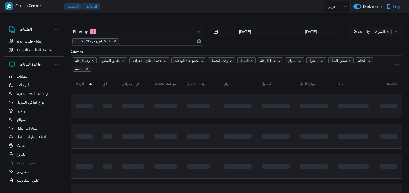
select select "ar"
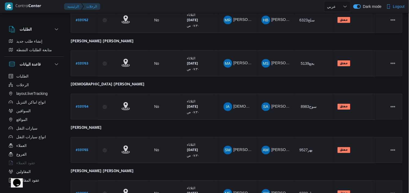
scroll to position [258, 0]
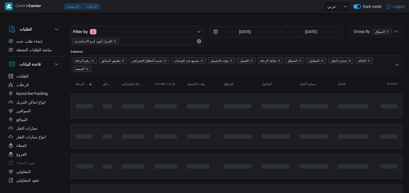
select select "ar"
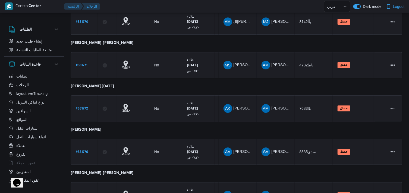
scroll to position [473, 0]
